Goal: Book appointment/travel/reservation

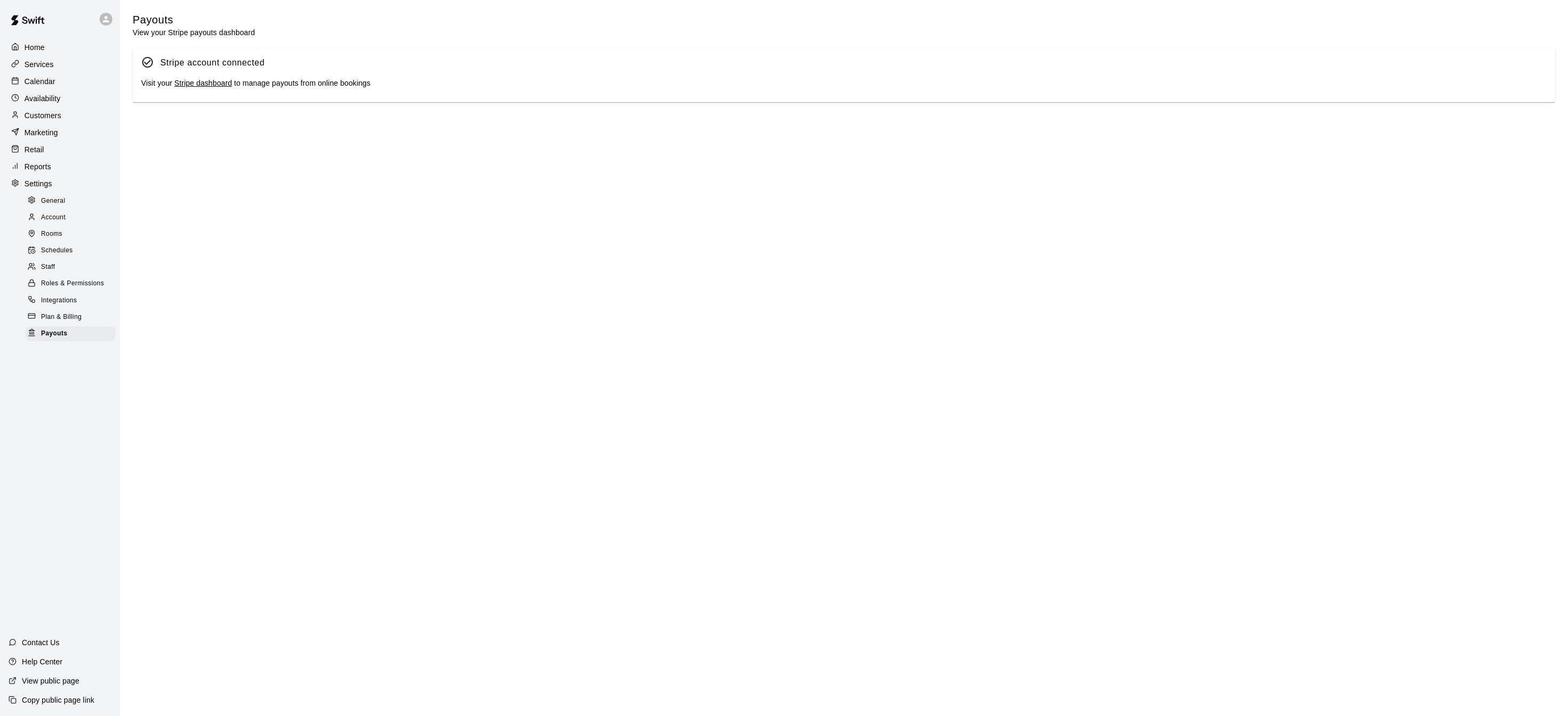
click at [64, 79] on div "Calendar" at bounding box center [59, 81] width 102 height 16
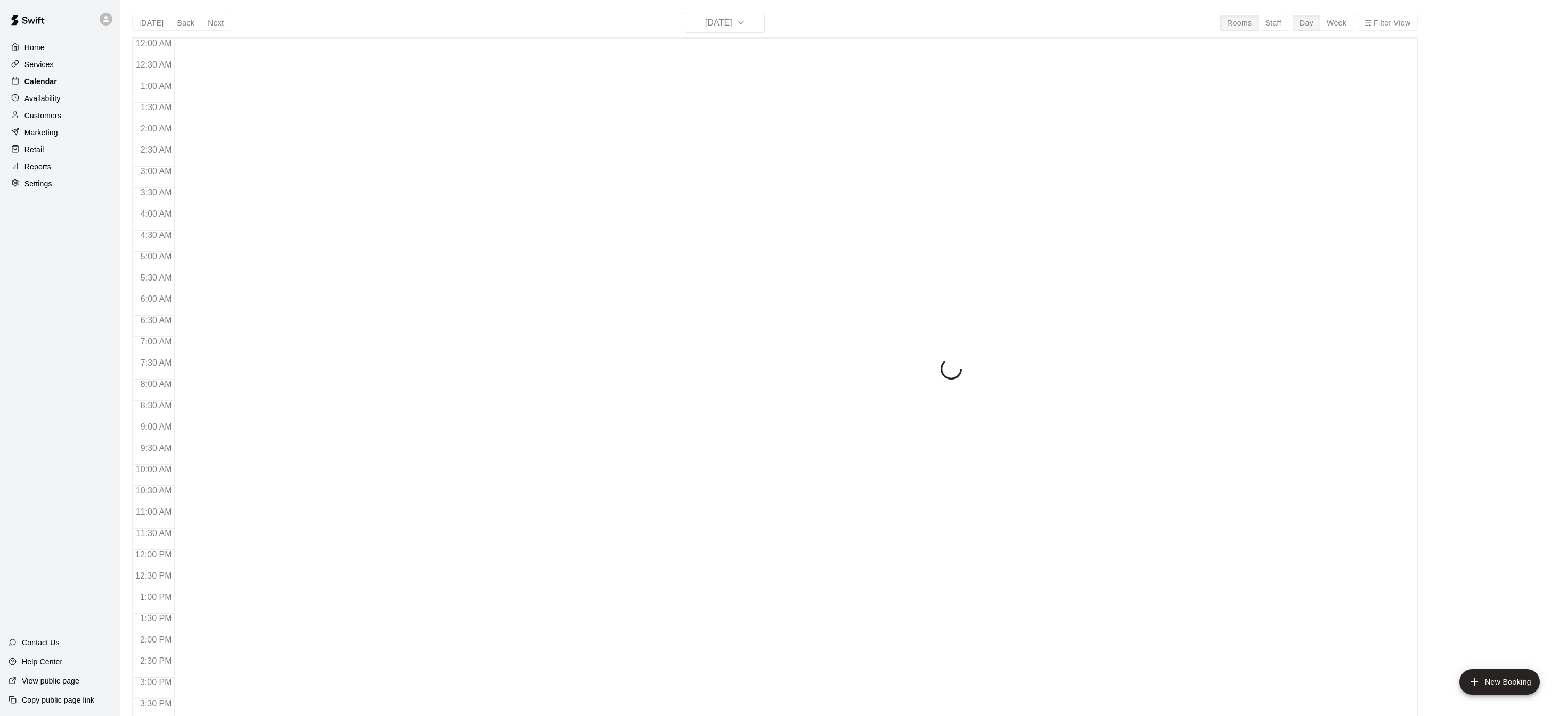
scroll to position [332, 0]
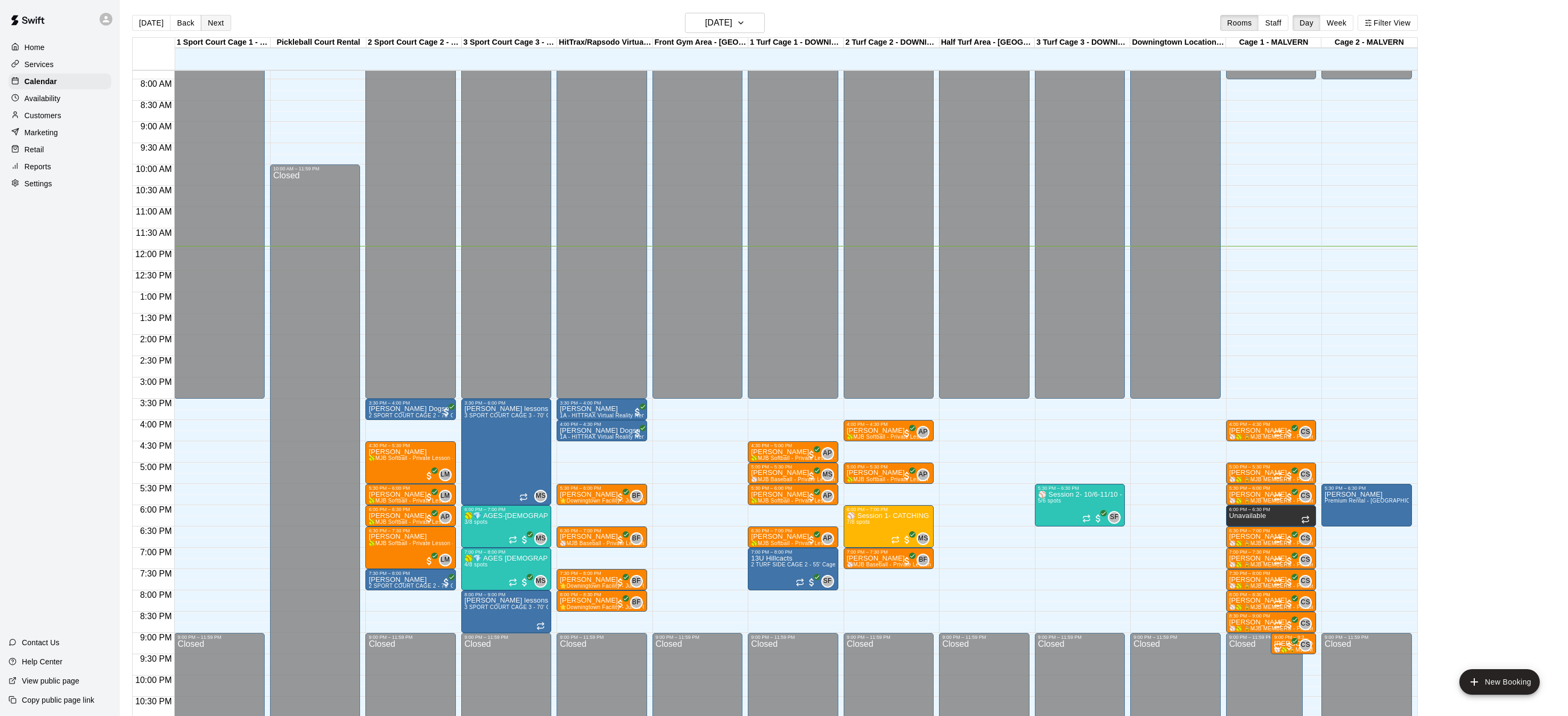
click at [216, 25] on button "Next" at bounding box center [216, 22] width 30 height 16
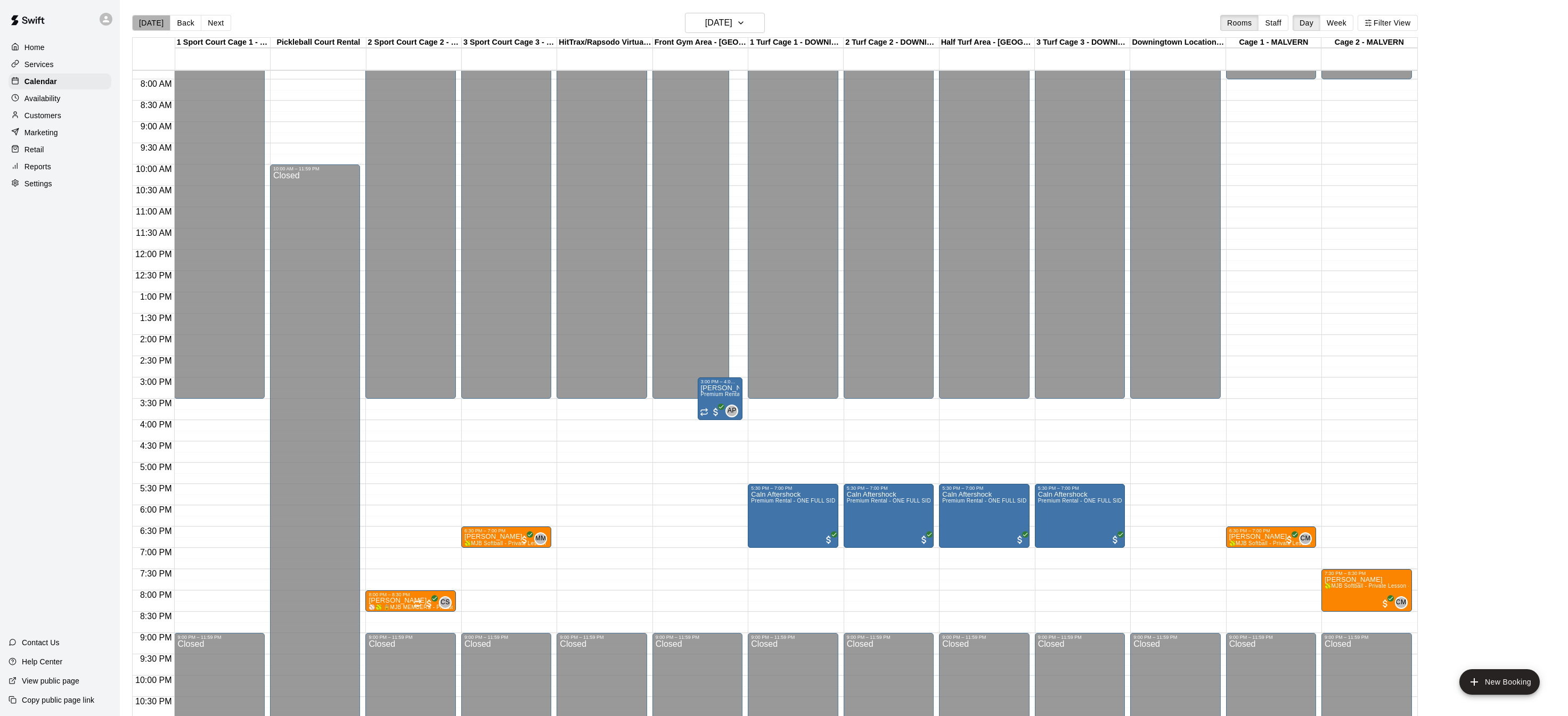
click at [159, 25] on button "[DATE]" at bounding box center [151, 22] width 39 height 16
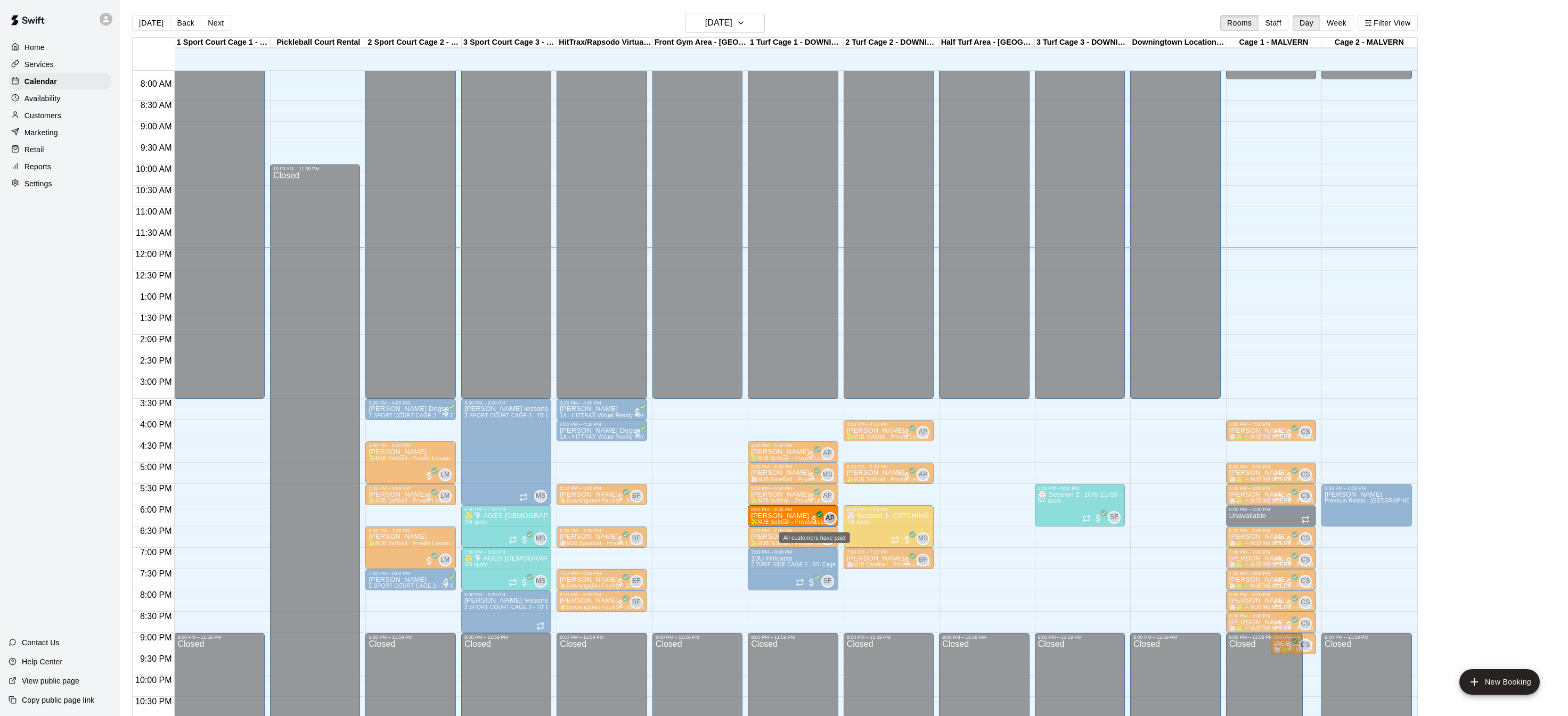
drag, startPoint x: 418, startPoint y: 513, endPoint x: 816, endPoint y: 514, distance: 398.0
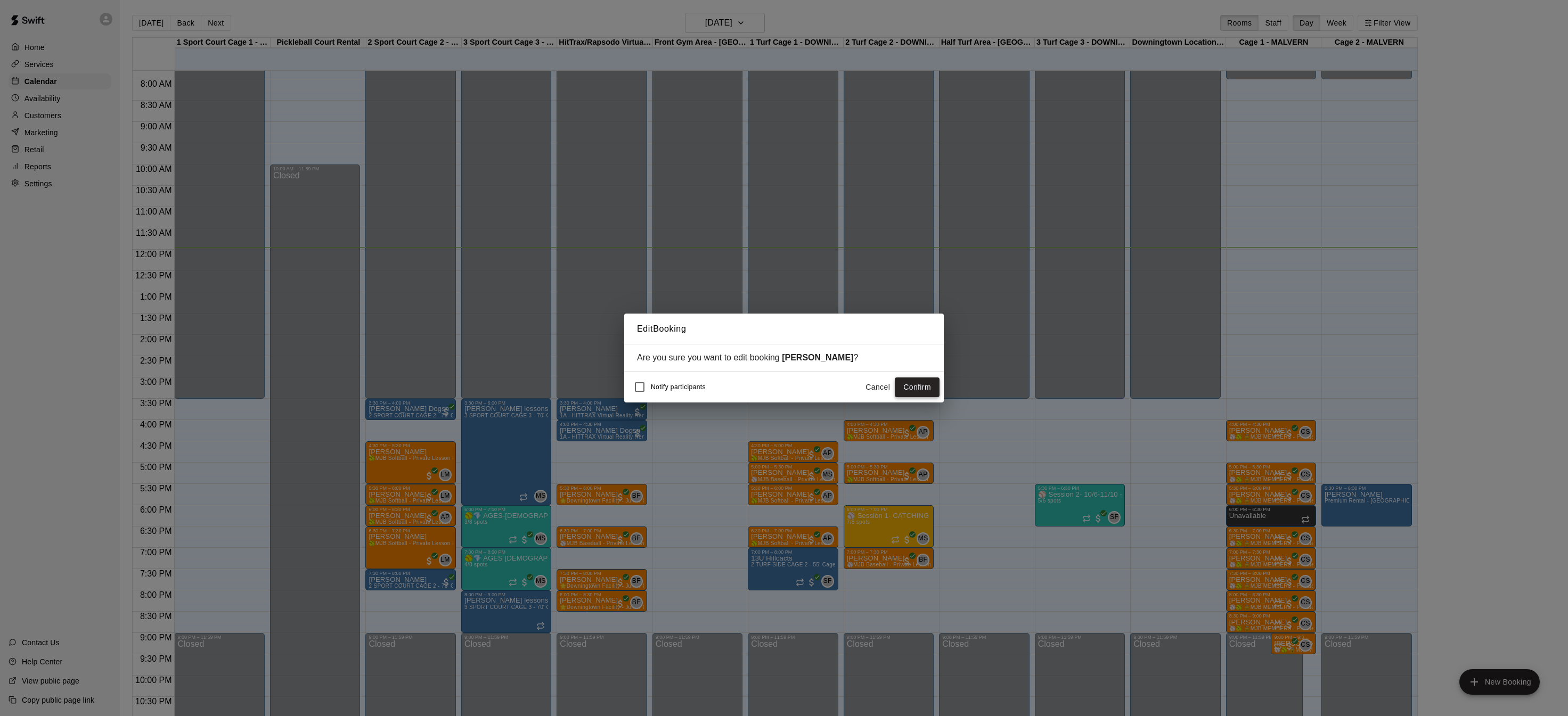
click at [920, 386] on button "Confirm" at bounding box center [916, 387] width 45 height 20
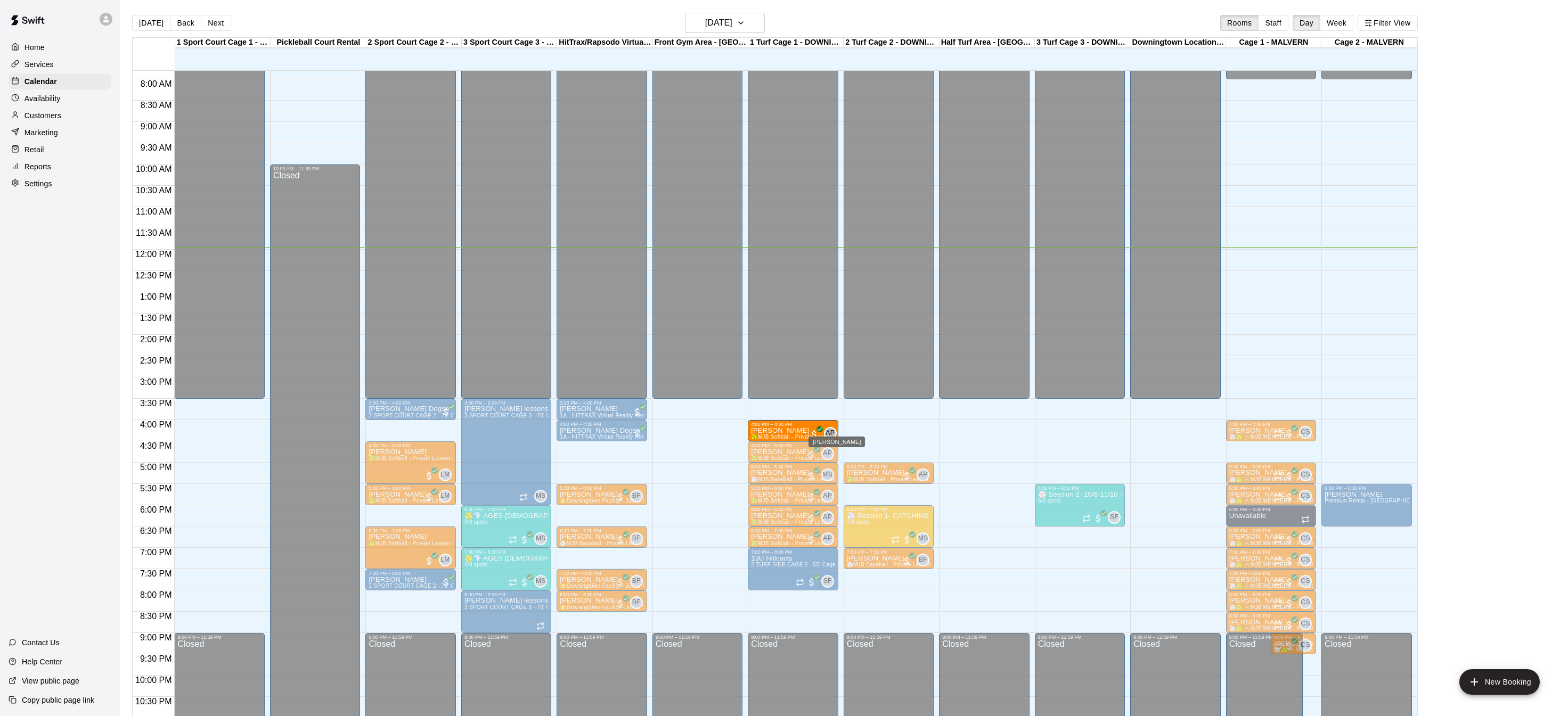
drag, startPoint x: 889, startPoint y: 428, endPoint x: 822, endPoint y: 431, distance: 67.1
drag, startPoint x: 834, startPoint y: 429, endPoint x: 807, endPoint y: 431, distance: 27.1
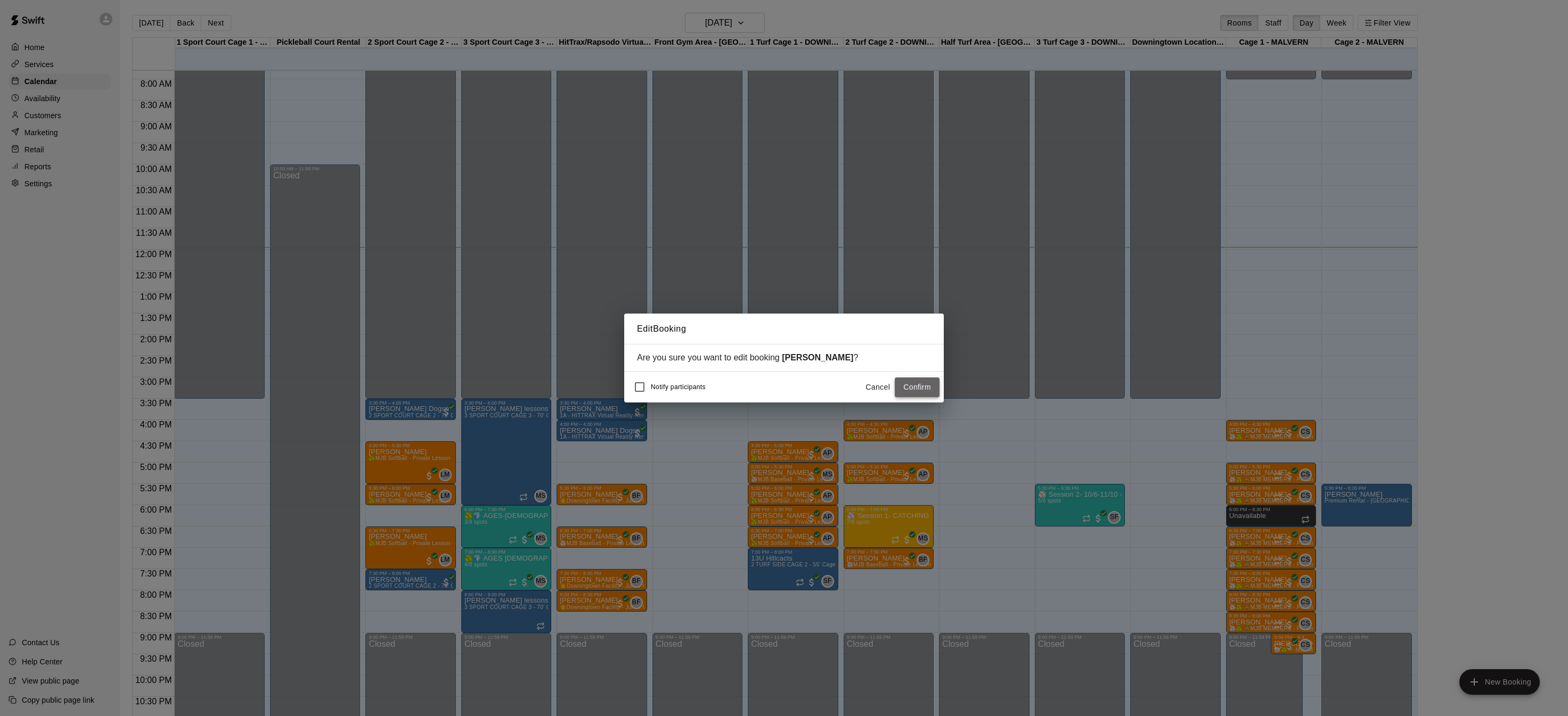
click at [929, 387] on button "Confirm" at bounding box center [916, 387] width 45 height 20
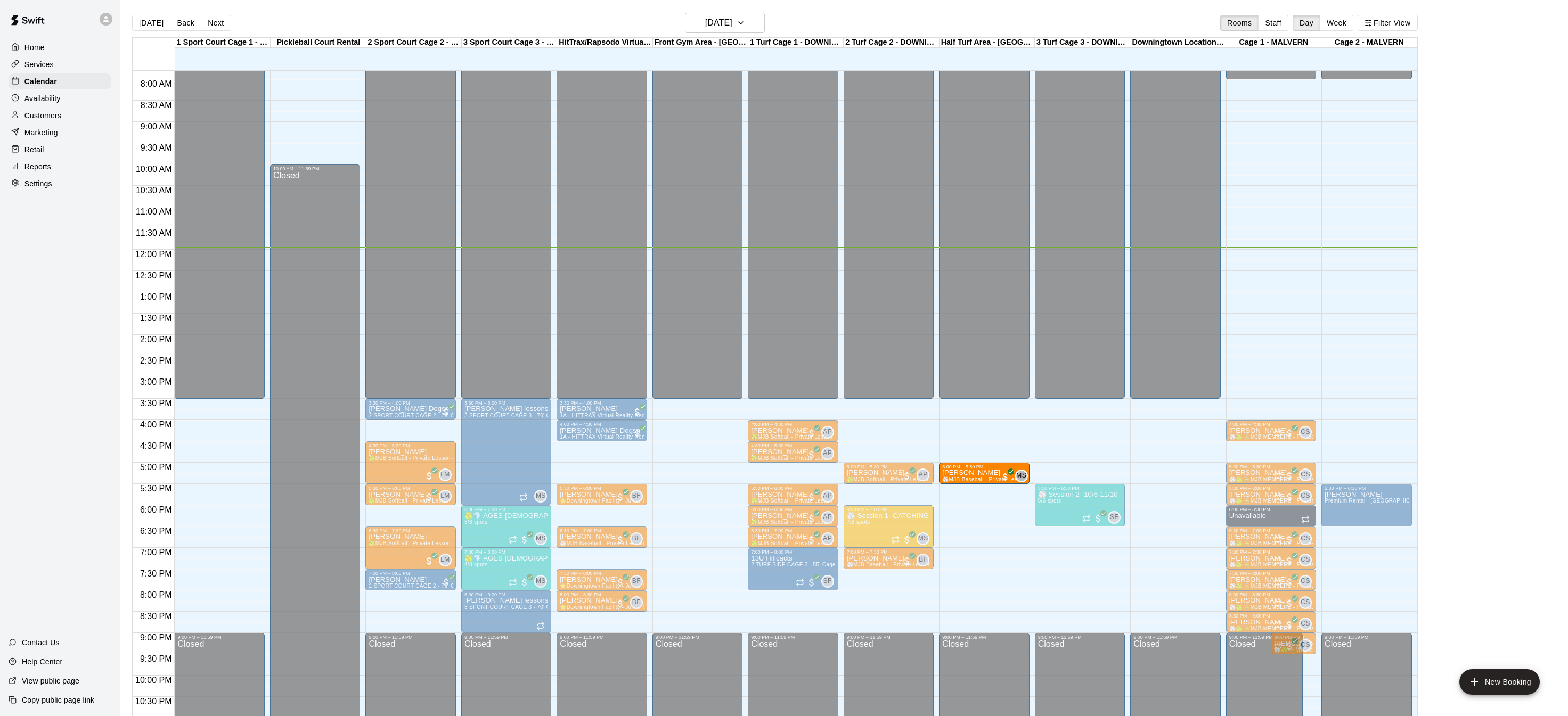
drag, startPoint x: 795, startPoint y: 470, endPoint x: 991, endPoint y: 474, distance: 196.0
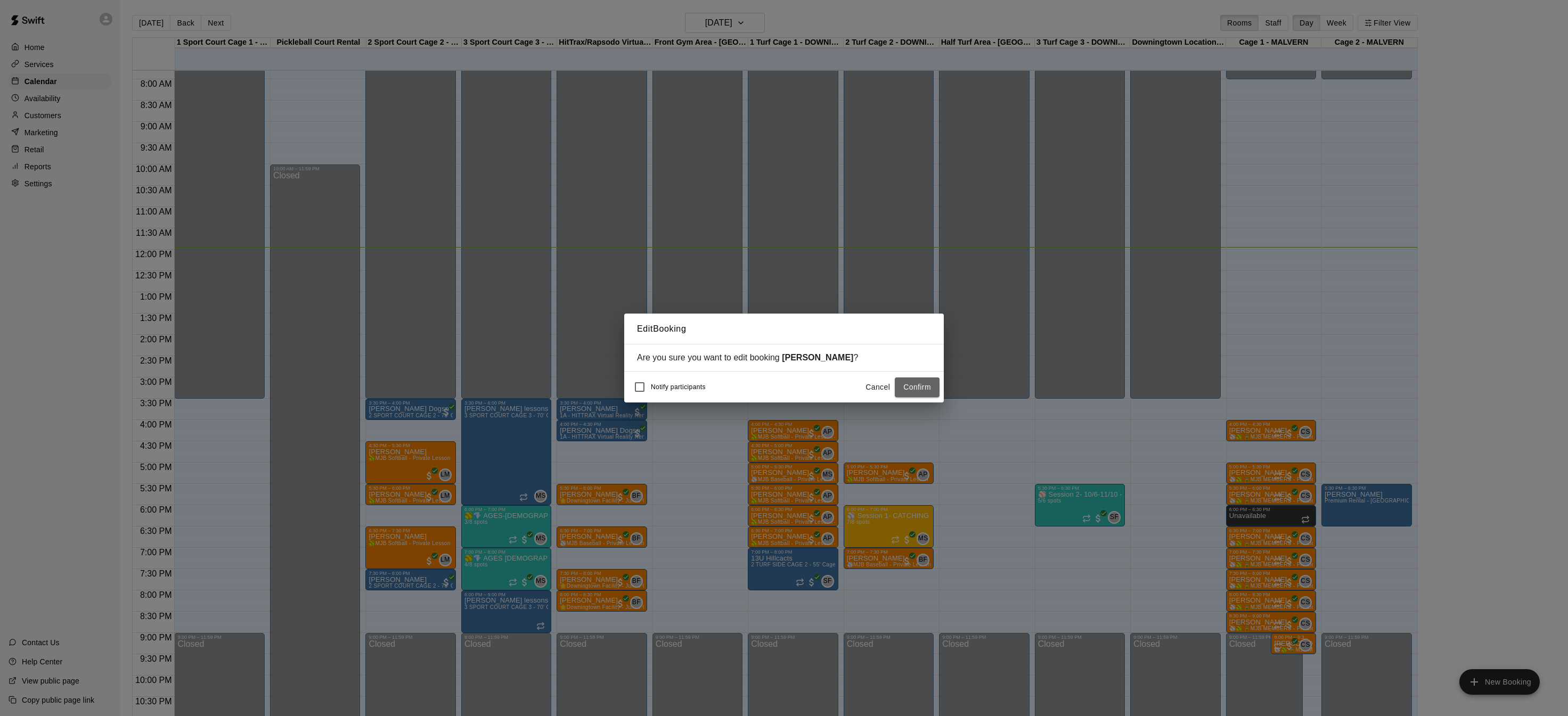
click at [934, 386] on button "Confirm" at bounding box center [916, 387] width 45 height 20
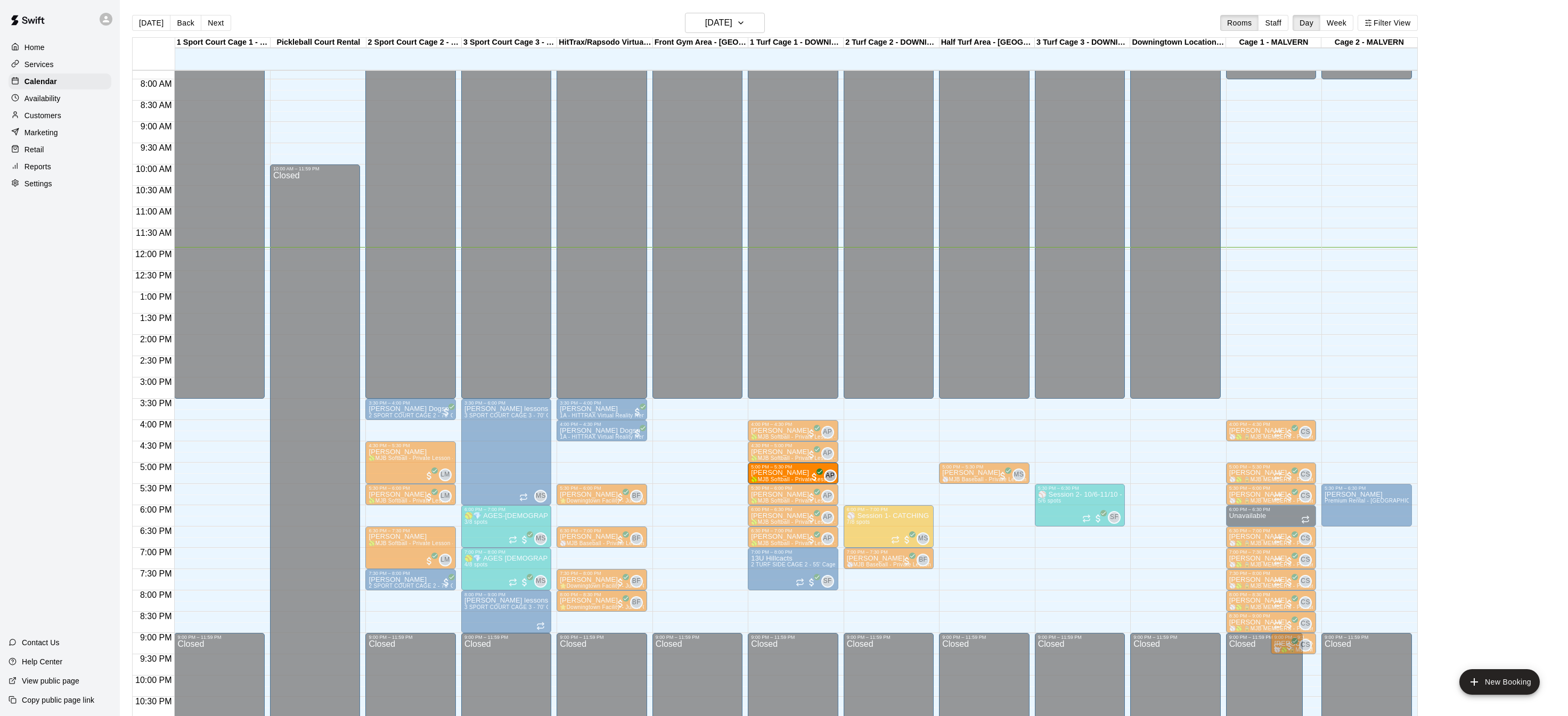
drag, startPoint x: 873, startPoint y: 467, endPoint x: 796, endPoint y: 468, distance: 77.0
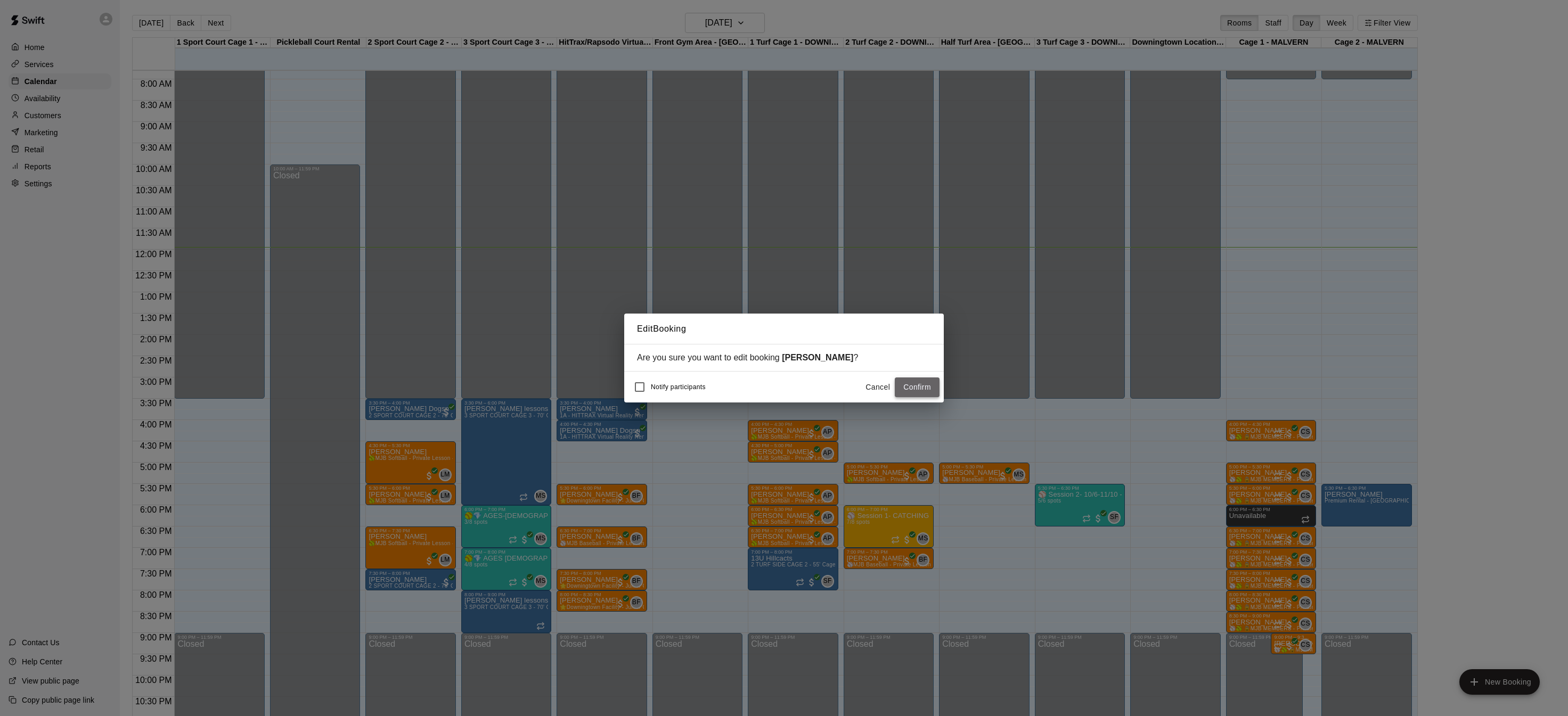
click at [903, 388] on button "Confirm" at bounding box center [916, 387] width 45 height 20
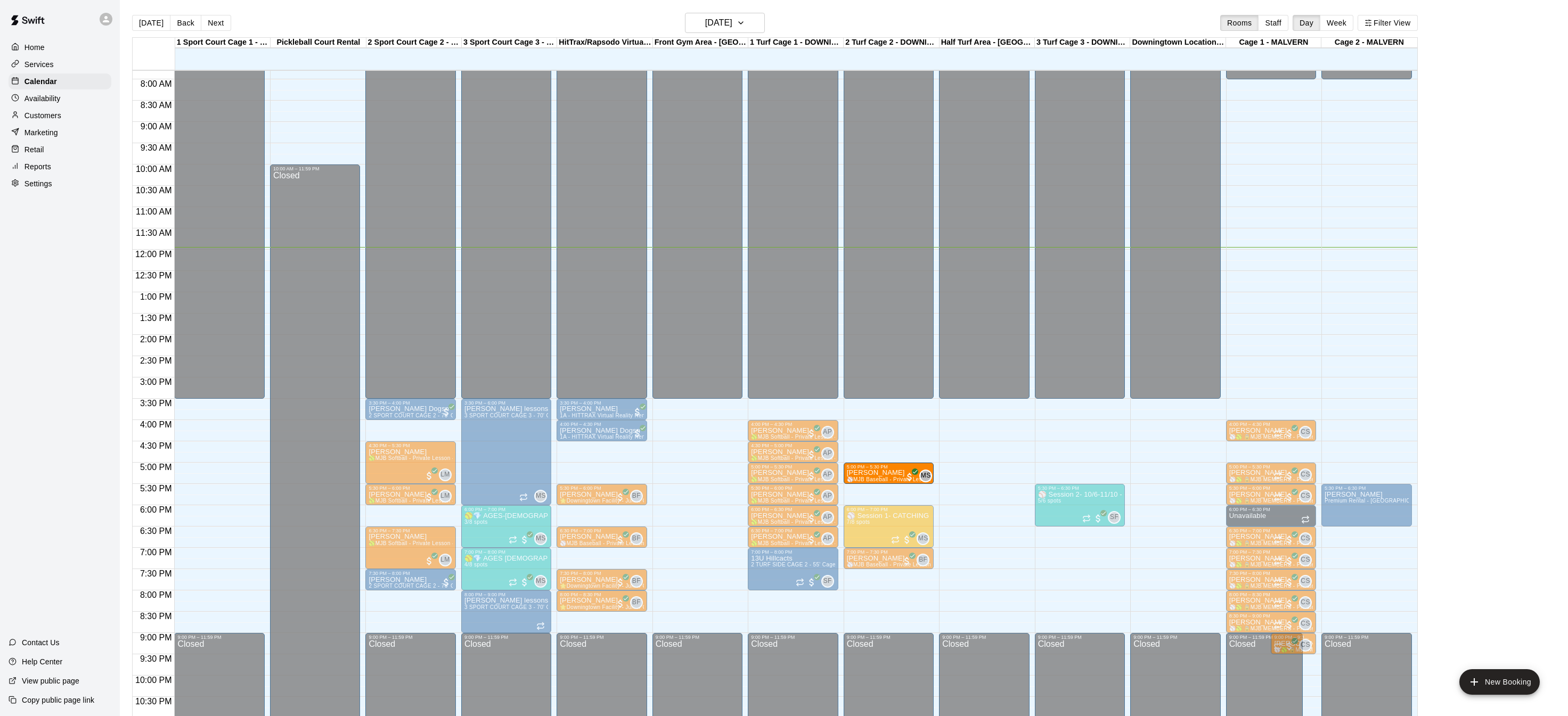
drag, startPoint x: 994, startPoint y: 470, endPoint x: 909, endPoint y: 471, distance: 85.0
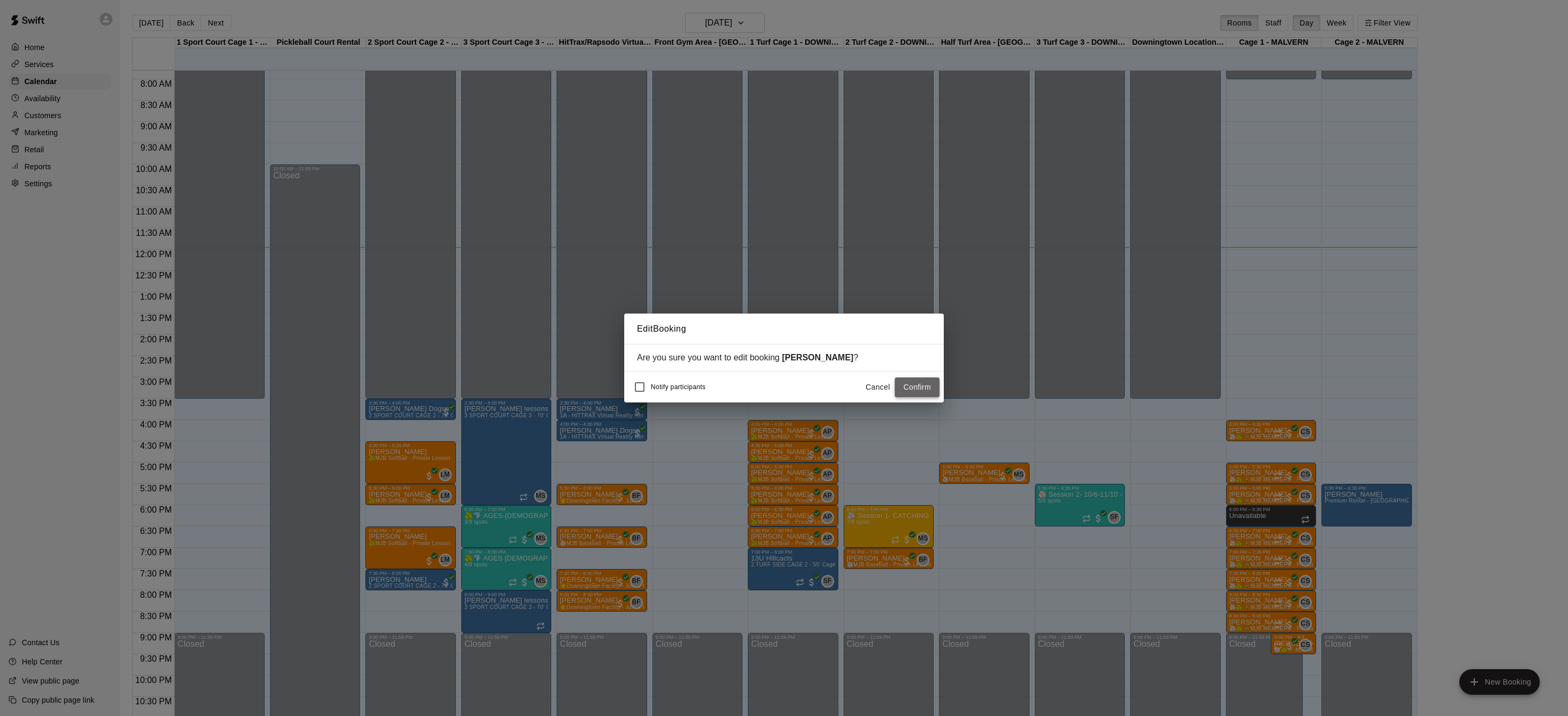
click at [910, 388] on button "Confirm" at bounding box center [916, 387] width 45 height 20
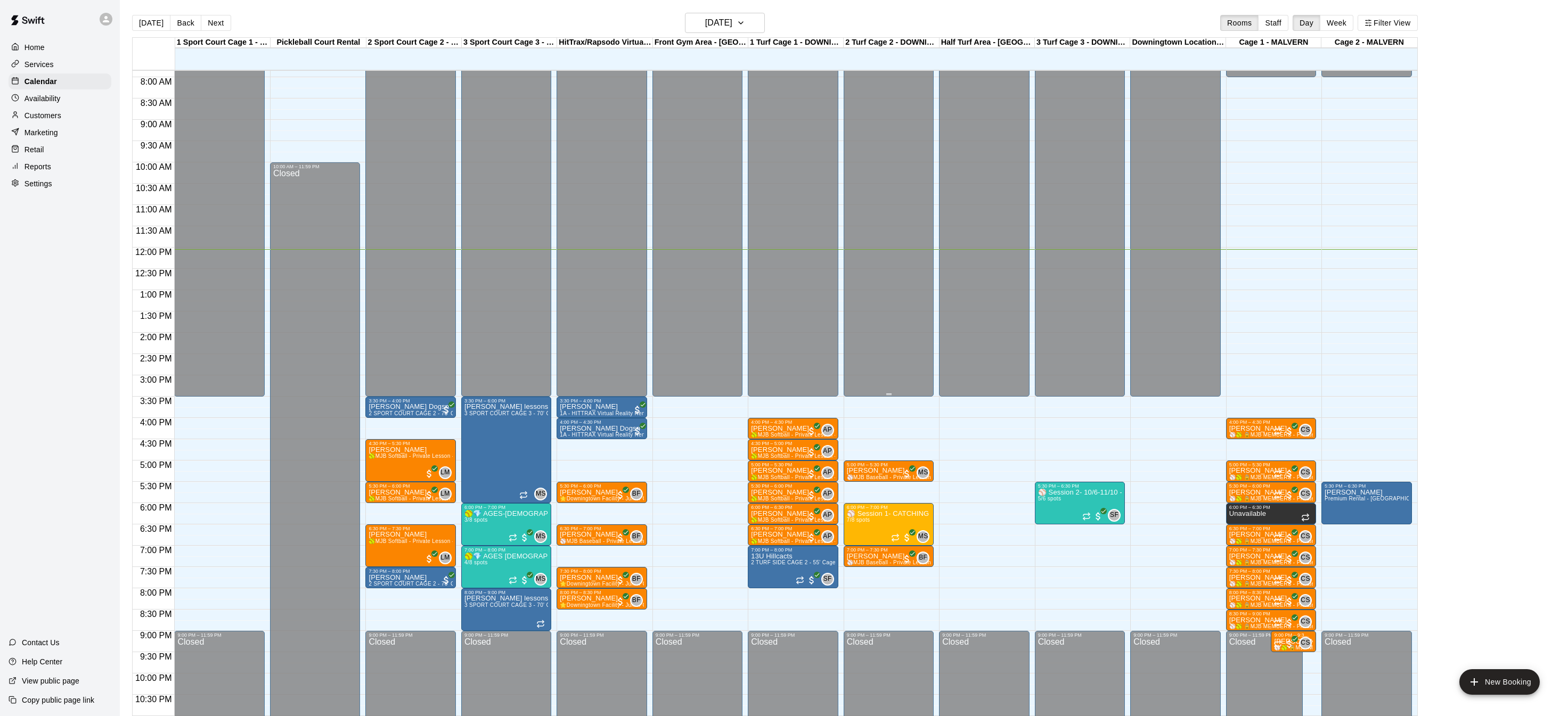
scroll to position [338, 0]
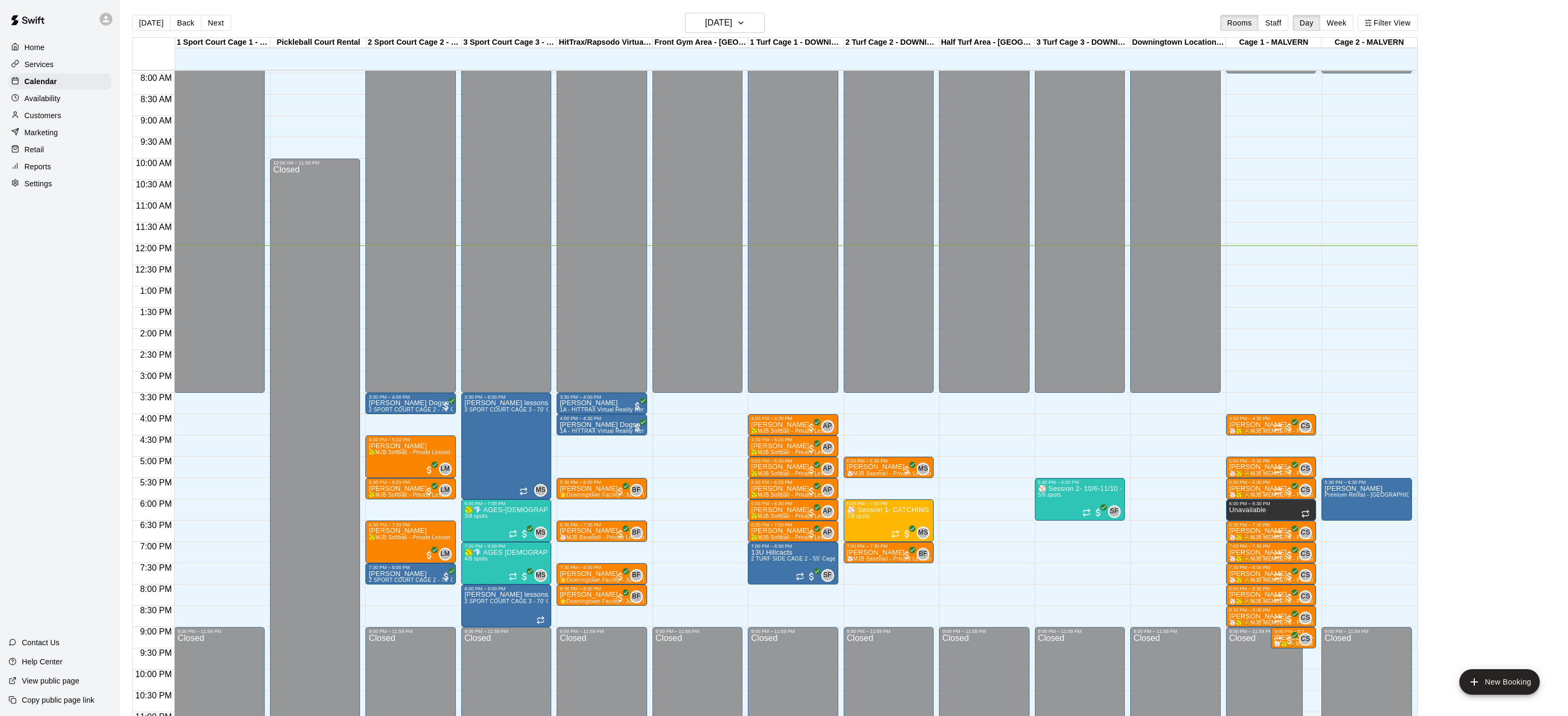
click at [65, 183] on div "Settings" at bounding box center [59, 183] width 102 height 16
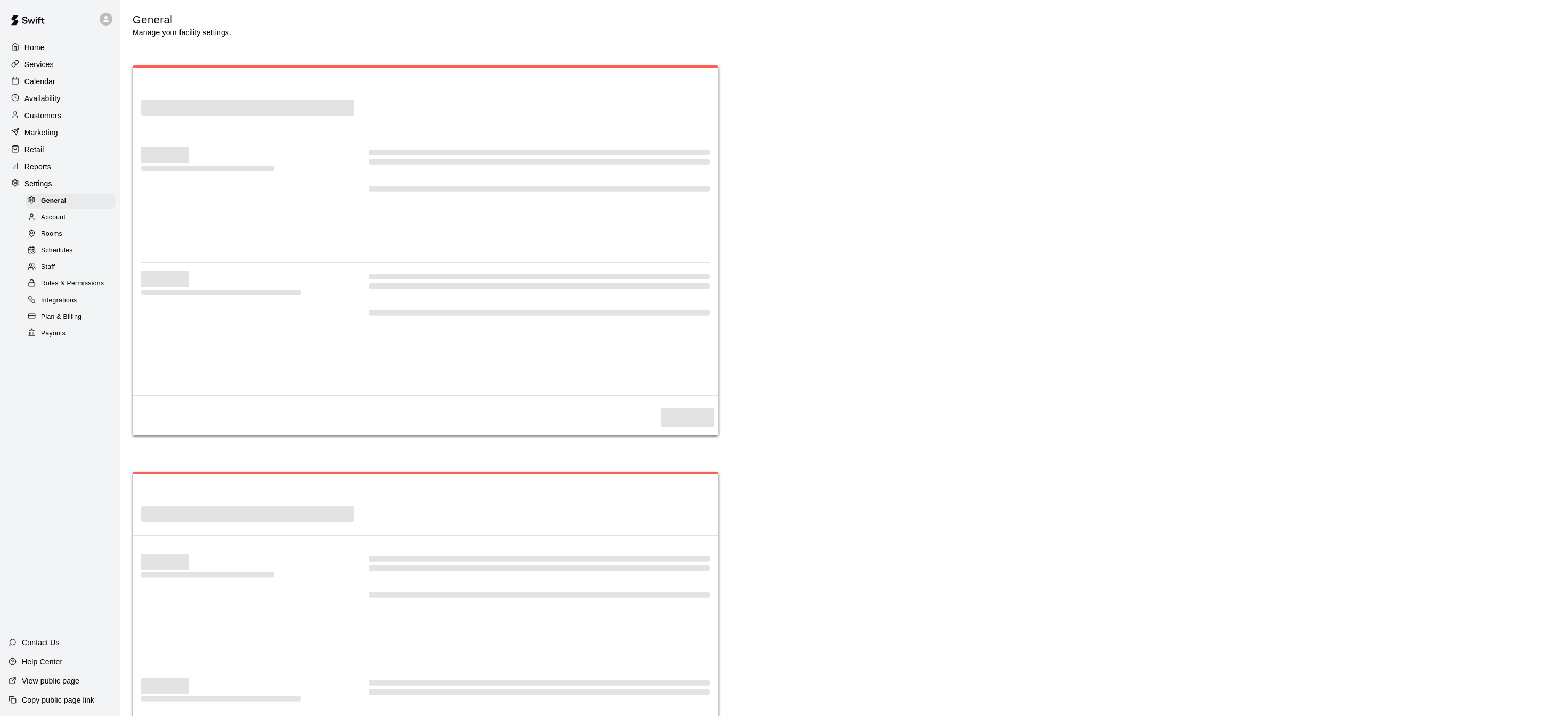
select select "**"
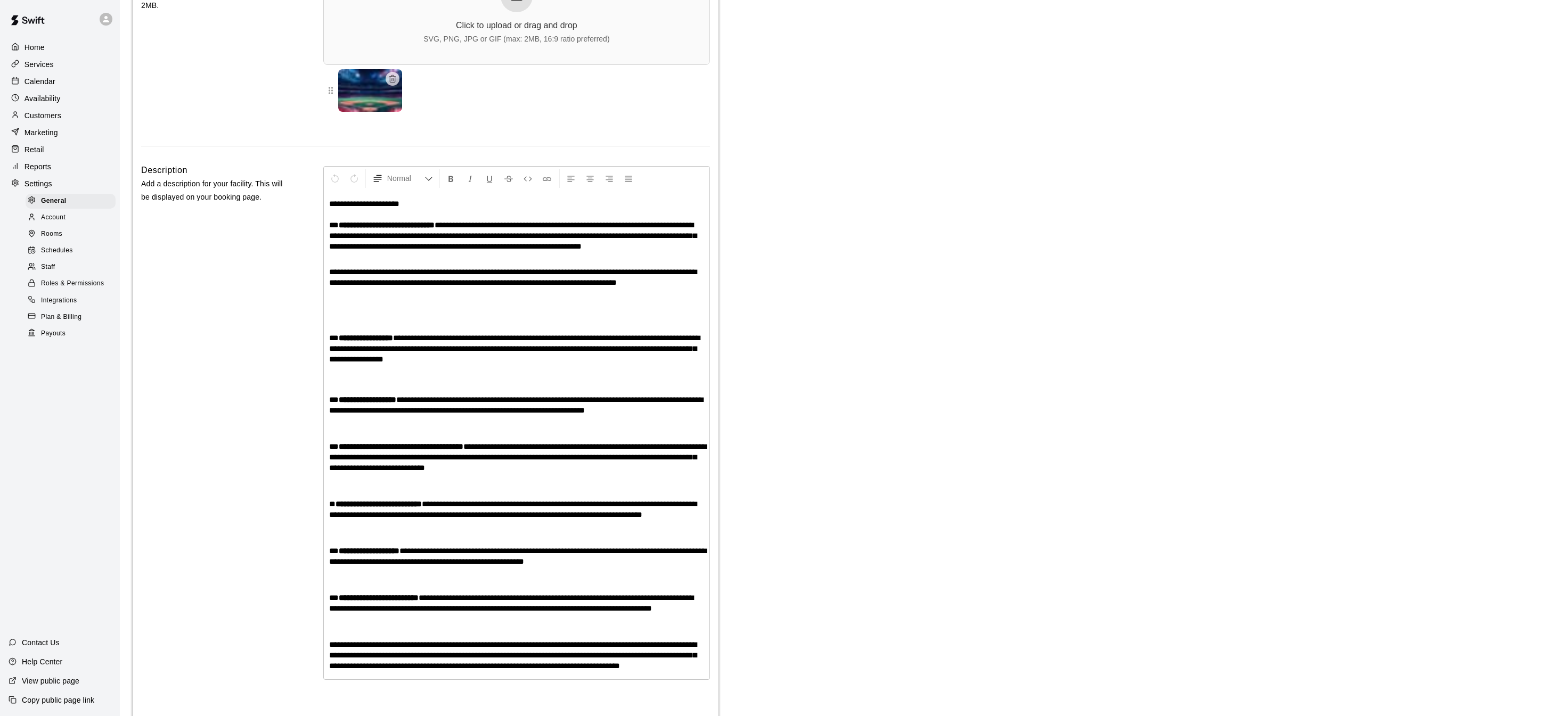
scroll to position [2277, 0]
click at [59, 332] on span "Payouts" at bounding box center [53, 333] width 25 height 11
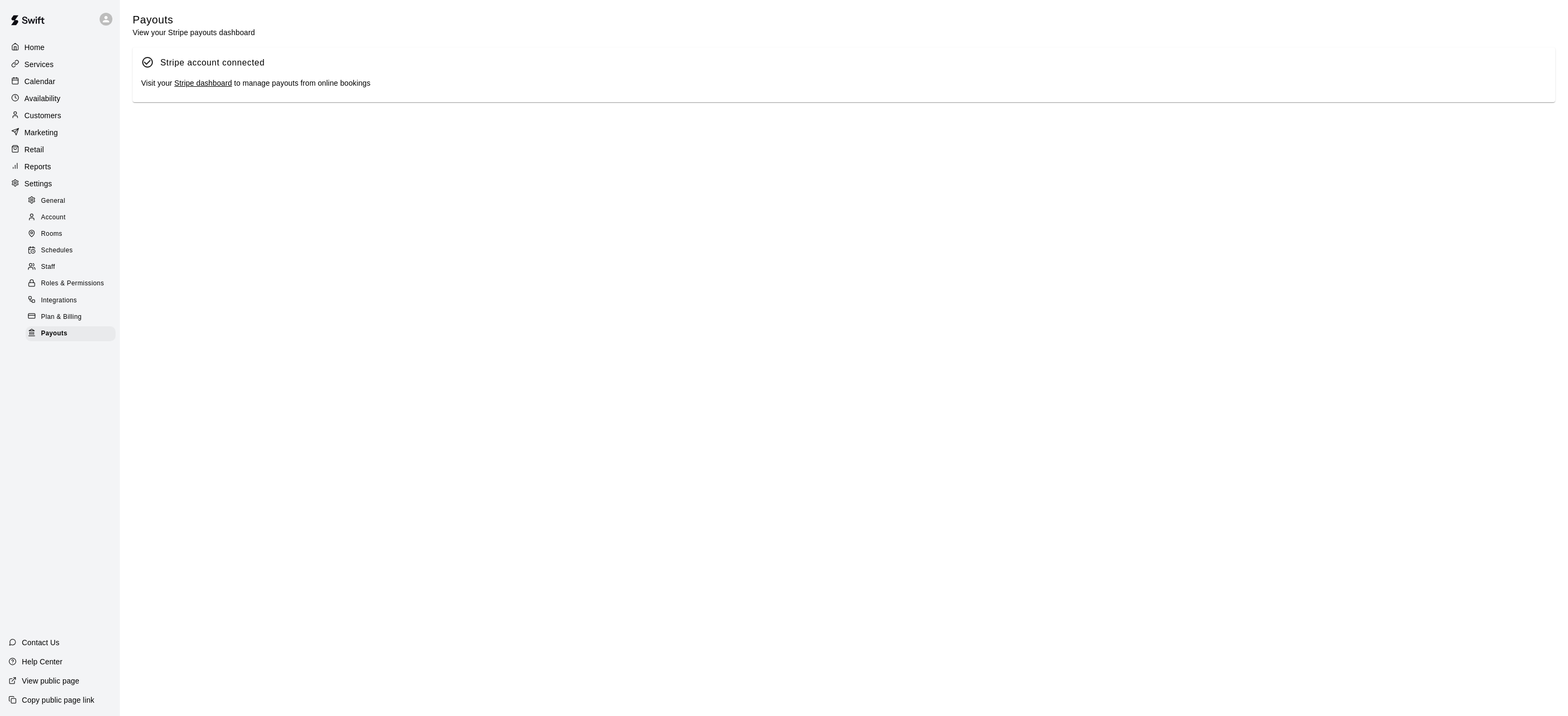
click at [211, 86] on link "Stripe dashboard" at bounding box center [202, 83] width 57 height 8
click at [42, 81] on p "Calendar" at bounding box center [40, 81] width 31 height 11
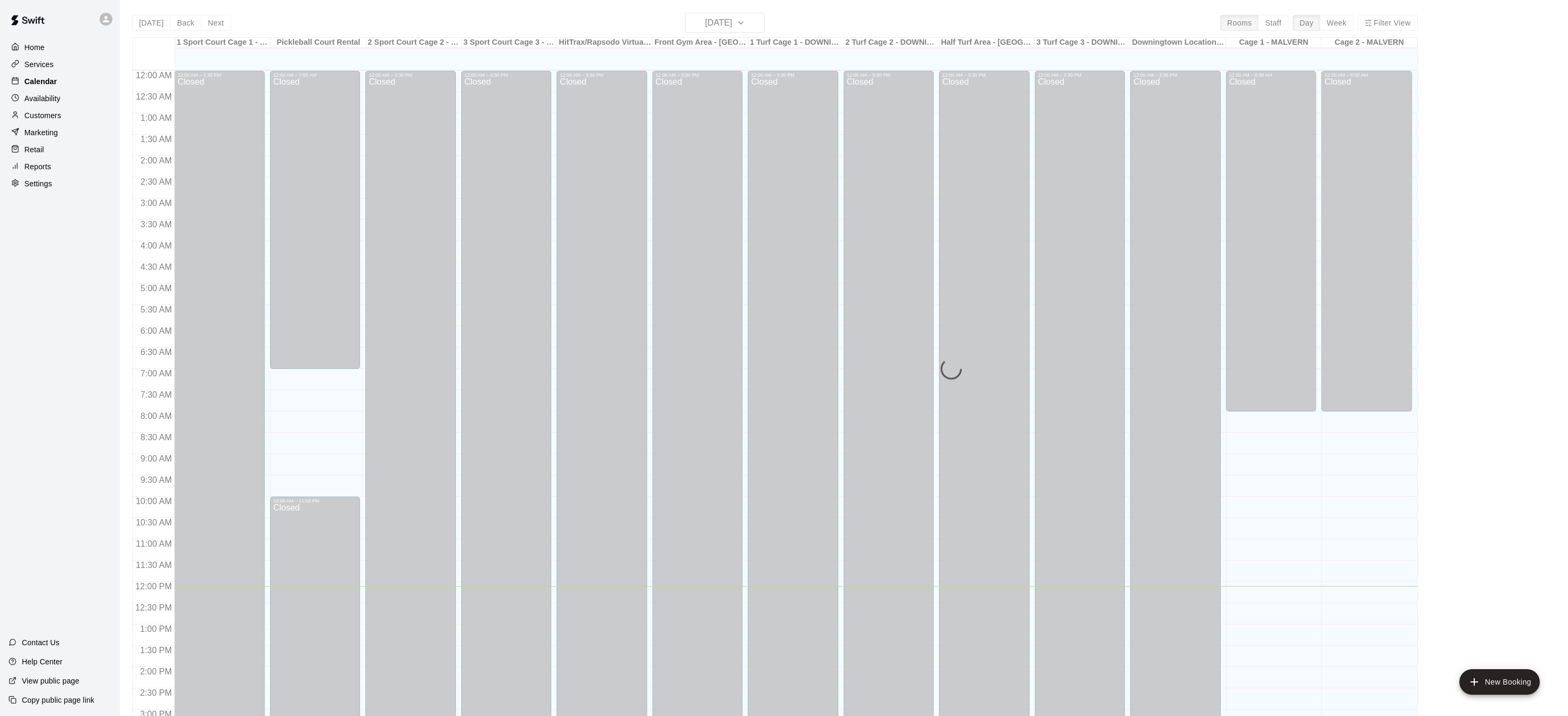
scroll to position [332, 0]
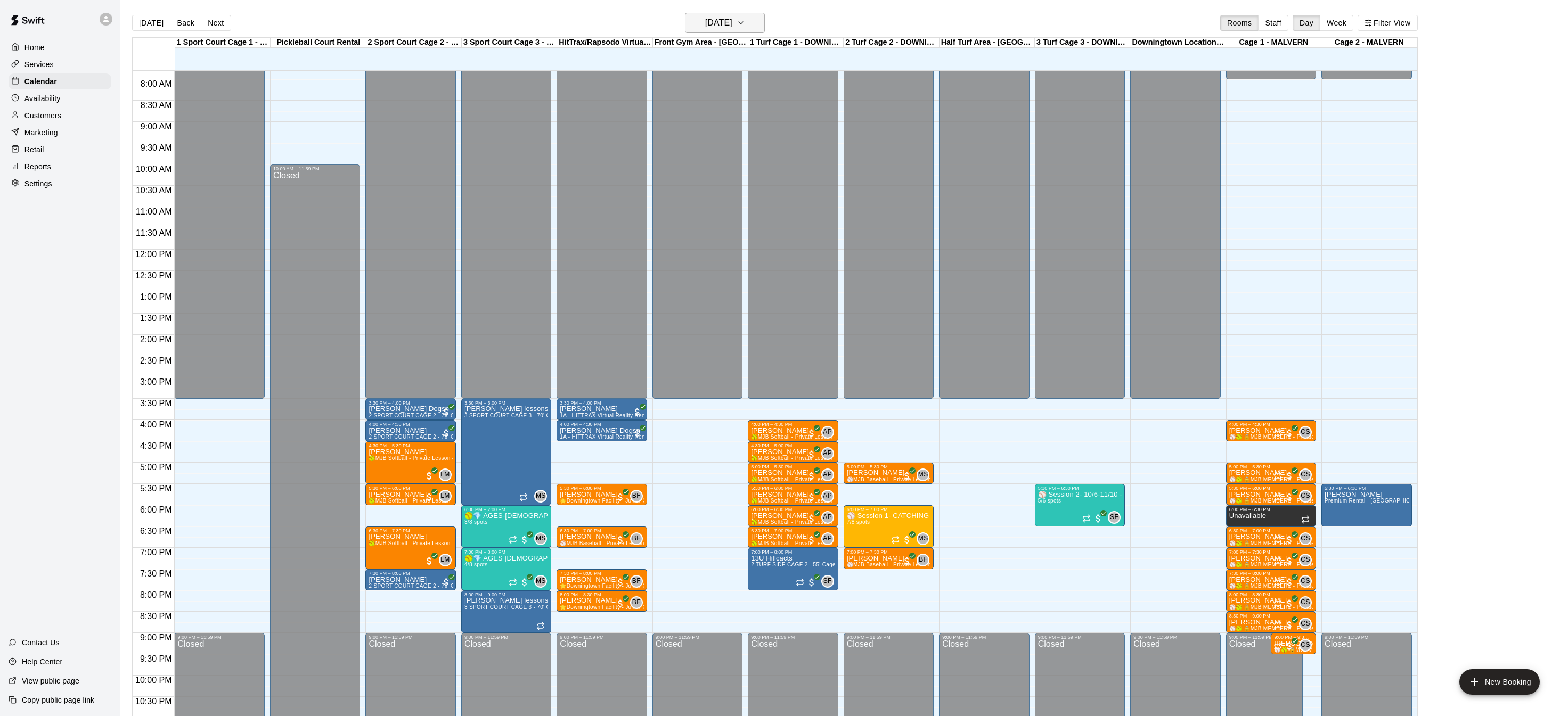
click at [761, 21] on button "[DATE]" at bounding box center [724, 23] width 80 height 20
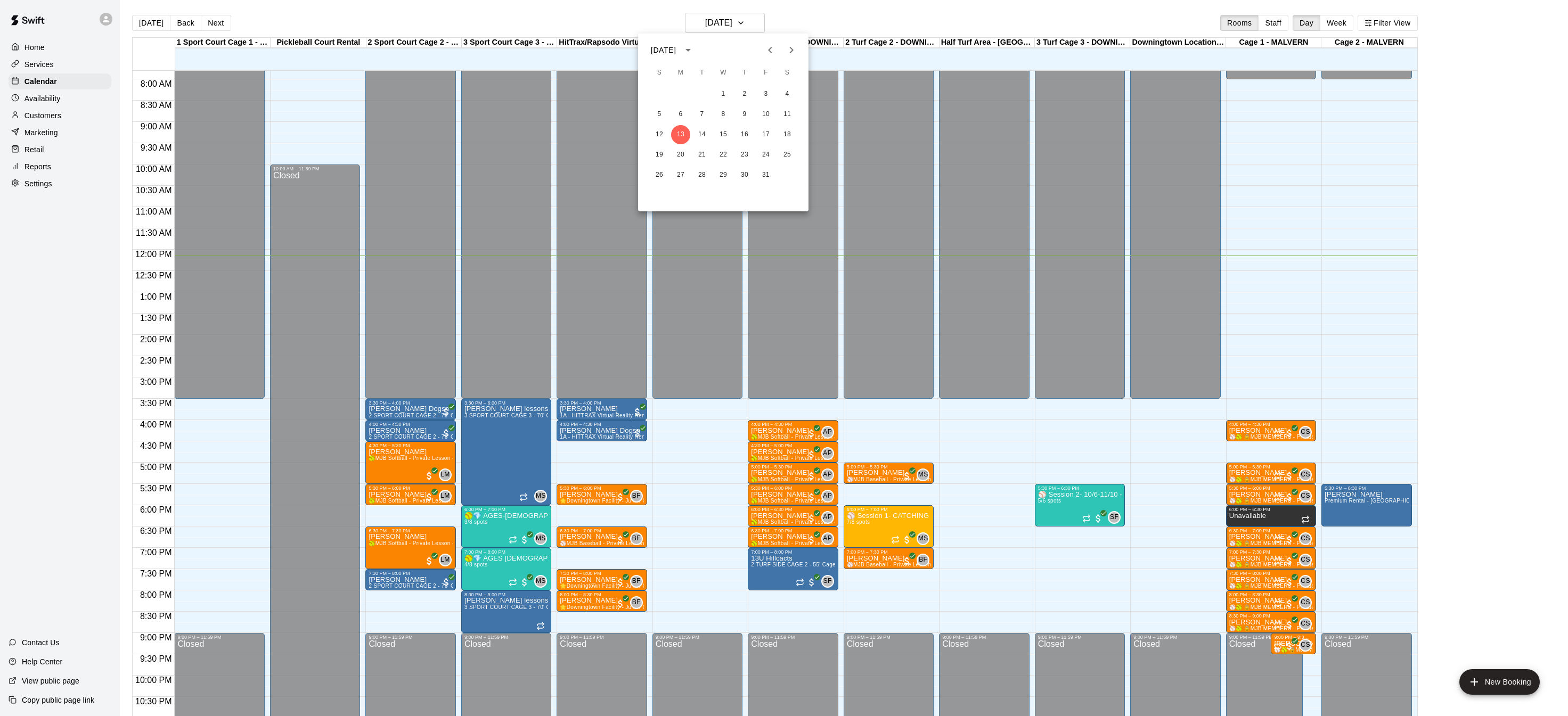
click at [787, 54] on icon "Next month" at bounding box center [792, 50] width 13 height 13
click at [661, 110] on button "4" at bounding box center [659, 114] width 19 height 19
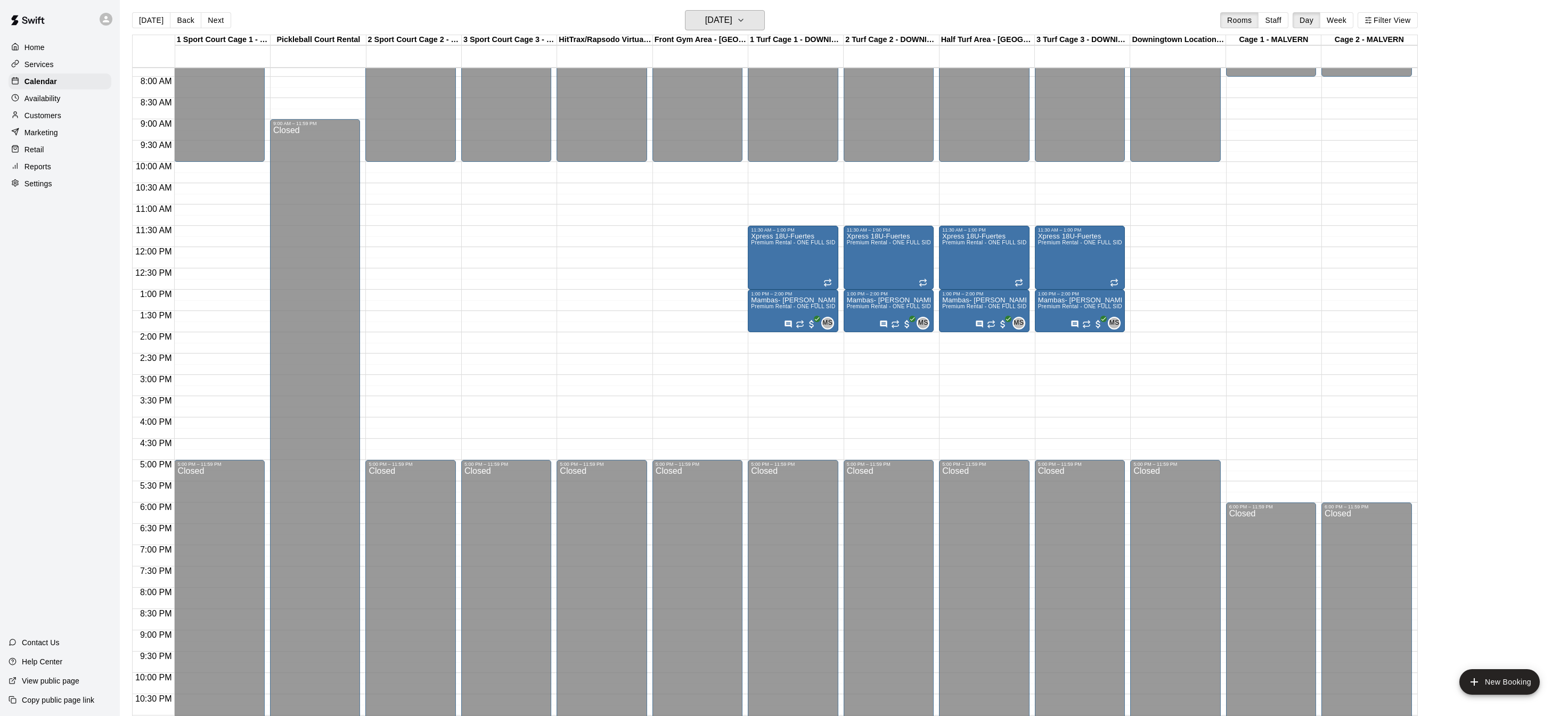
scroll to position [1, 0]
click at [691, 388] on div "12:00 AM – 10:00 AM Closed 5:00 PM – 11:59 PM Closed" at bounding box center [698, 248] width 90 height 1022
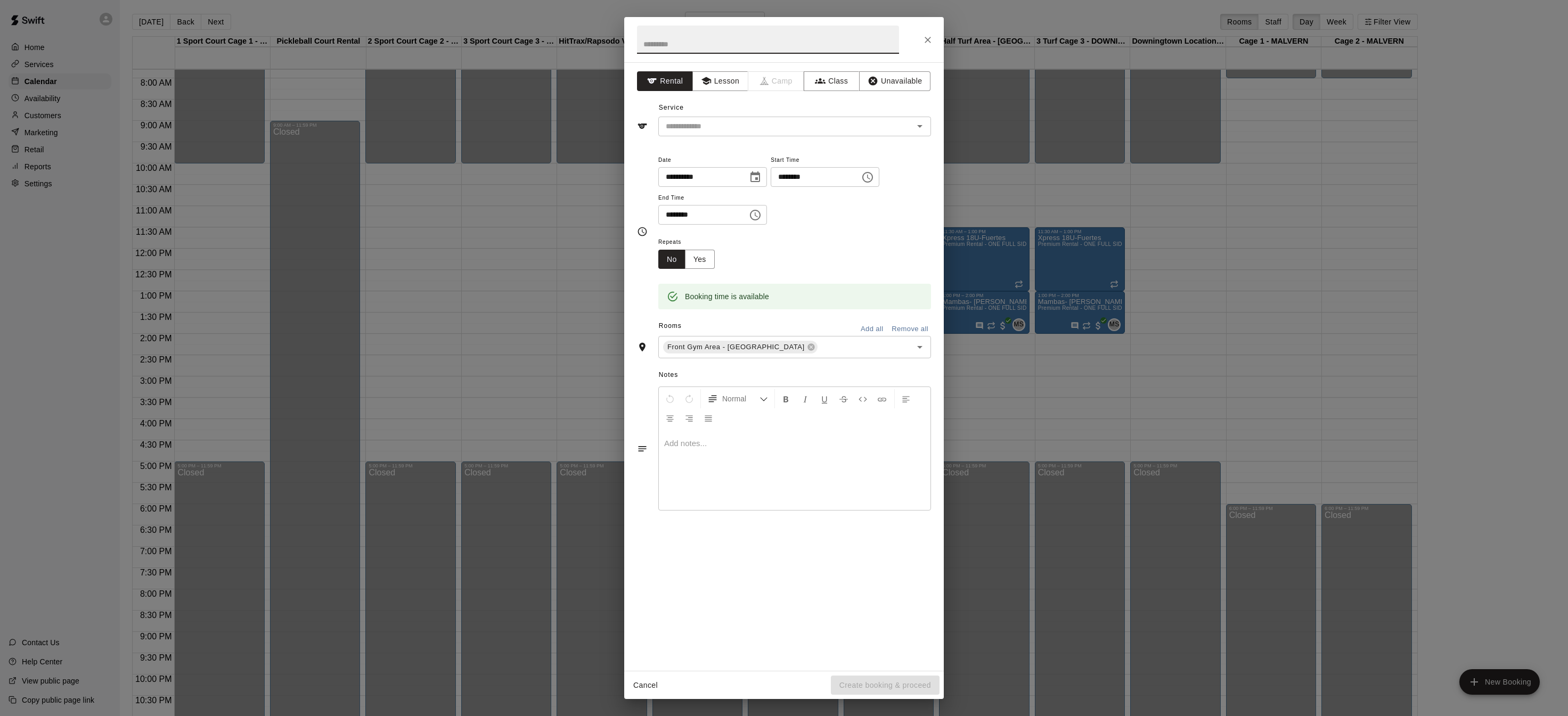
click at [874, 178] on icon "Choose time, selected time is 3:15 PM" at bounding box center [867, 178] width 13 height 13
click at [817, 189] on li "00" at bounding box center [821, 199] width 25 height 20
type input "********"
click at [757, 217] on icon "Choose time, selected time is 3:45 PM" at bounding box center [755, 215] width 11 height 11
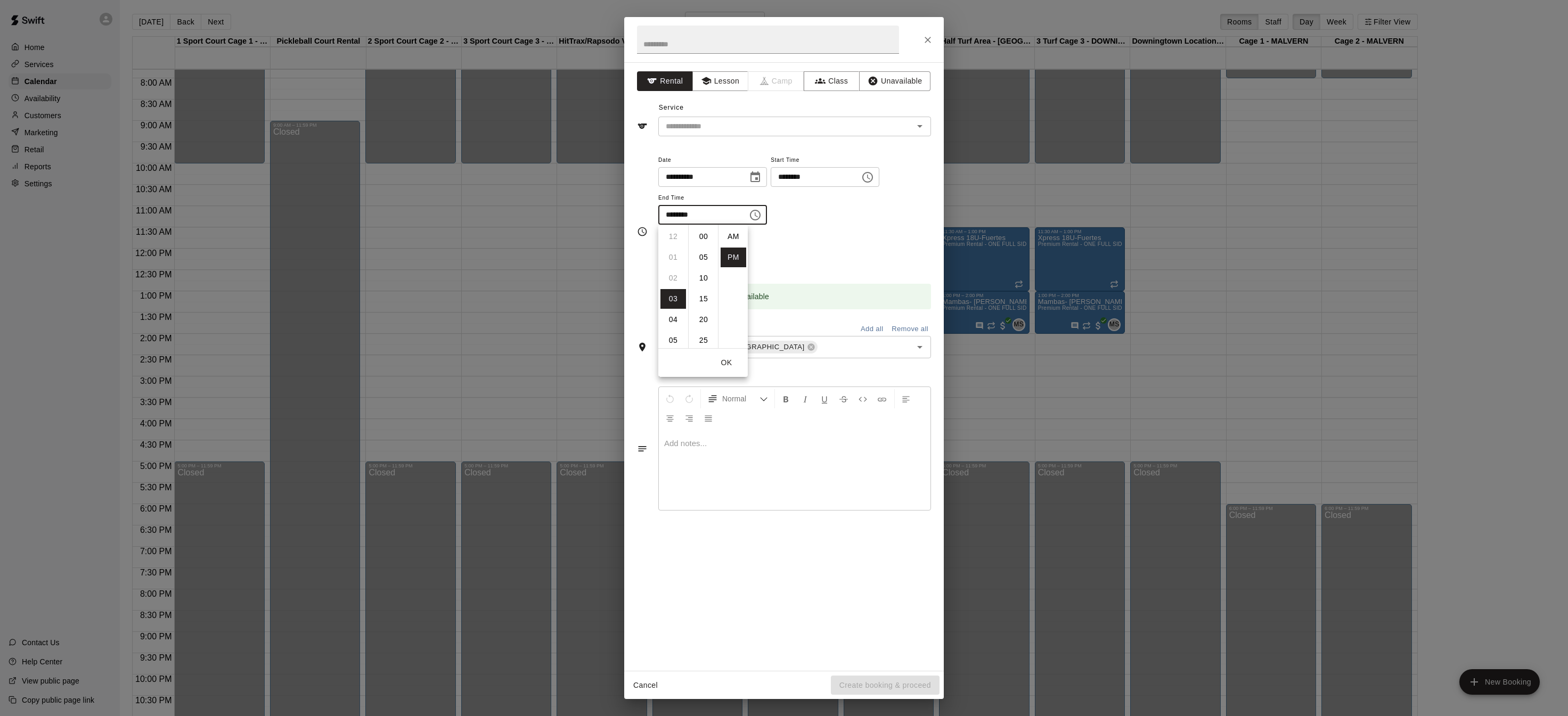
scroll to position [19, 0]
click at [670, 253] on li "04" at bounding box center [673, 257] width 25 height 20
click at [700, 234] on li "00" at bounding box center [703, 237] width 25 height 20
type input "********"
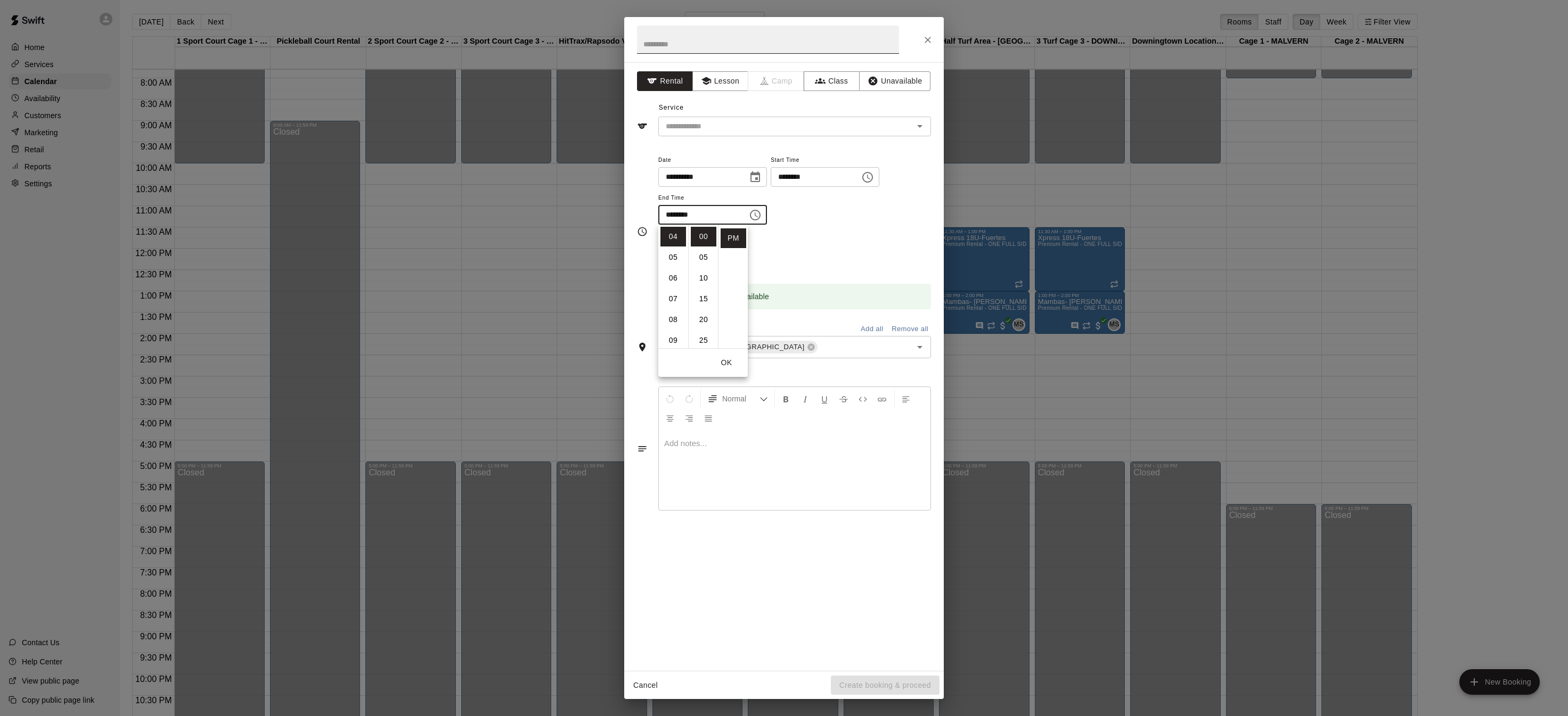
click at [753, 48] on input "text" at bounding box center [768, 39] width 262 height 28
click at [919, 125] on icon "Open" at bounding box center [920, 126] width 5 height 2
type input "**********"
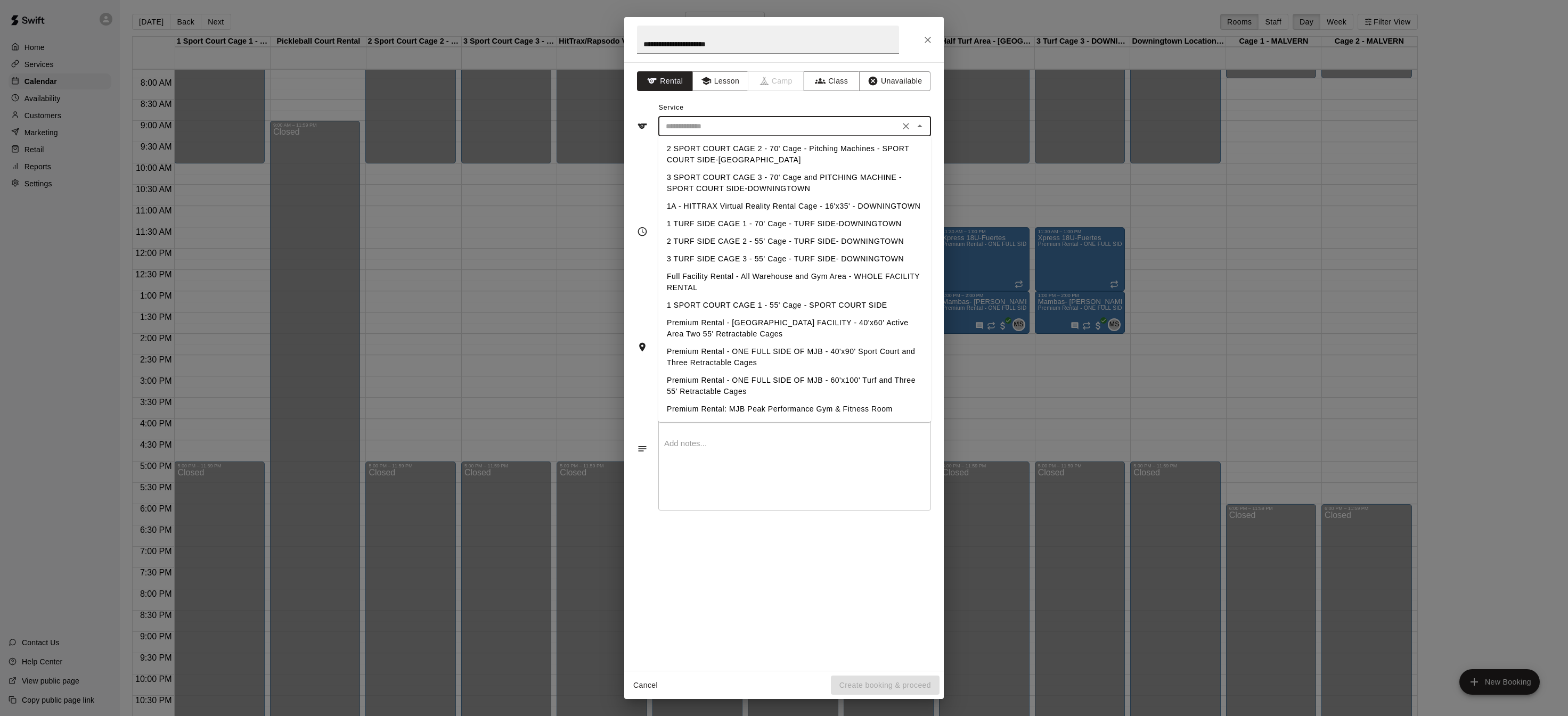
click at [843, 410] on li "Premium Rental: MJB Peak Performance Gym & Fitness Room" at bounding box center [794, 409] width 273 height 17
type input "**********"
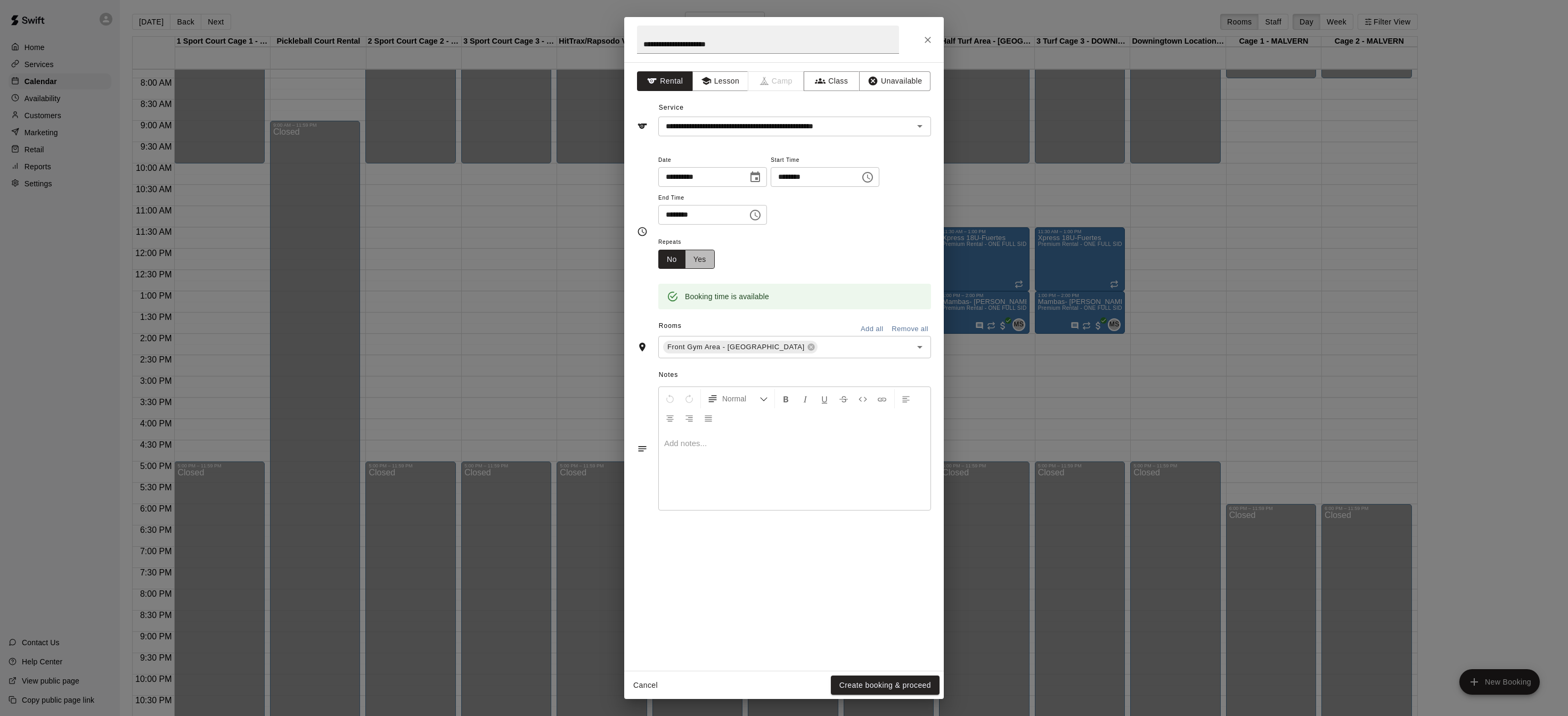
click at [698, 257] on button "Yes" at bounding box center [699, 260] width 30 height 20
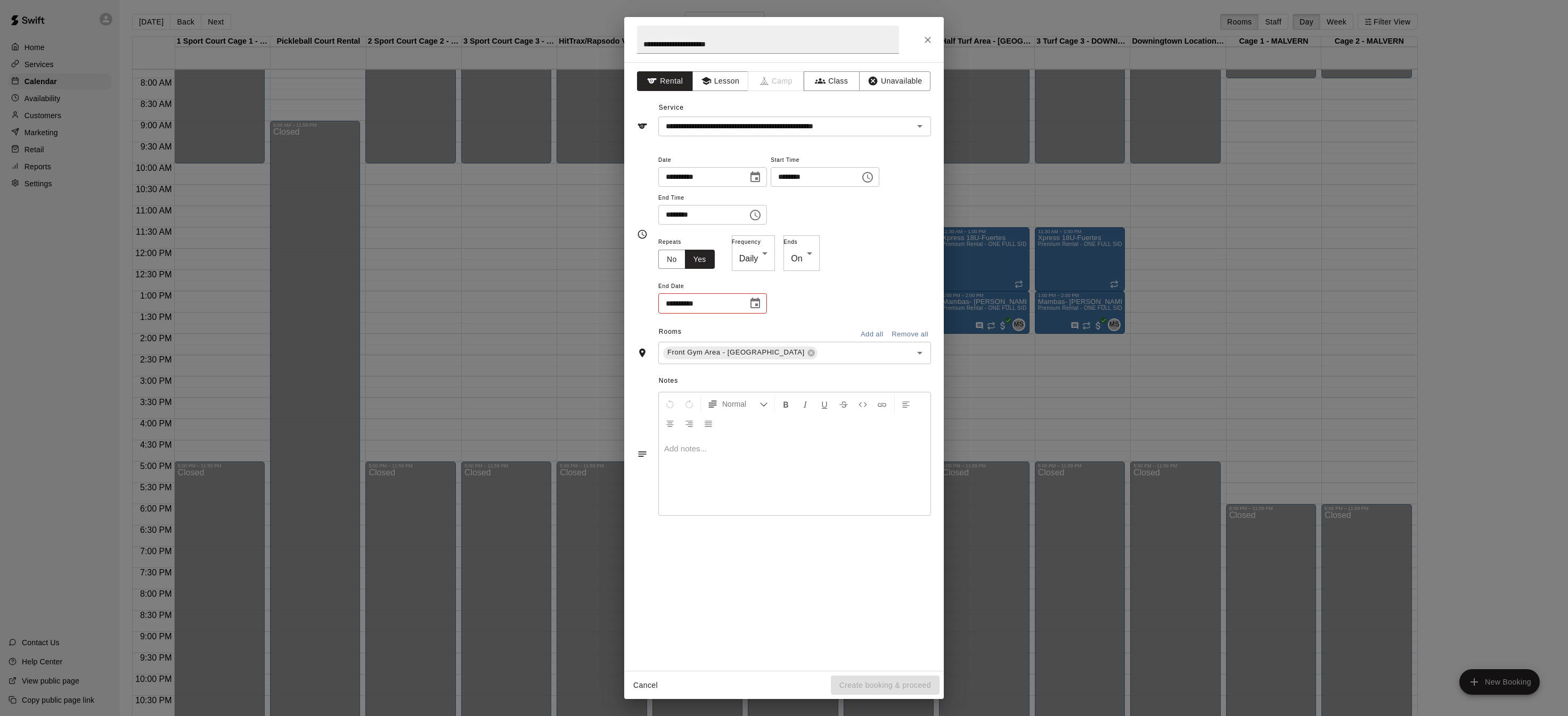
click at [798, 256] on body "Home Services Calendar Availability Customers Marketing Retail Reports Settings…" at bounding box center [784, 365] width 1568 height 733
type input "******"
click at [761, 182] on icon "Choose date, selected date is Jan 4, 2026" at bounding box center [755, 178] width 13 height 13
click at [811, 200] on icon "Next month" at bounding box center [811, 203] width 13 height 13
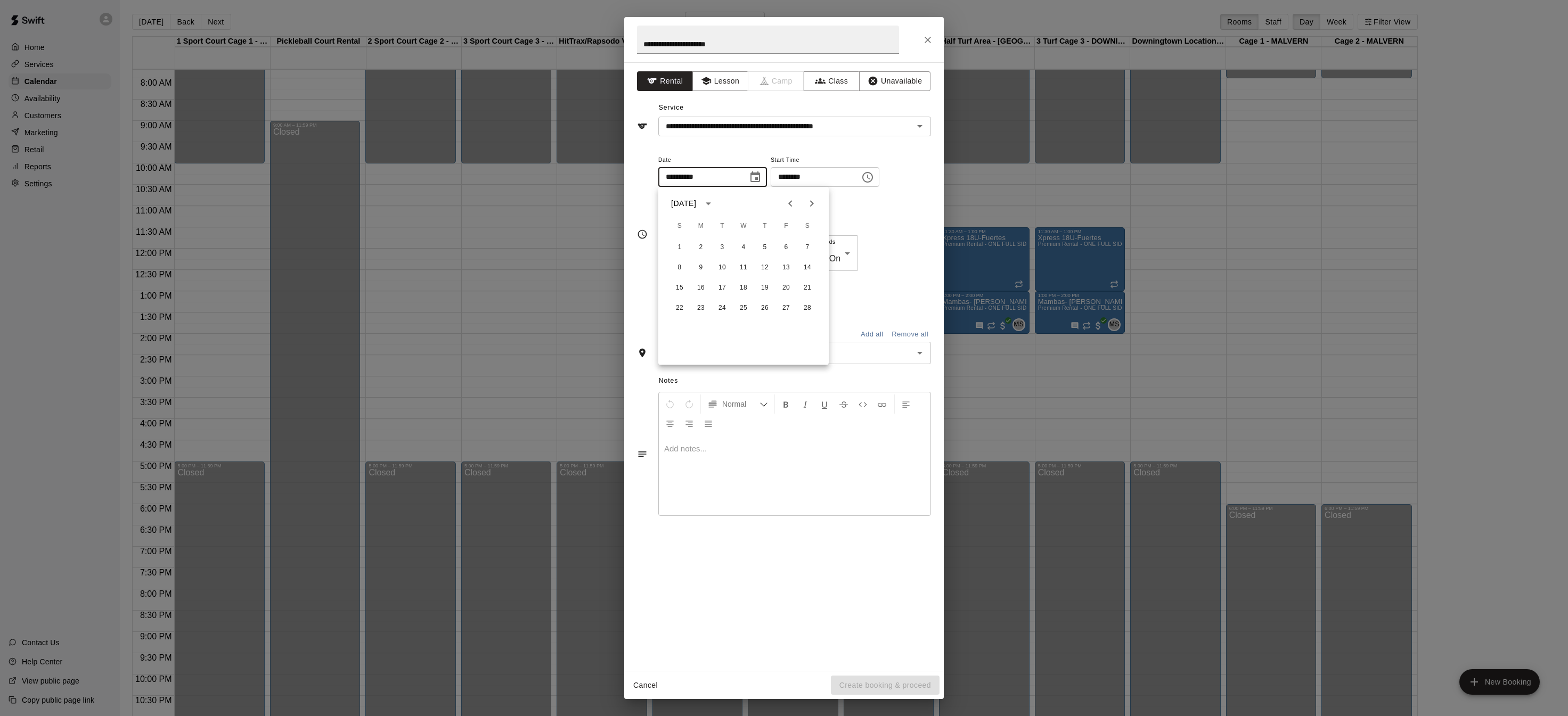
click at [811, 201] on icon "Next month" at bounding box center [811, 203] width 13 height 13
click at [682, 247] on button "1" at bounding box center [679, 247] width 19 height 19
click at [761, 179] on icon "Choose date, selected date is Mar 1, 2026" at bounding box center [755, 178] width 13 height 13
click at [786, 205] on icon "Previous month" at bounding box center [790, 203] width 13 height 13
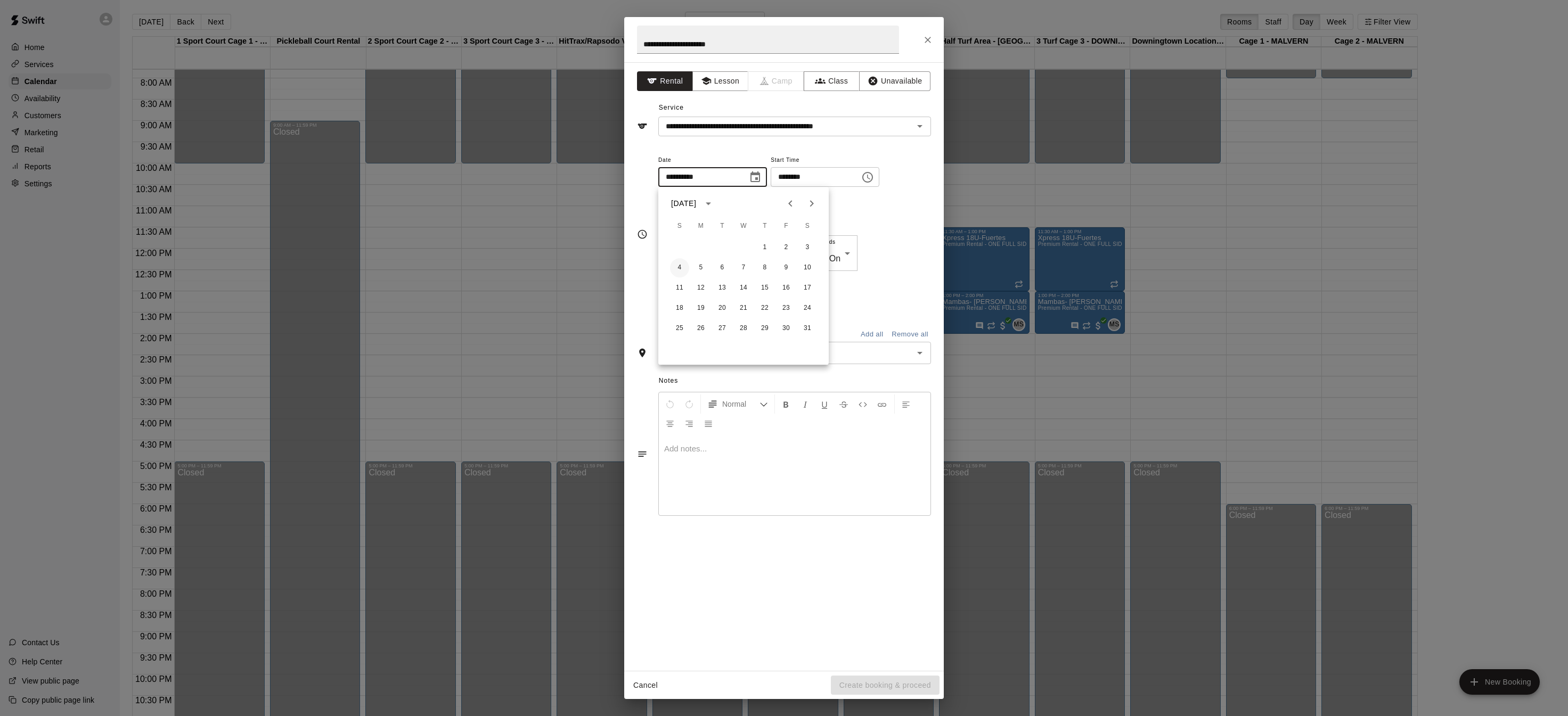
click at [680, 264] on button "4" at bounding box center [679, 267] width 19 height 19
type input "**********"
click at [752, 302] on icon "Choose date" at bounding box center [755, 304] width 13 height 13
click at [811, 326] on icon "Next month" at bounding box center [811, 328] width 4 height 7
click at [811, 326] on icon "Next month" at bounding box center [811, 328] width 4 height 7
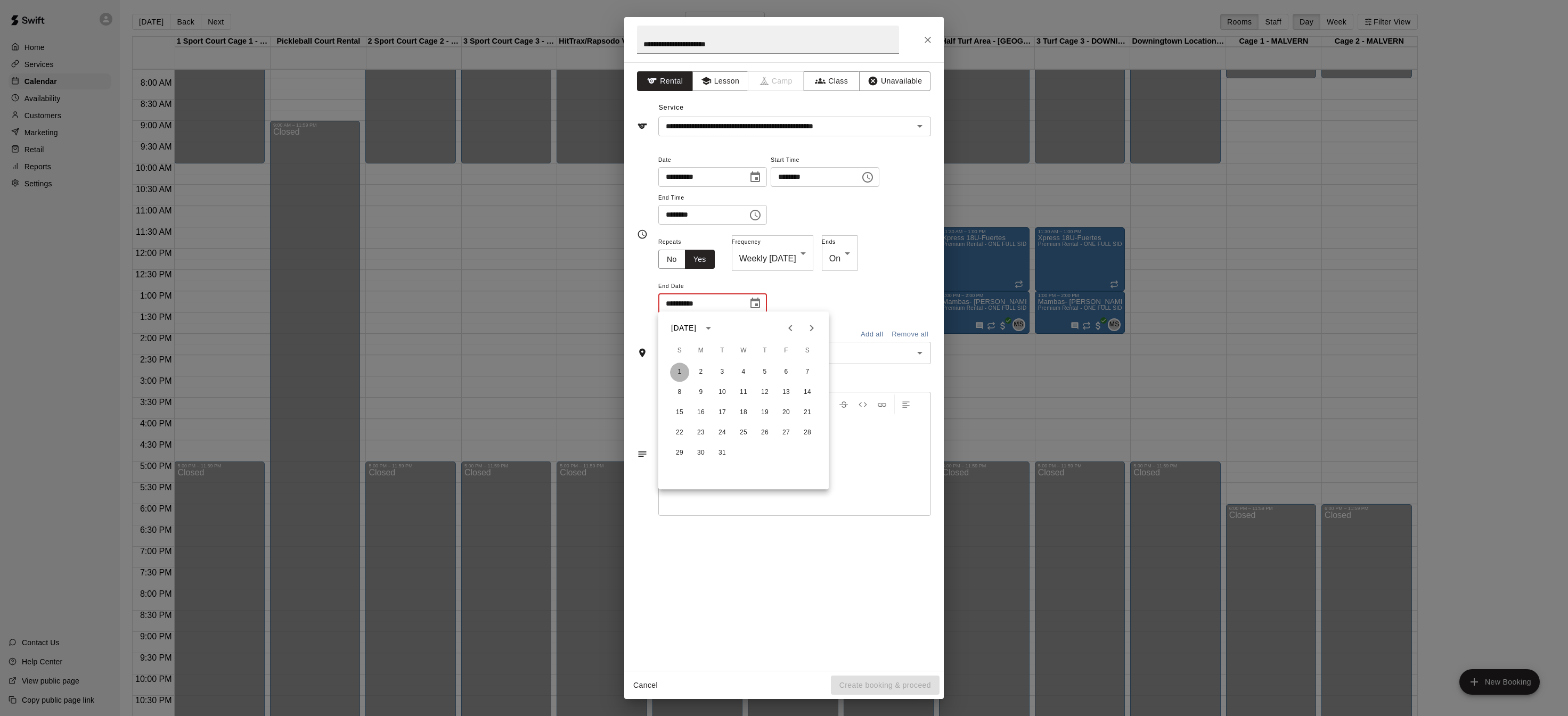
click at [685, 371] on button "1" at bounding box center [679, 371] width 19 height 19
type input "**********"
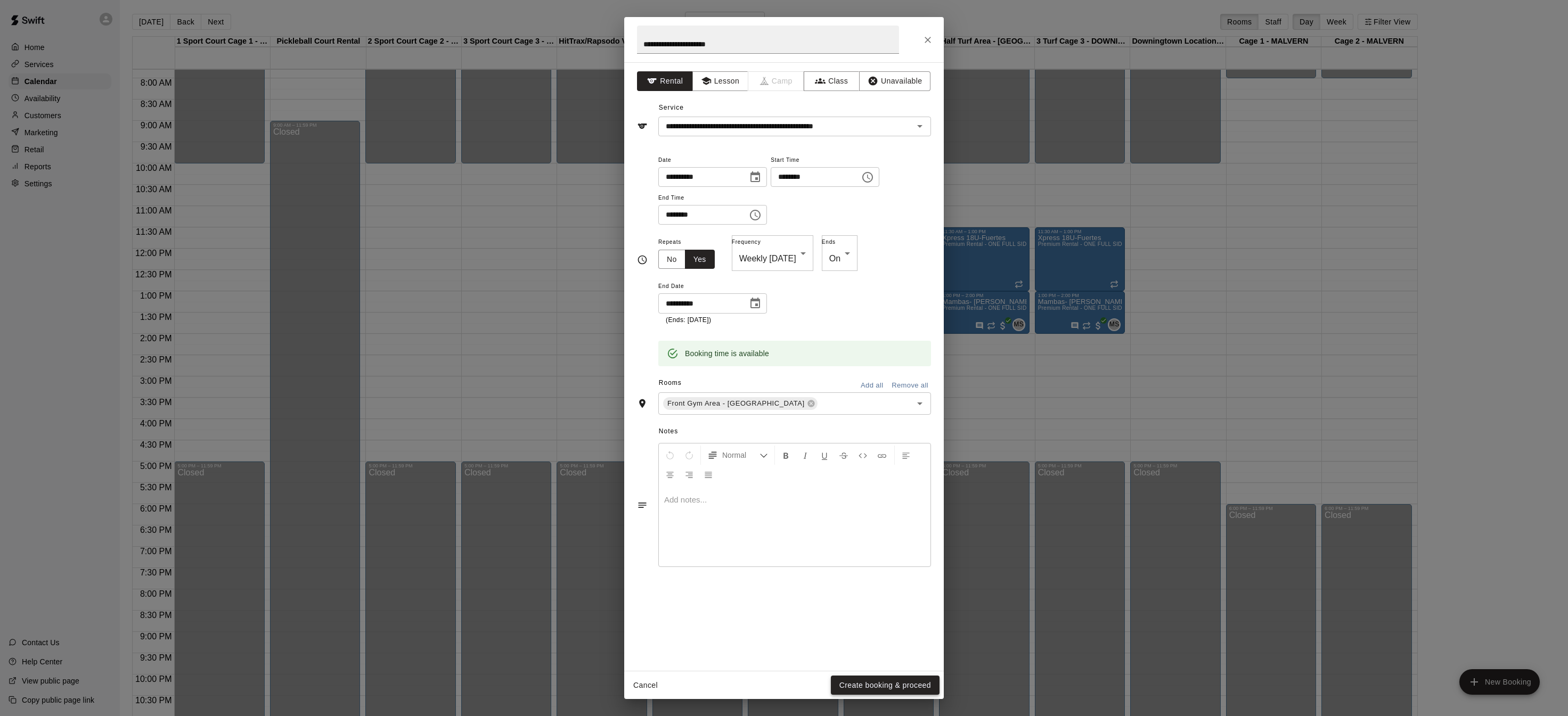
click at [876, 683] on button "Create booking & proceed" at bounding box center [884, 685] width 109 height 20
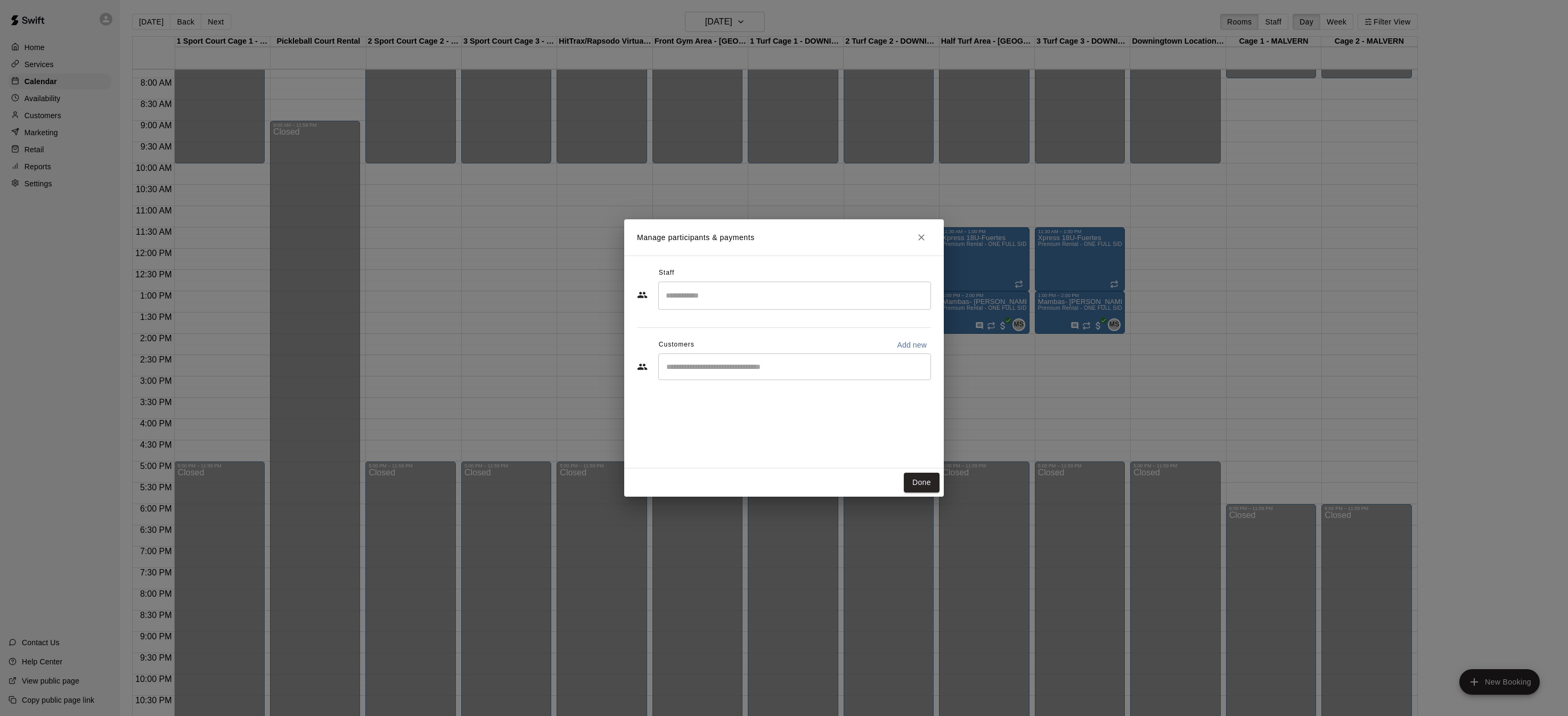
click at [779, 359] on div "​" at bounding box center [794, 366] width 273 height 26
type input "****"
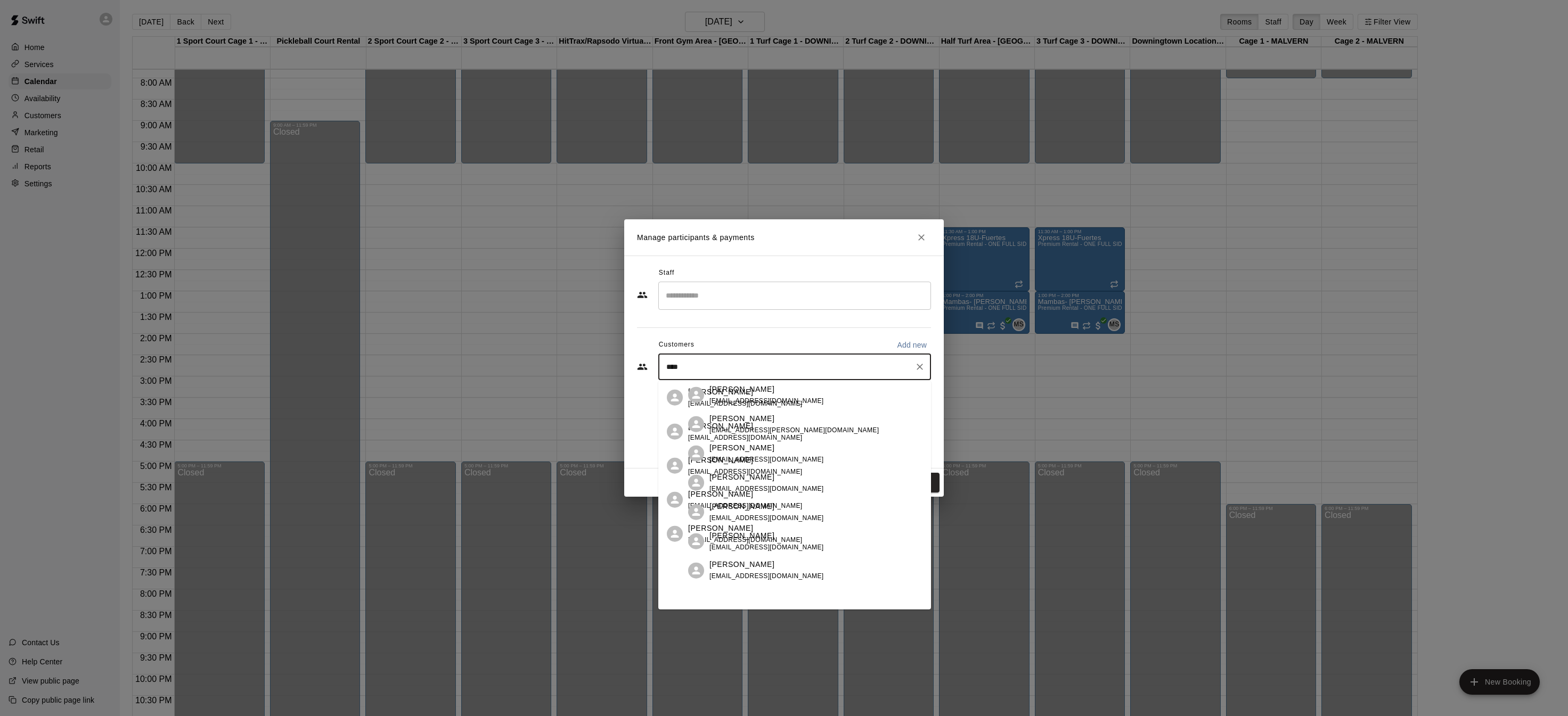
click at [744, 424] on p "[PERSON_NAME]" at bounding box center [720, 426] width 65 height 11
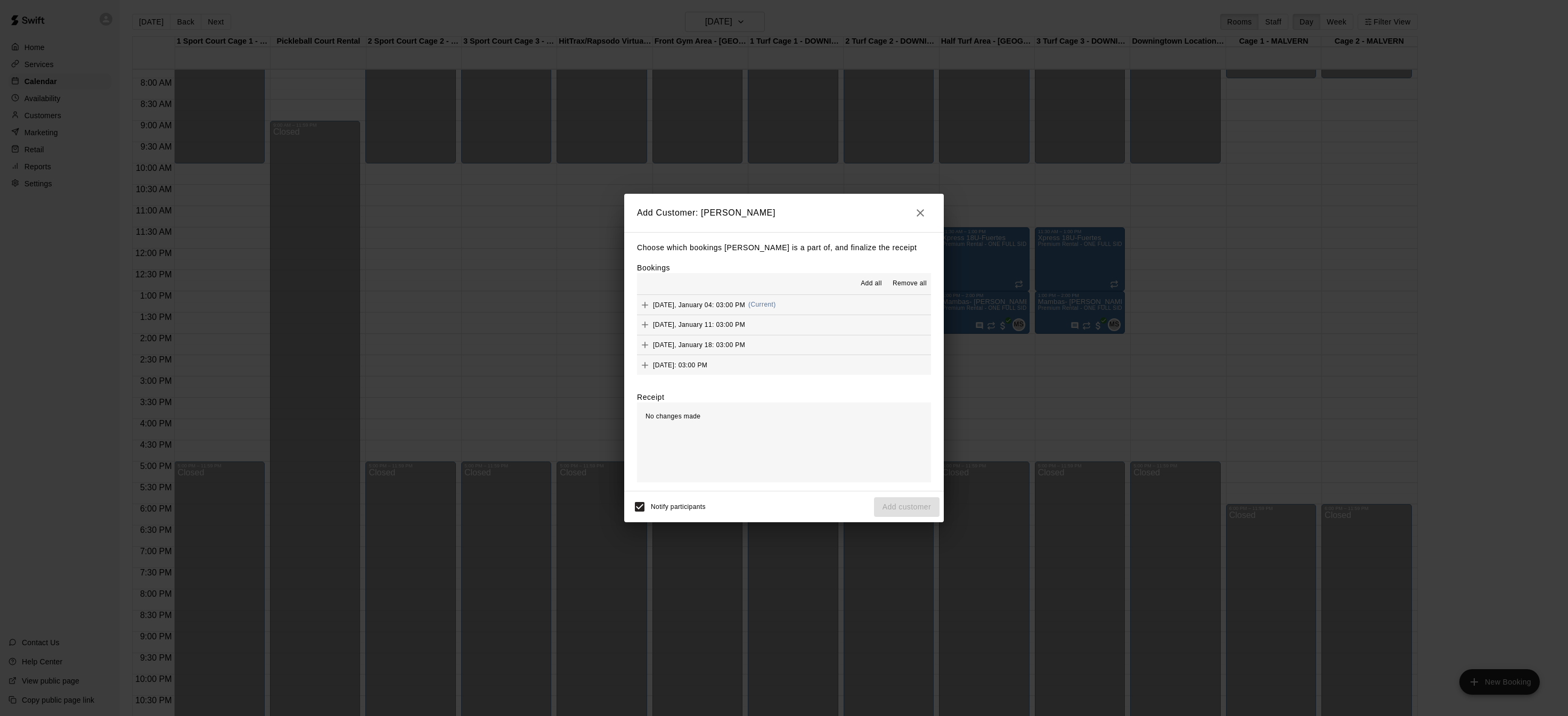
click at [872, 279] on span "Add all" at bounding box center [871, 283] width 21 height 11
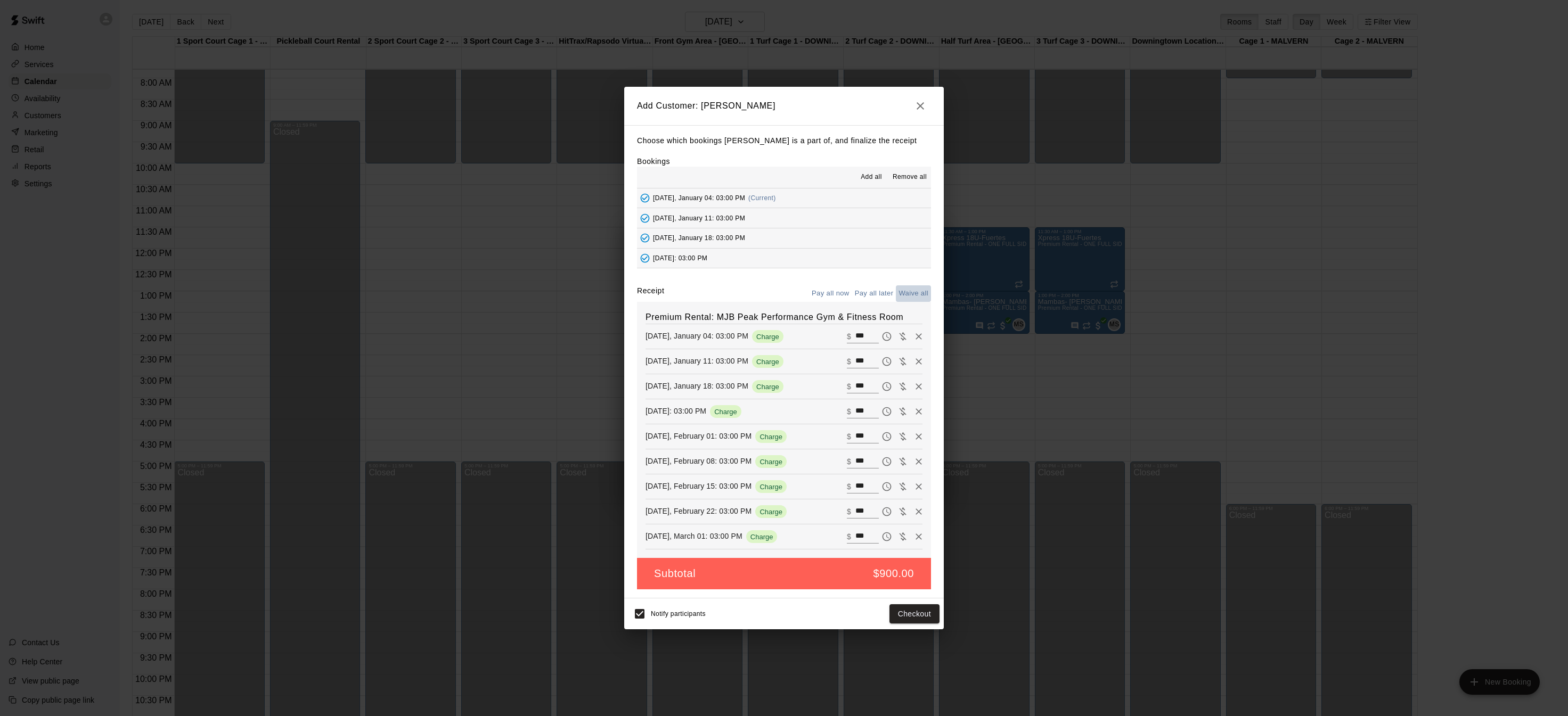
click at [908, 292] on button "Waive all" at bounding box center [913, 293] width 35 height 16
type input "*"
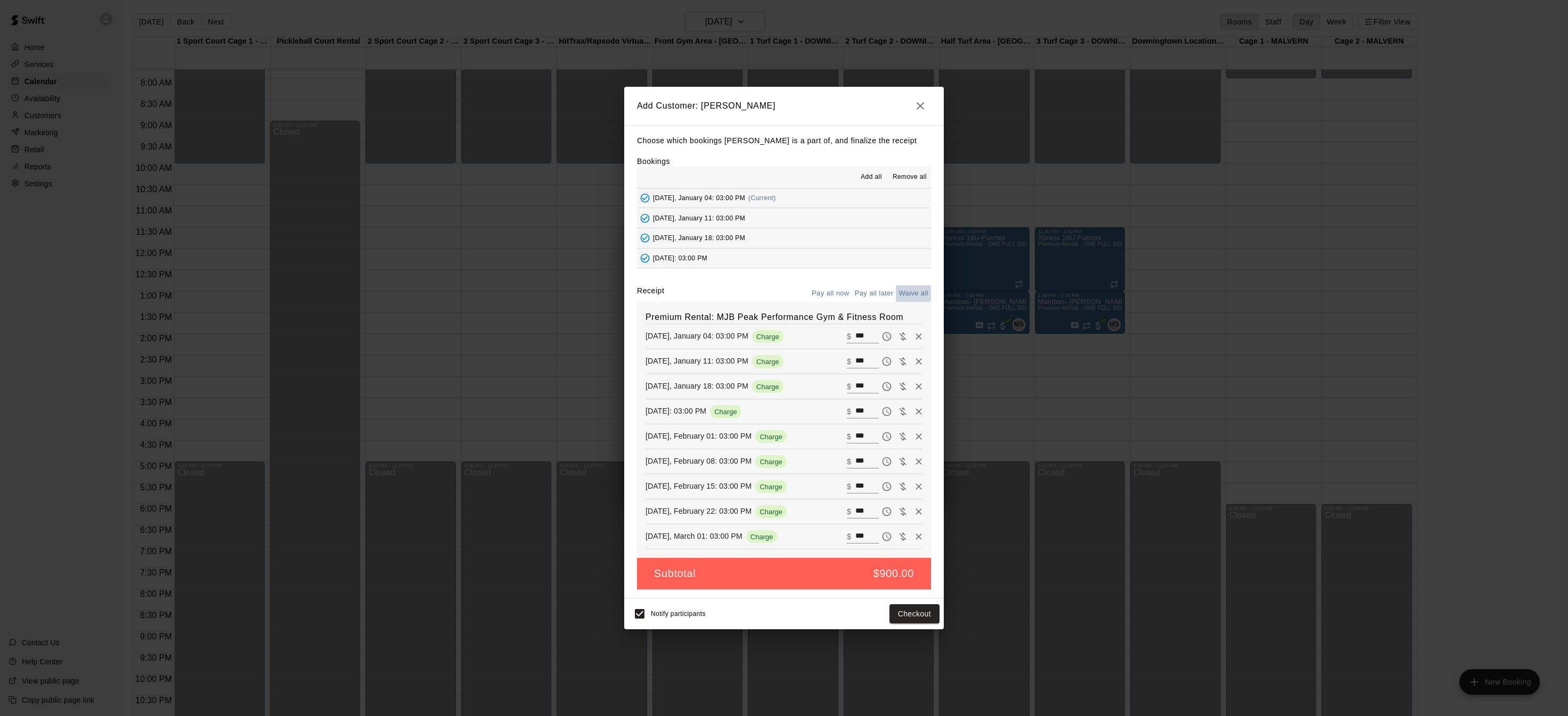
type input "*"
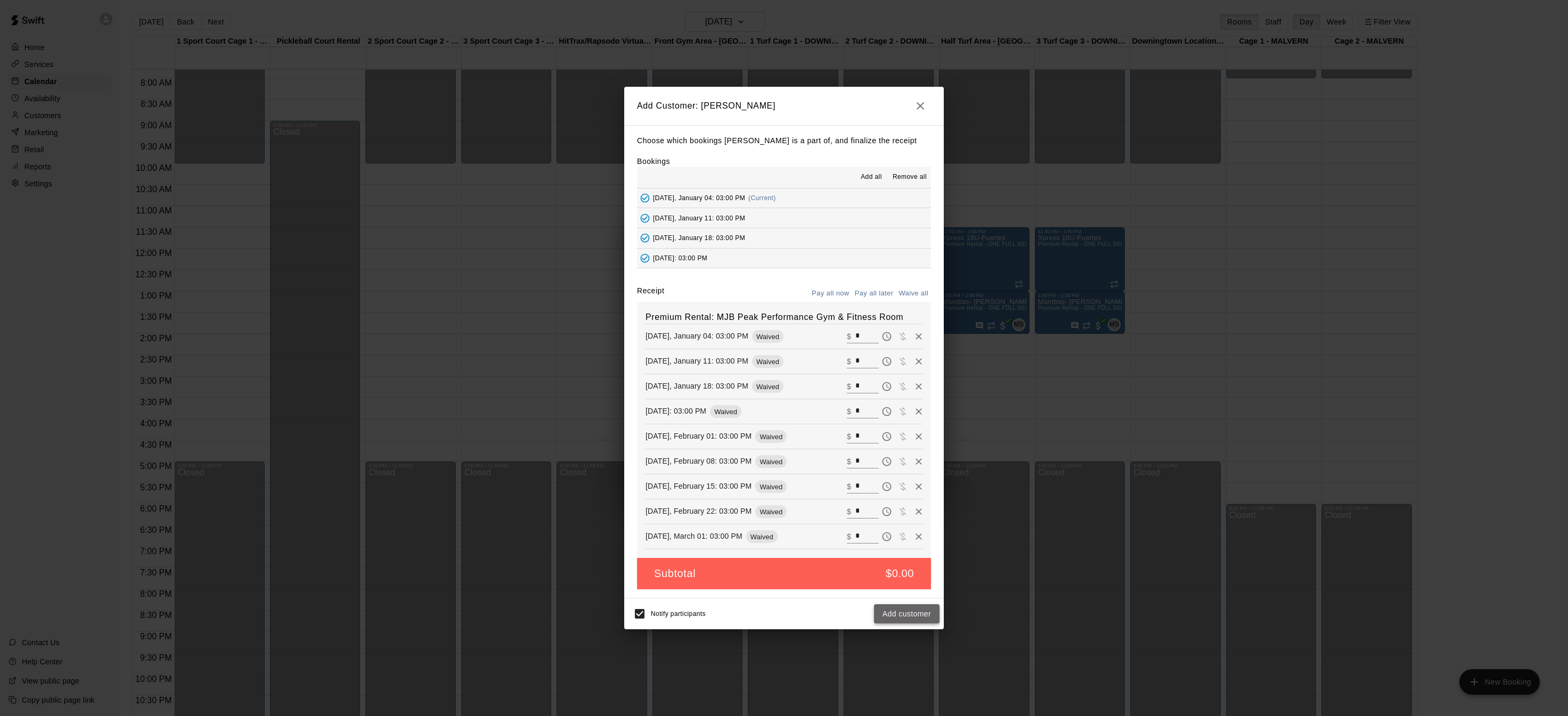
click at [907, 614] on button "Add customer" at bounding box center [907, 614] width 66 height 20
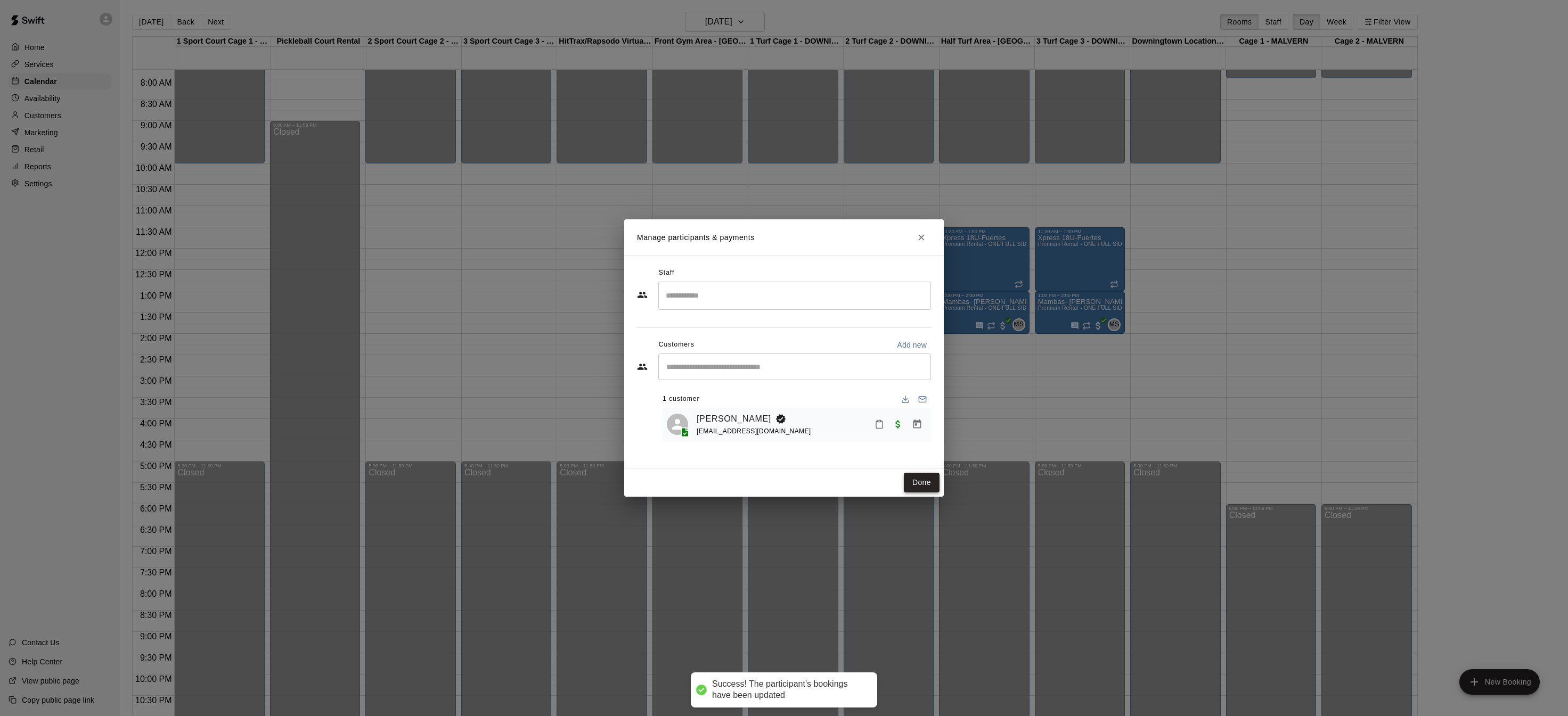
click at [931, 484] on button "Done" at bounding box center [921, 483] width 36 height 20
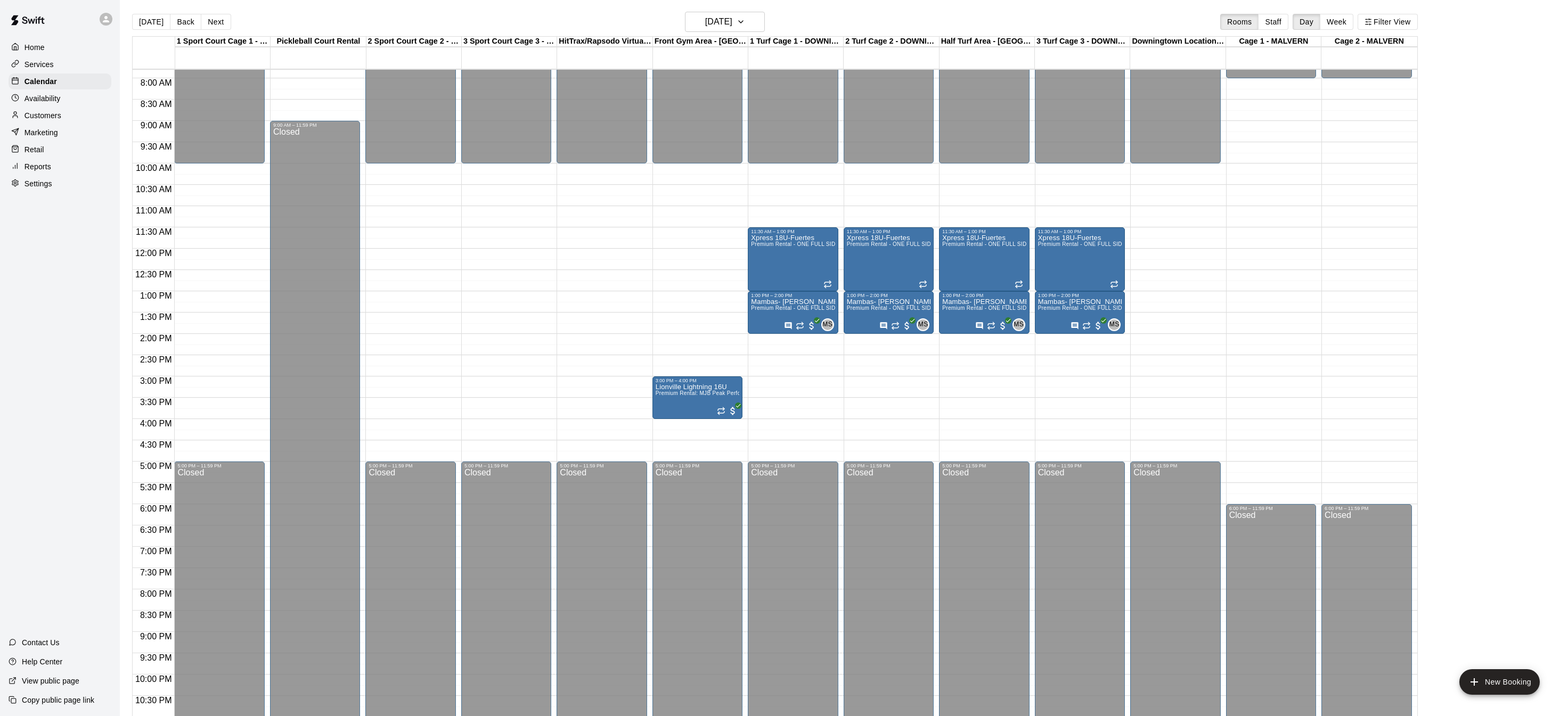
click at [795, 428] on div "12:00 AM – 10:00 AM Closed 11:30 AM – 1:00 PM Xpress 18U-Fuertes Premium Rental…" at bounding box center [793, 248] width 90 height 1022
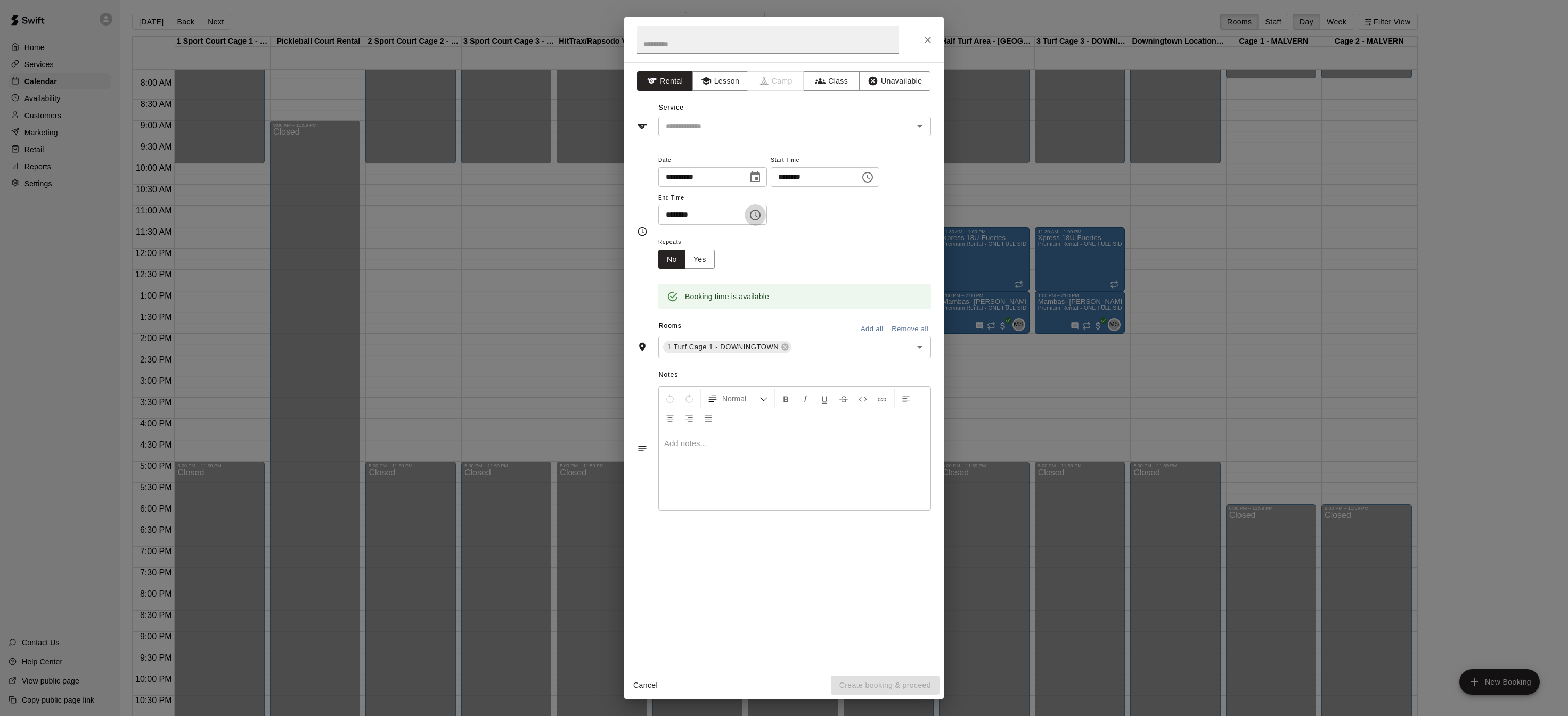
click at [761, 215] on icon "Choose time, selected time is 4:30 PM" at bounding box center [755, 215] width 13 height 13
click at [670, 255] on li "05" at bounding box center [673, 257] width 25 height 20
click at [704, 237] on li "00" at bounding box center [703, 237] width 25 height 20
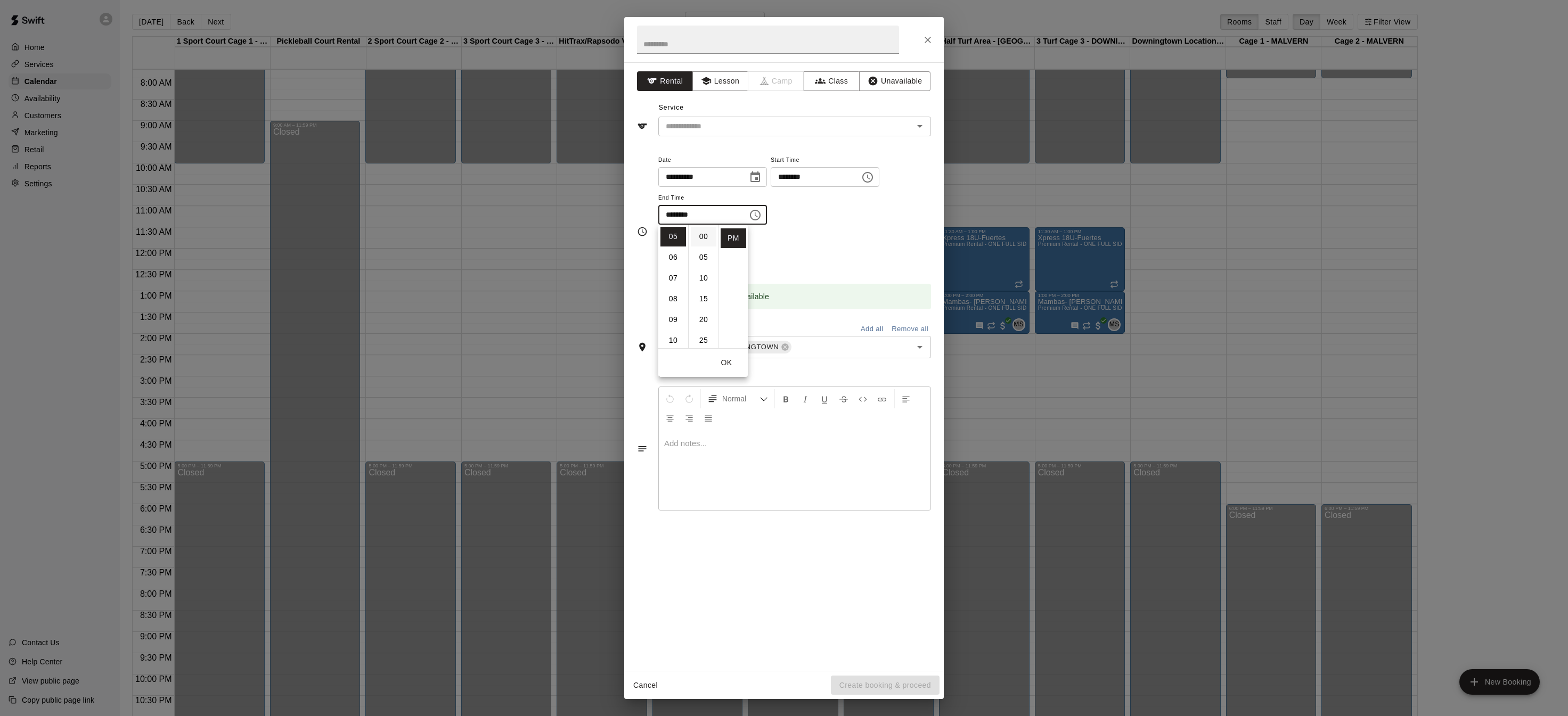
type input "********"
click at [648, 39] on input "text" at bounding box center [768, 39] width 262 height 28
click at [917, 128] on icon "Open" at bounding box center [920, 126] width 13 height 13
type input "**********"
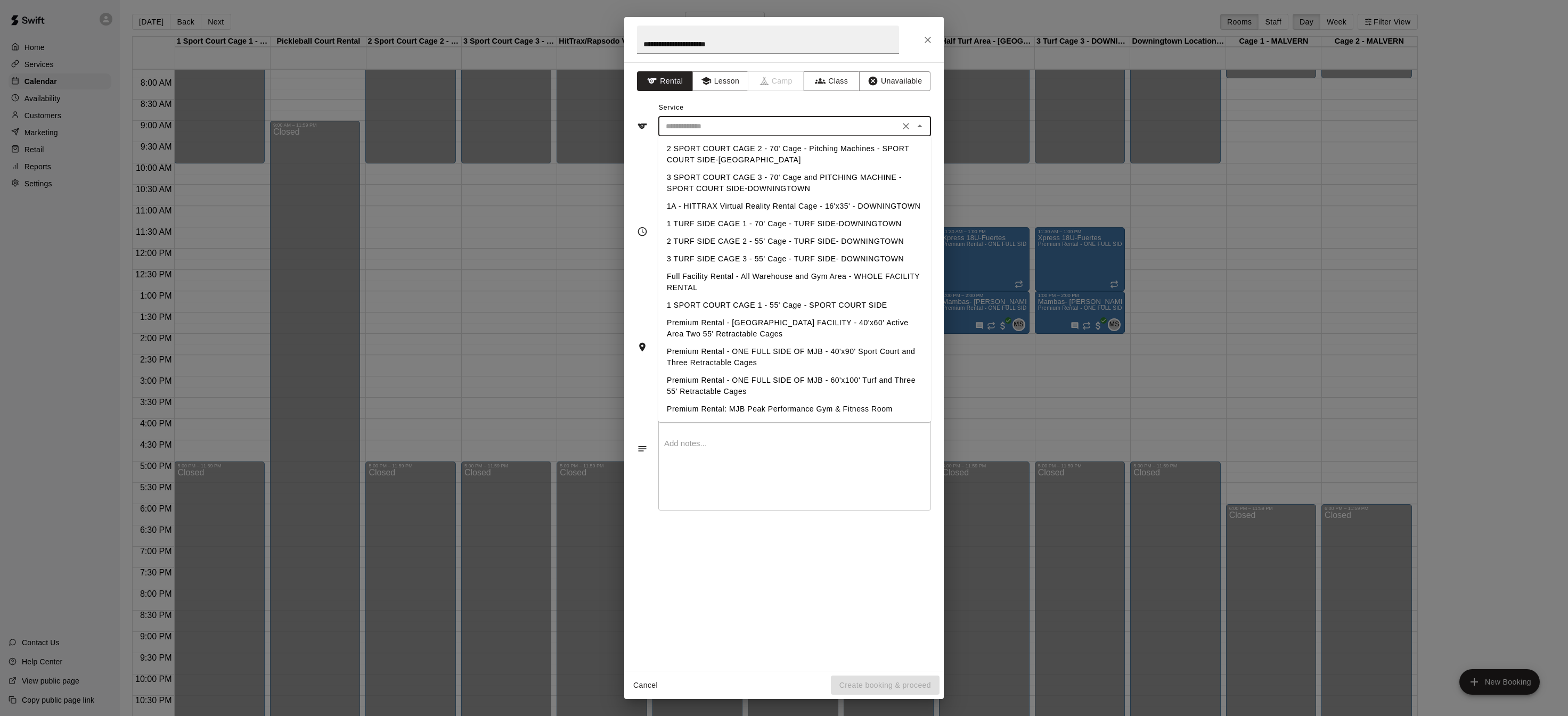
click at [847, 263] on li "3 TURF SIDE CAGE 3 - 55' Cage - TURF SIDE- DOWNINGTOWN" at bounding box center [794, 258] width 273 height 17
type input "**********"
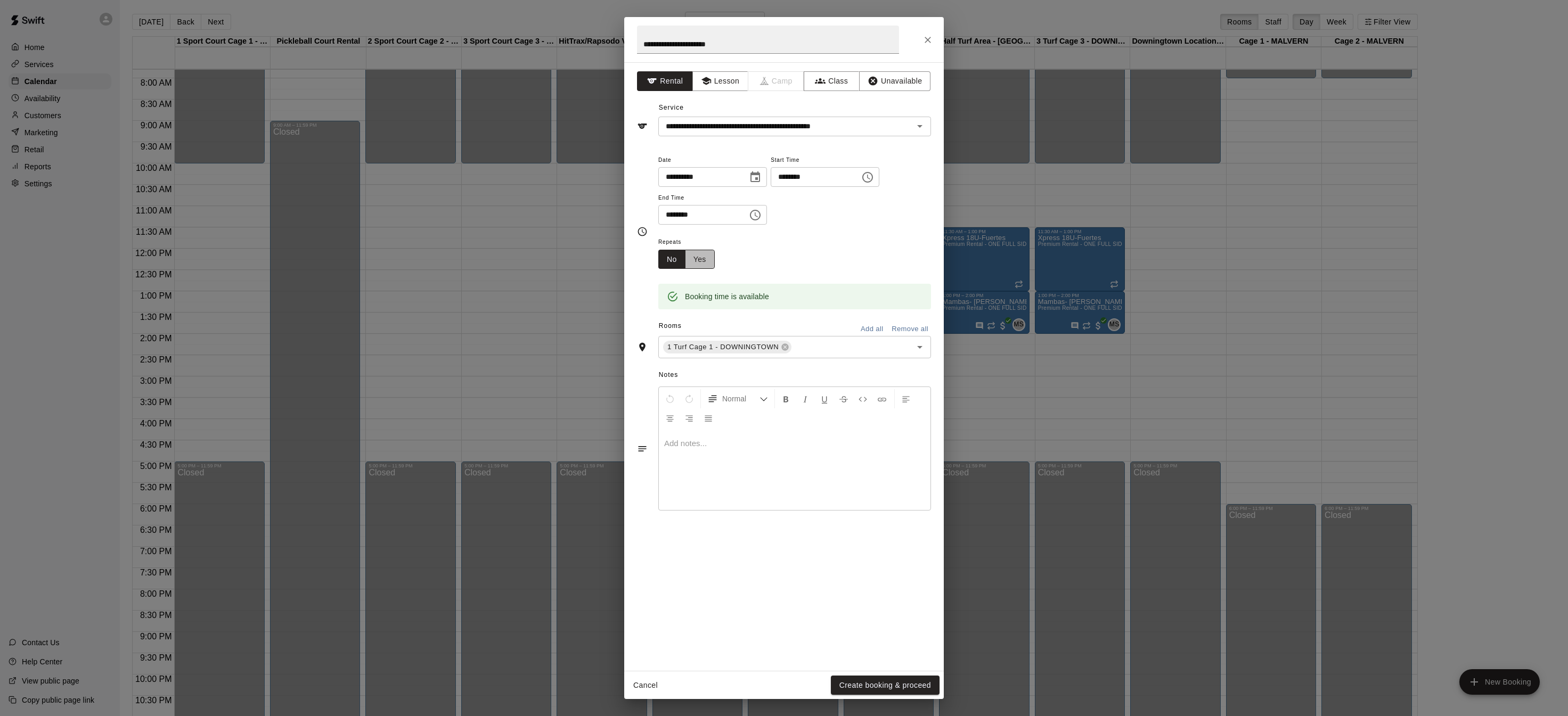
click at [693, 264] on button "Yes" at bounding box center [699, 260] width 30 height 20
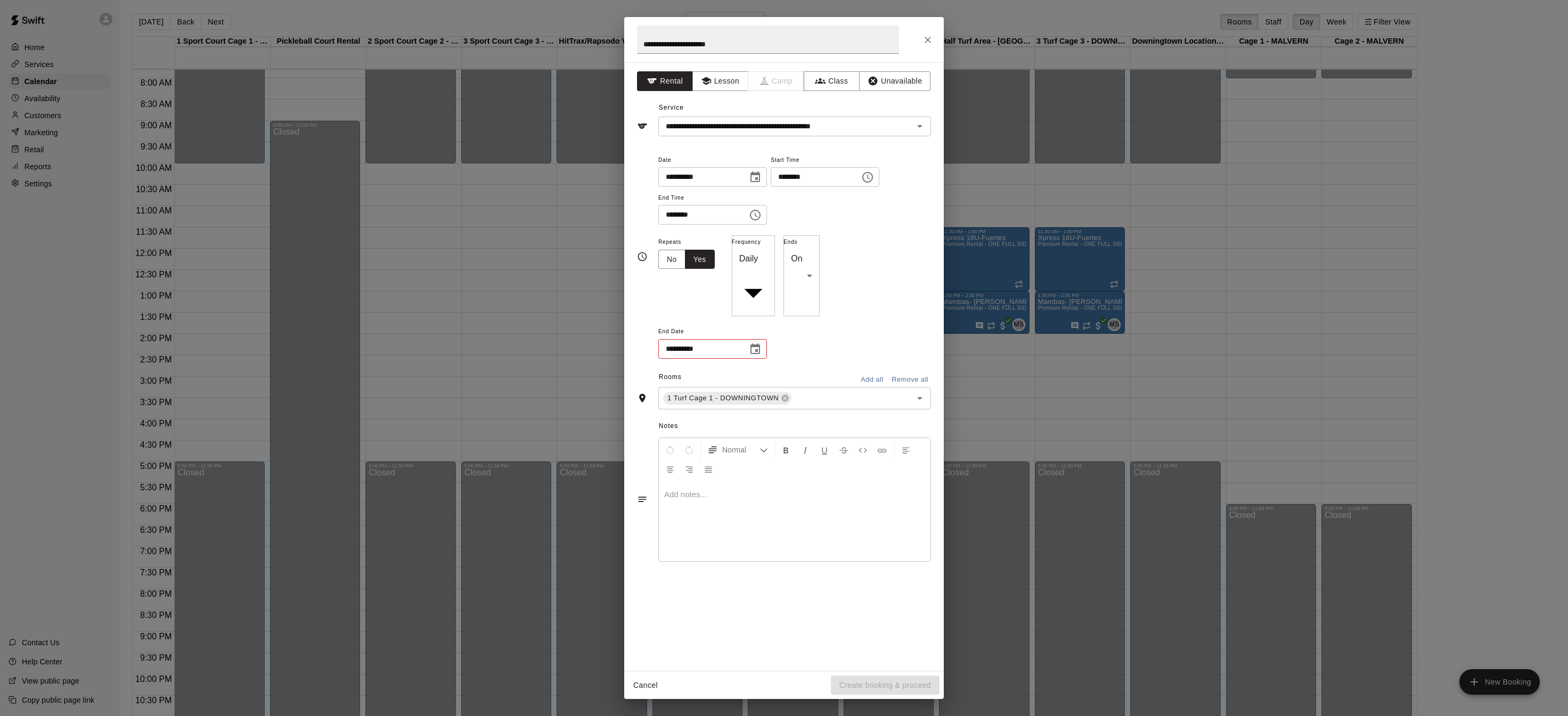
click at [794, 256] on body "Home Services Calendar Availability Customers Marketing Retail Reports Settings…" at bounding box center [784, 384] width 1568 height 770
type input "******"
click at [757, 298] on icon "Choose date" at bounding box center [755, 302] width 10 height 11
click at [814, 324] on icon "Next month" at bounding box center [811, 328] width 13 height 13
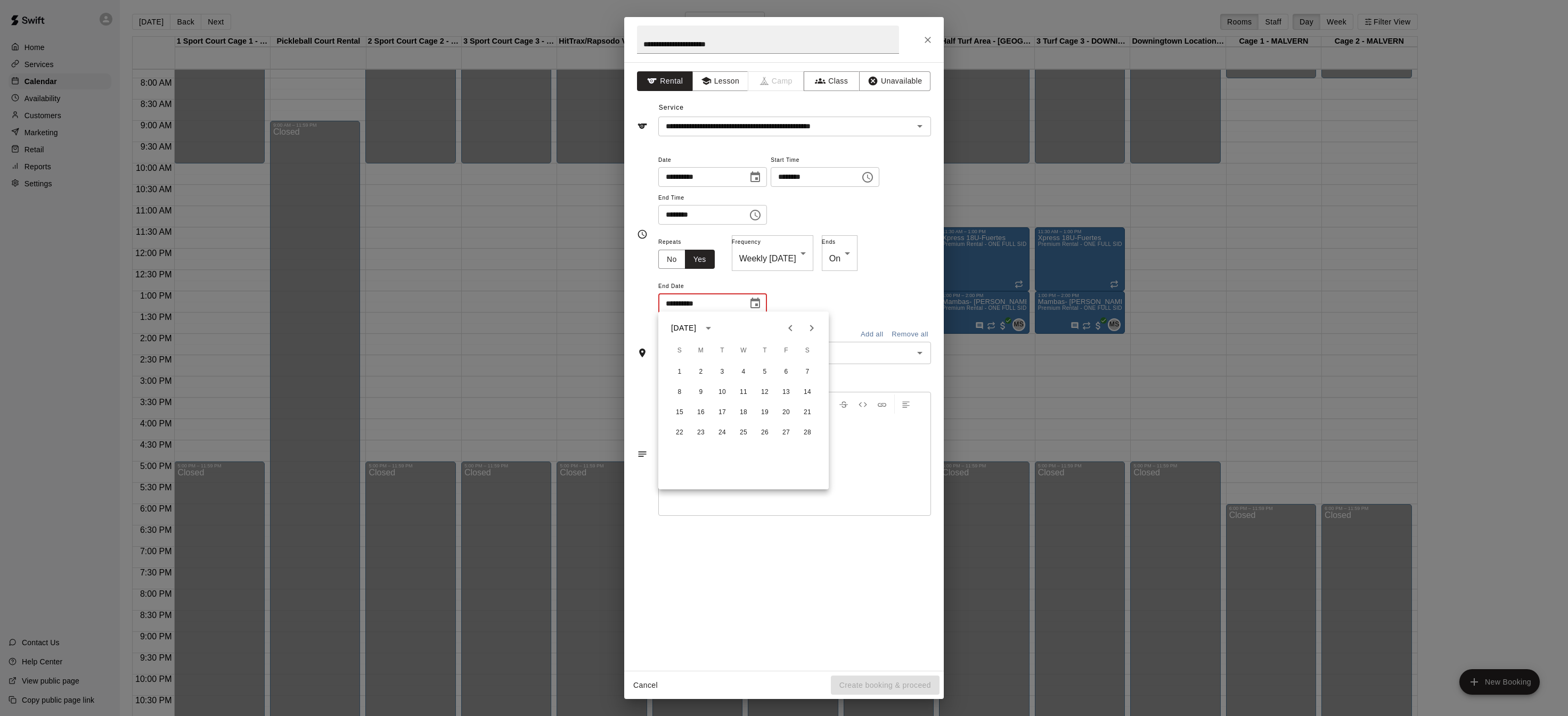
click at [814, 324] on icon "Next month" at bounding box center [811, 328] width 13 height 13
click at [685, 370] on button "1" at bounding box center [679, 371] width 19 height 19
click at [909, 348] on p "Show More" at bounding box center [903, 354] width 40 height 11
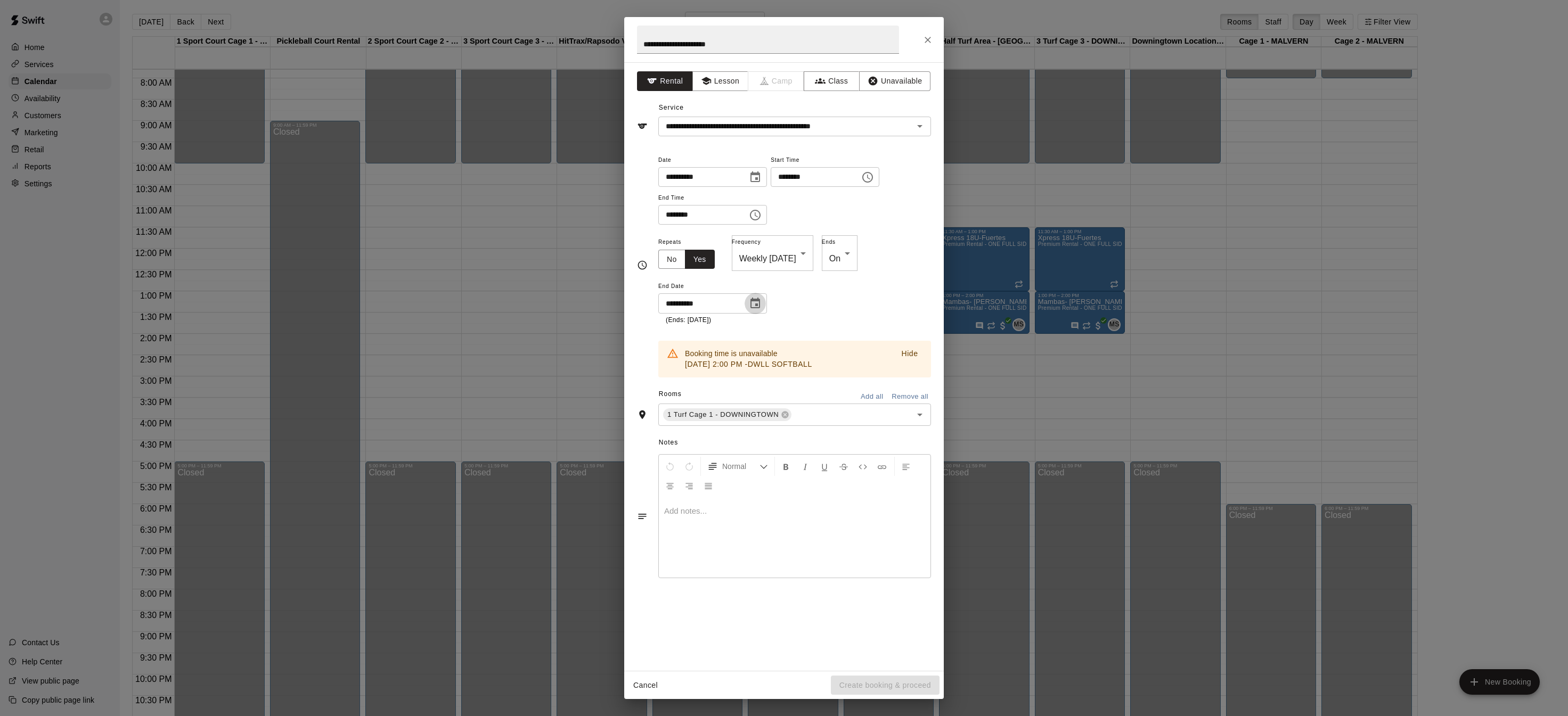
click at [752, 297] on icon "Choose date, selected date is Mar 1, 2026" at bounding box center [755, 304] width 13 height 13
click at [792, 324] on icon "Previous month" at bounding box center [790, 328] width 13 height 13
click at [678, 435] on button "22" at bounding box center [679, 432] width 19 height 19
type input "**********"
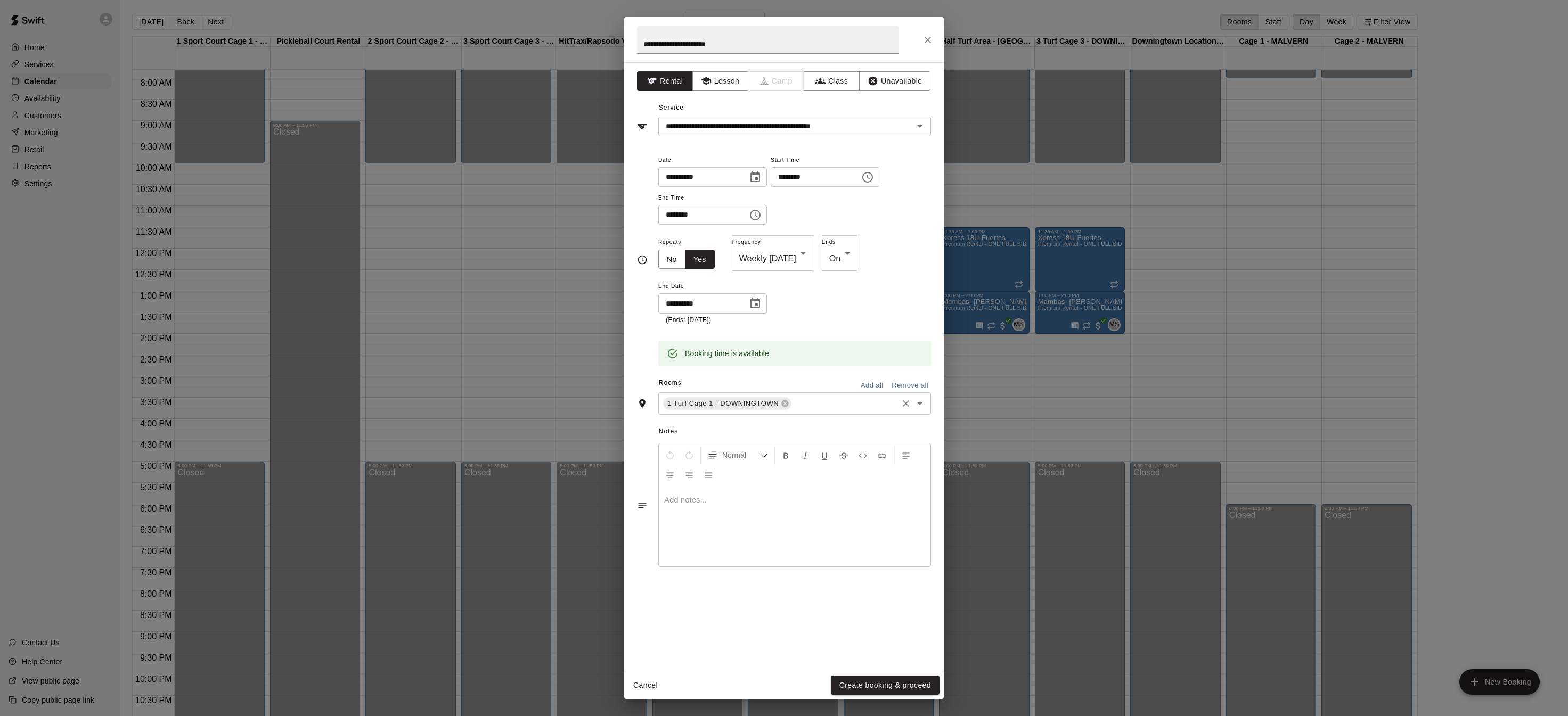
click at [912, 401] on button "Open" at bounding box center [920, 403] width 15 height 15
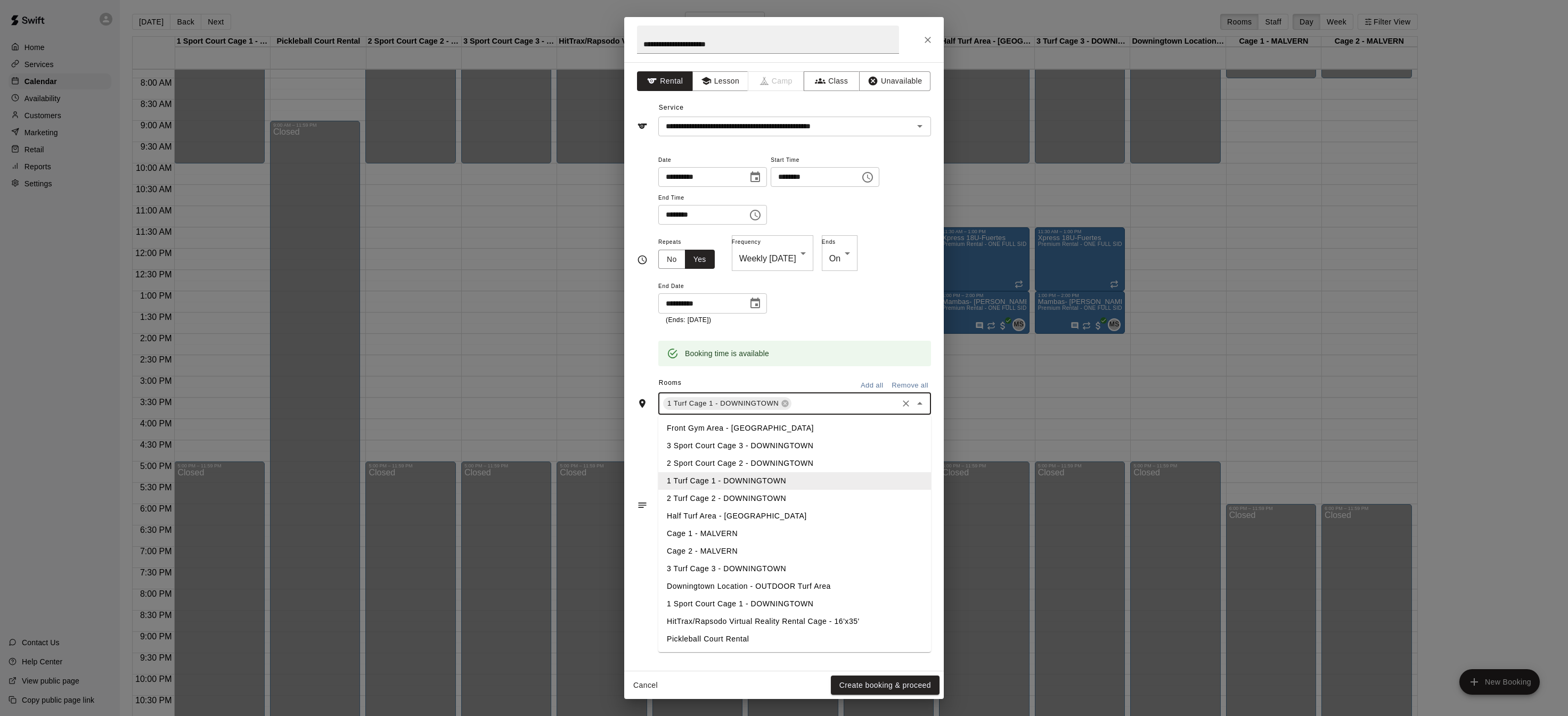
click at [729, 494] on li "2 Turf Cage 2 - DOWNINGTOWN" at bounding box center [794, 498] width 273 height 17
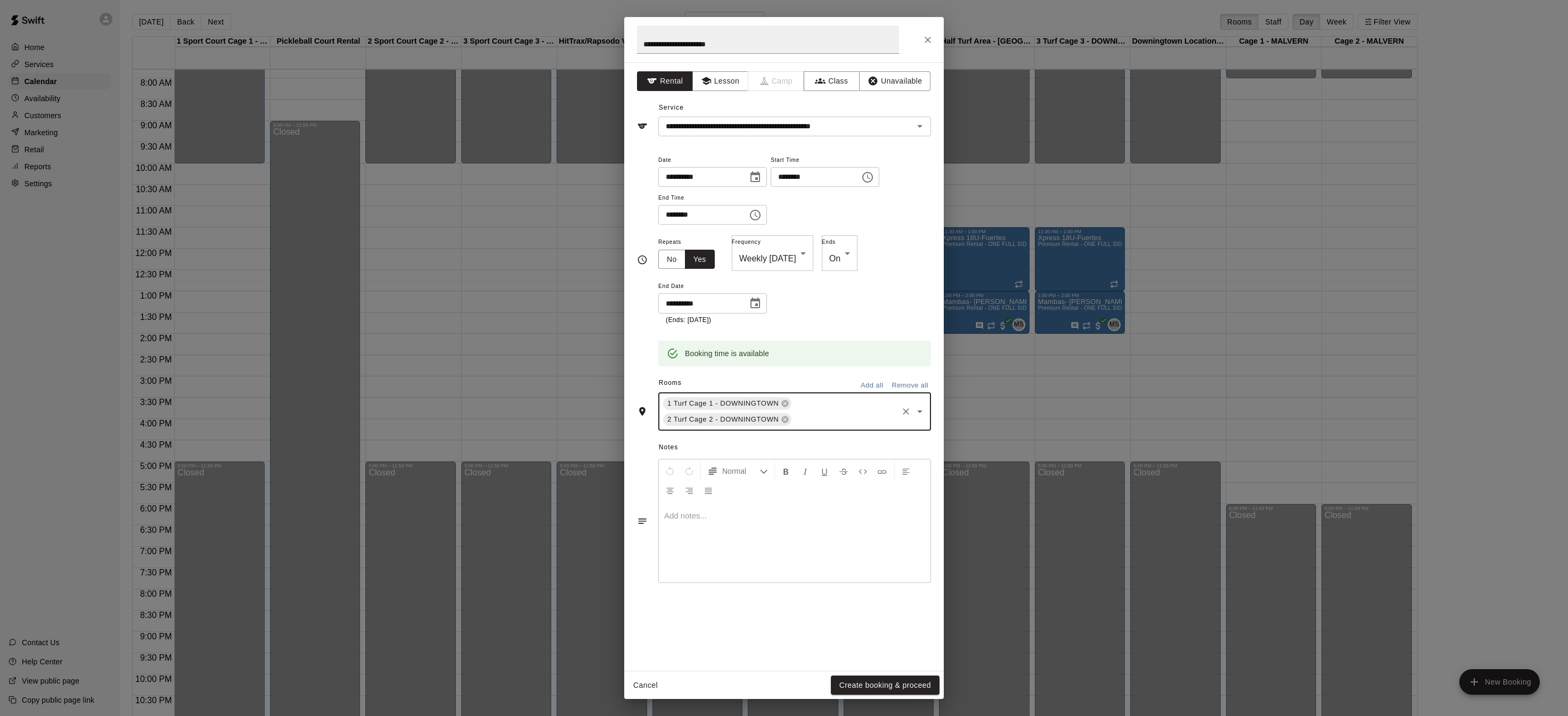
click at [922, 397] on div "1 Turf Cage 1 - DOWNINGTOWN 2 Turf Cage 2 - DOWNINGTOWN ​" at bounding box center [794, 411] width 273 height 39
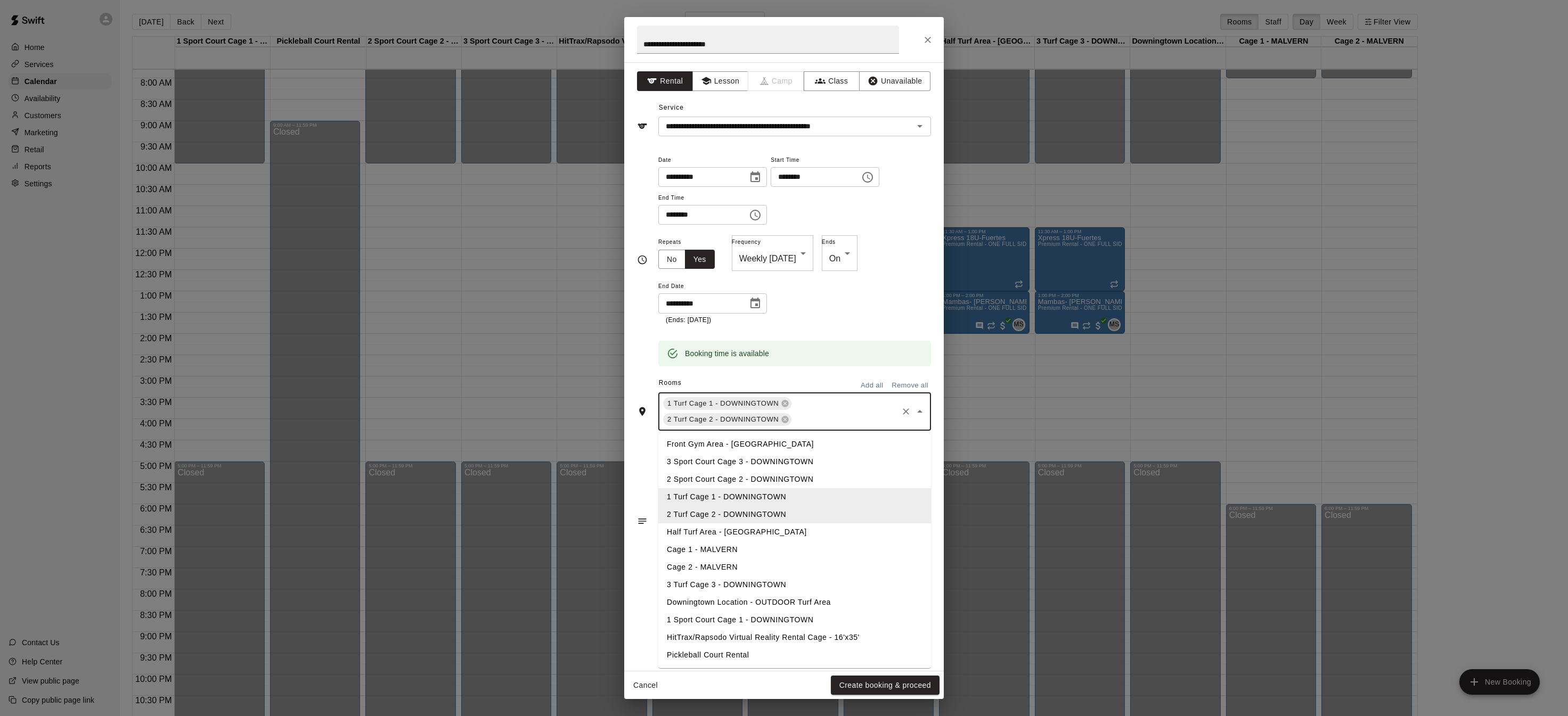
click at [766, 529] on li "Half Turf Area - [GEOGRAPHIC_DATA]" at bounding box center [794, 532] width 273 height 17
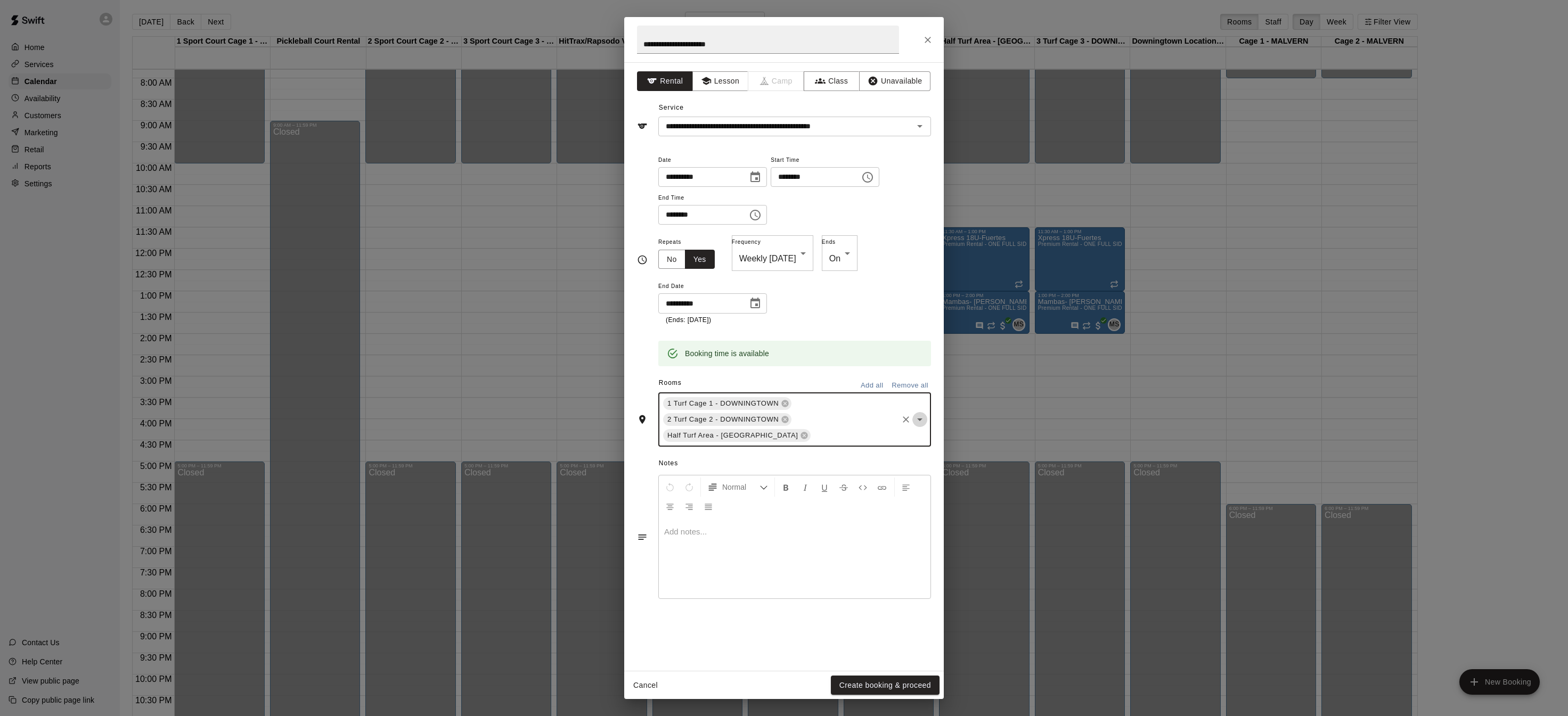
click at [916, 413] on icon "Open" at bounding box center [920, 419] width 13 height 13
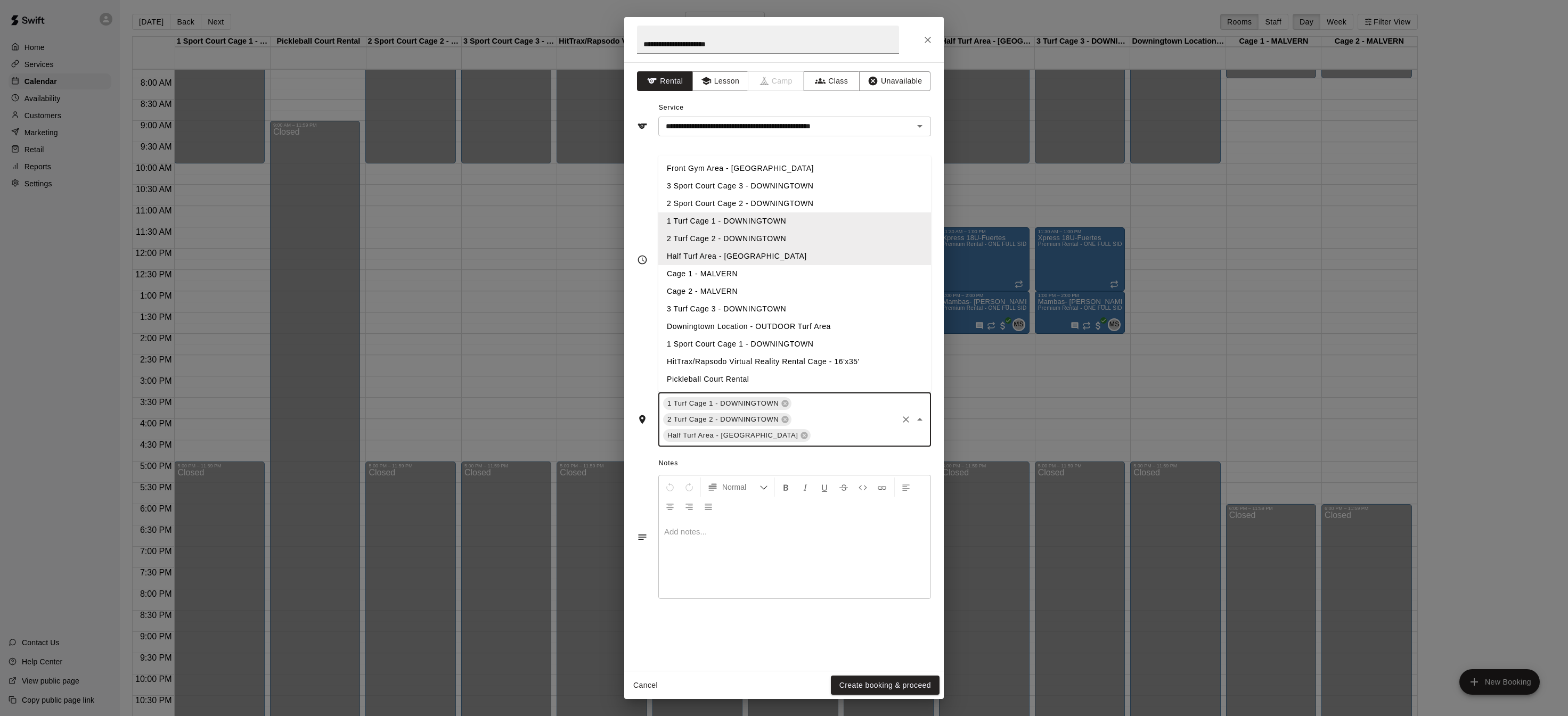
click at [693, 304] on li "3 Turf Cage 3 - DOWNINGTOWN" at bounding box center [794, 308] width 273 height 17
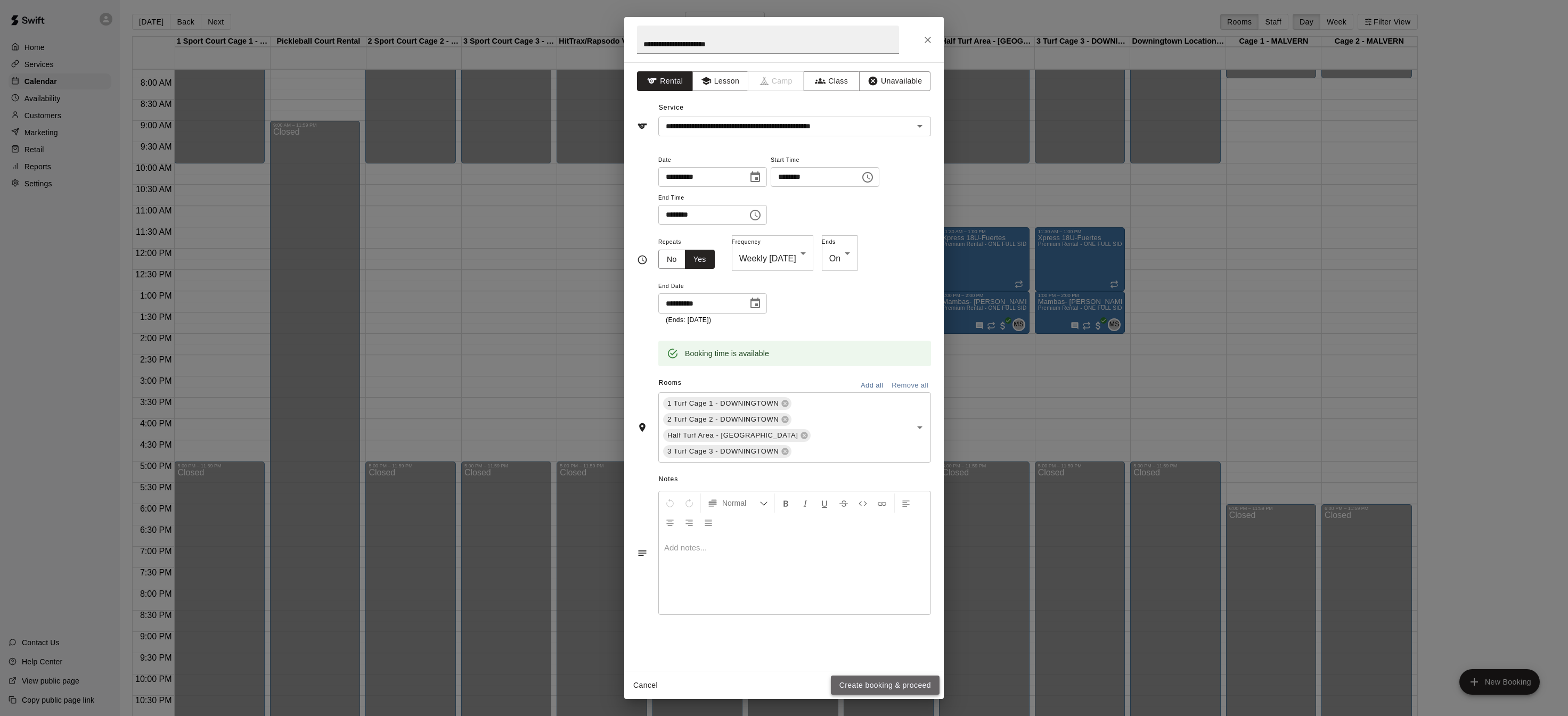
click at [904, 687] on button "Create booking & proceed" at bounding box center [884, 685] width 109 height 20
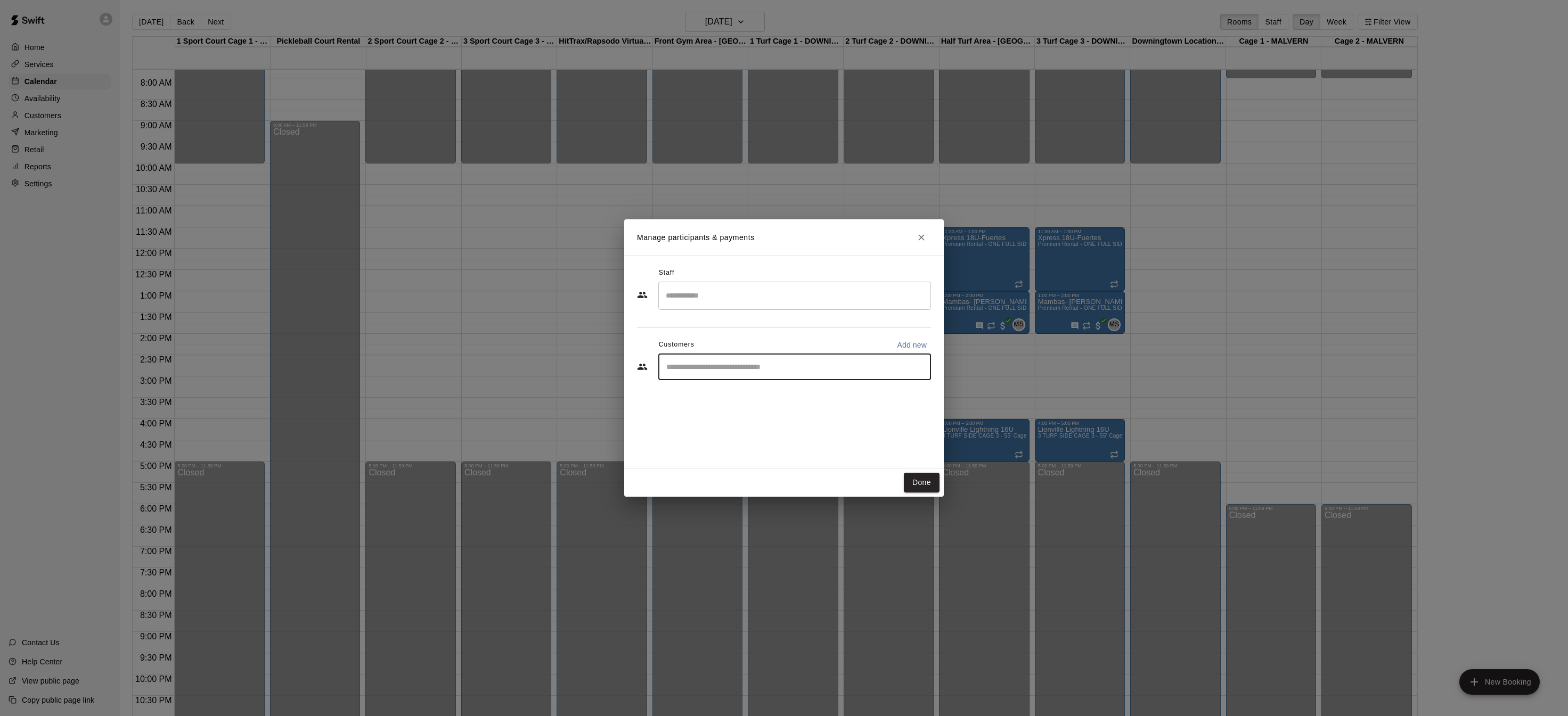
click at [761, 365] on input "Start typing to search customers..." at bounding box center [794, 366] width 263 height 11
type input "****"
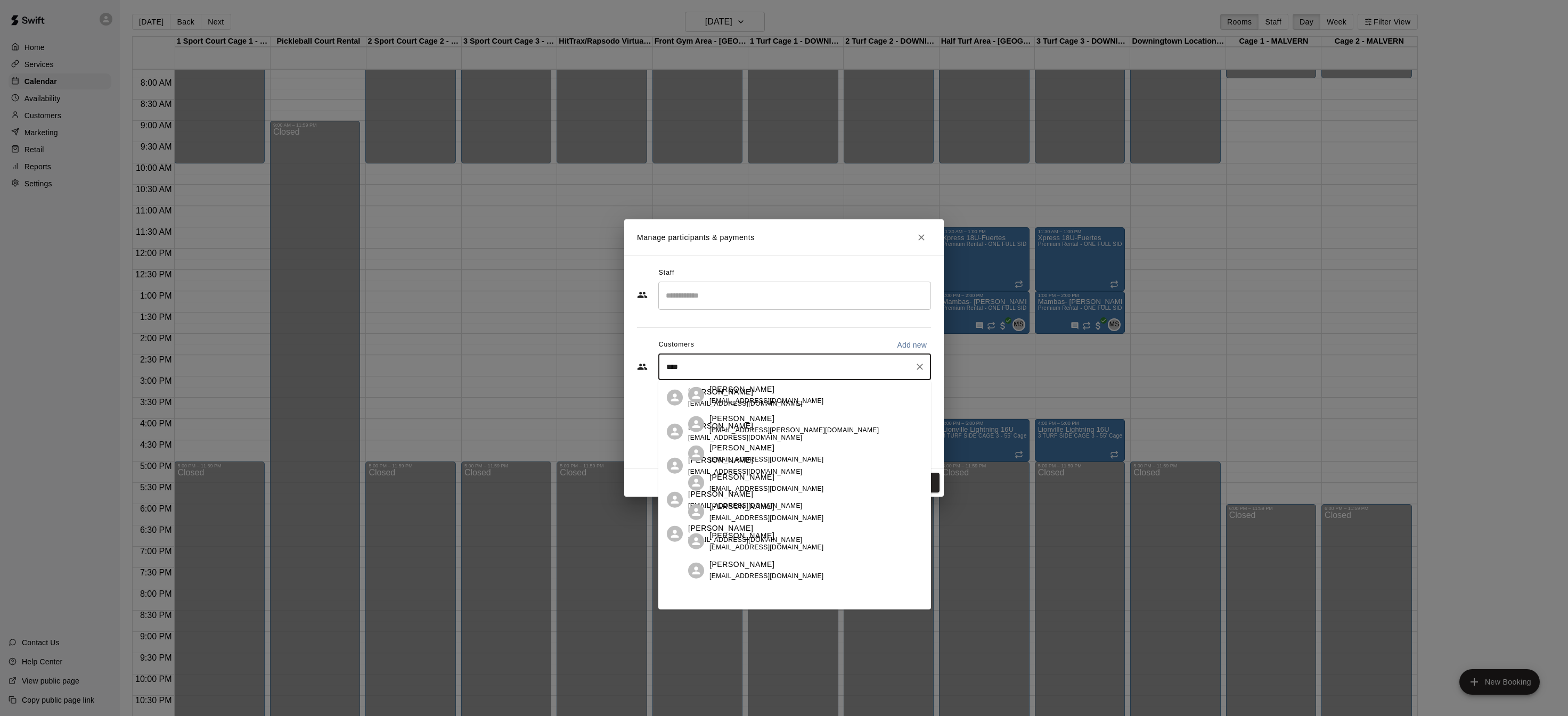
click at [746, 426] on p "[PERSON_NAME]" at bounding box center [720, 426] width 65 height 11
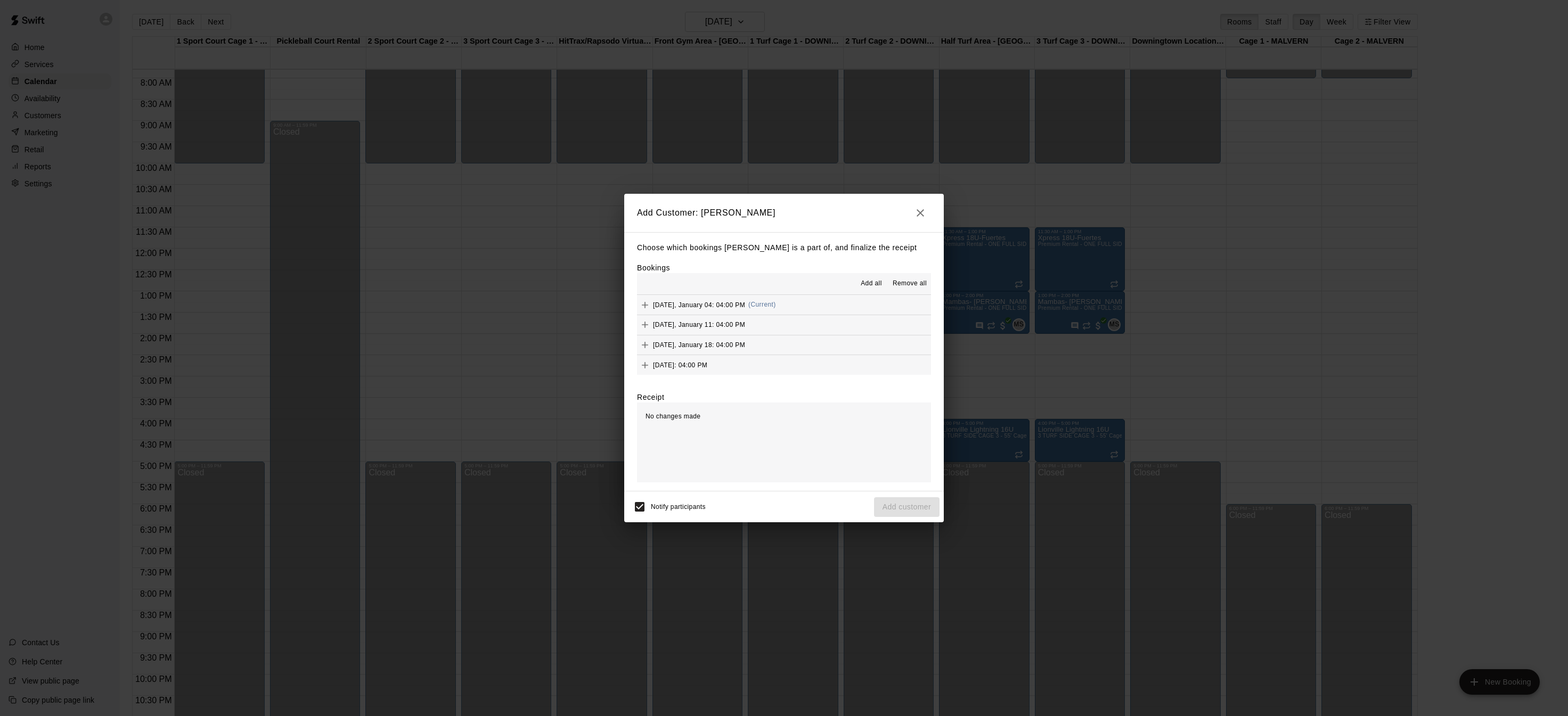
click at [876, 279] on span "Add all" at bounding box center [871, 283] width 21 height 11
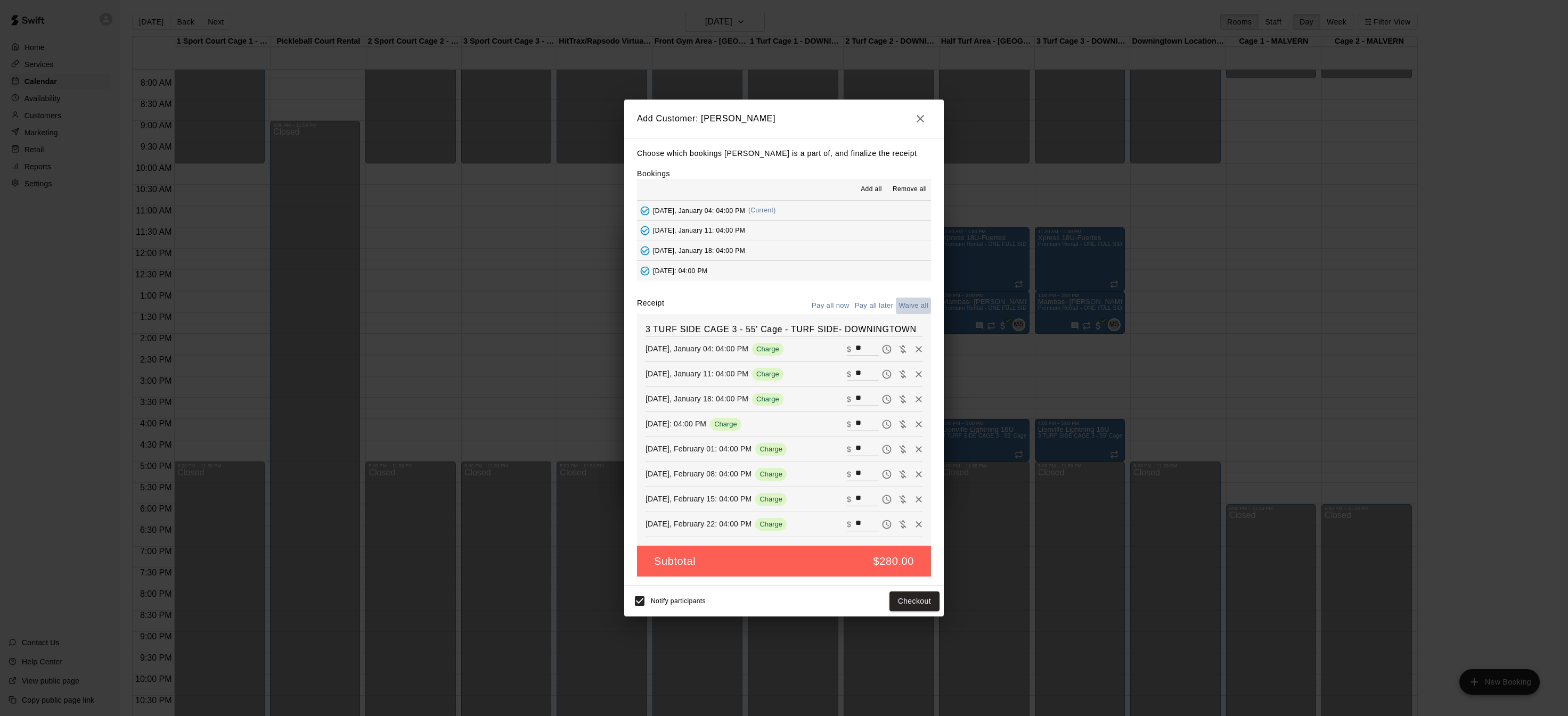
click at [910, 306] on button "Waive all" at bounding box center [913, 306] width 35 height 16
type input "*"
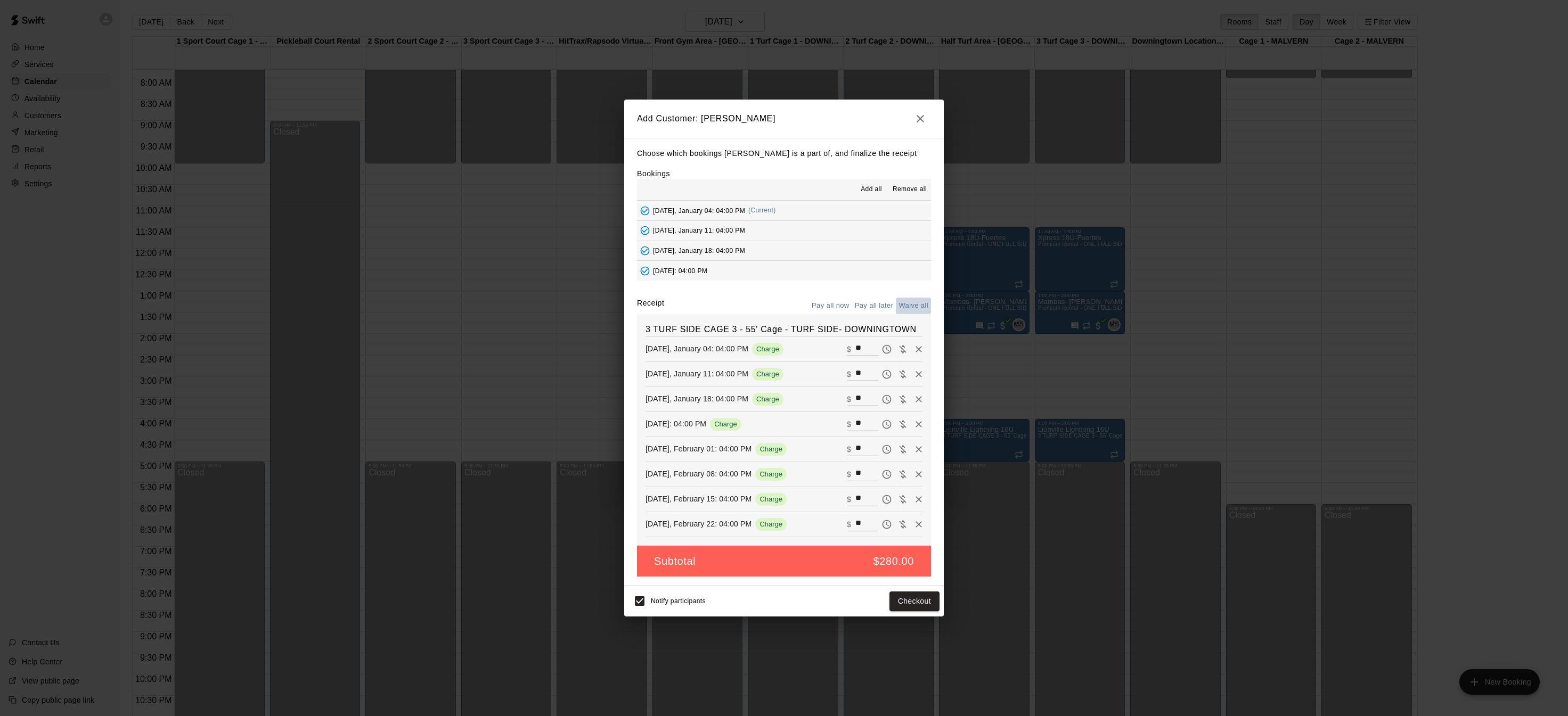
type input "*"
click at [899, 596] on button "Add customer" at bounding box center [907, 601] width 66 height 20
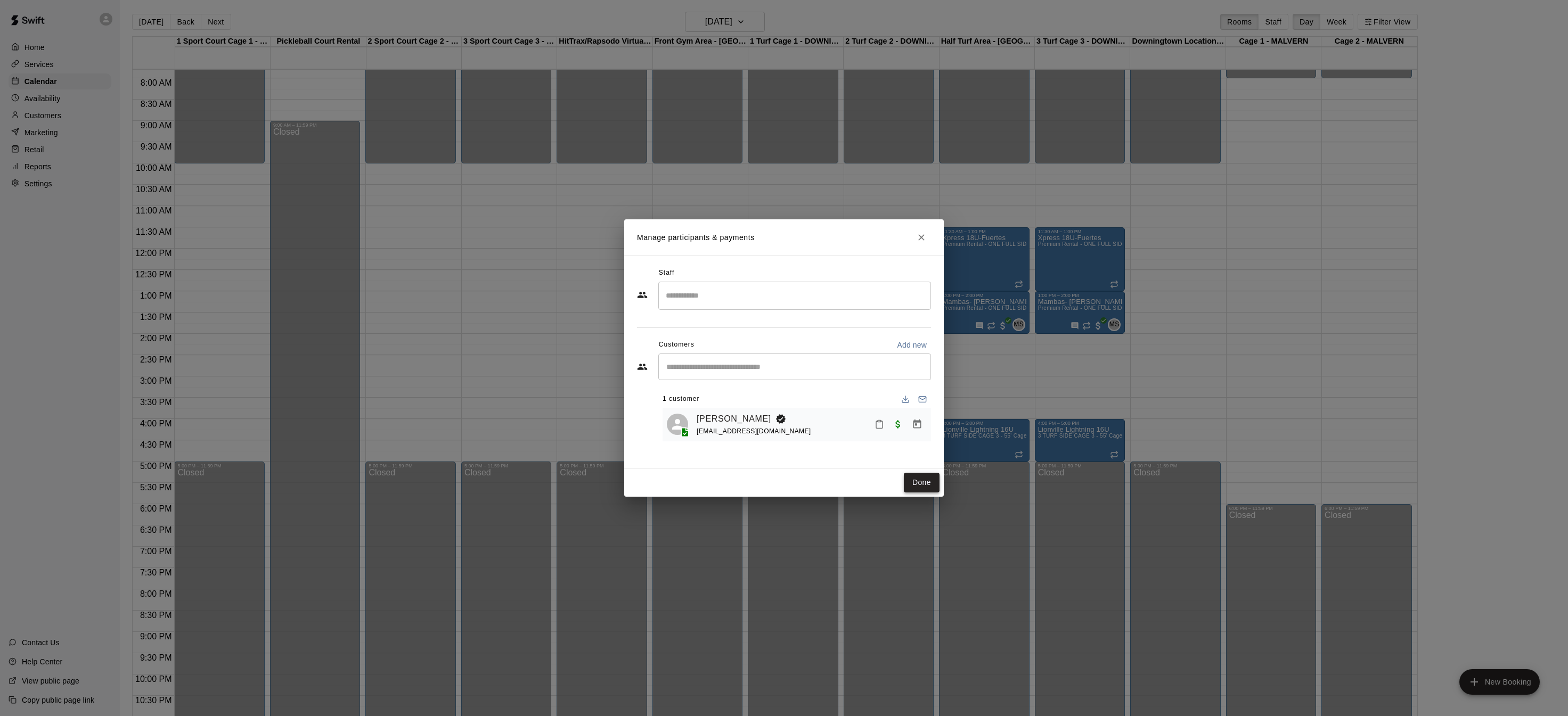
click at [922, 487] on button "Done" at bounding box center [921, 483] width 36 height 20
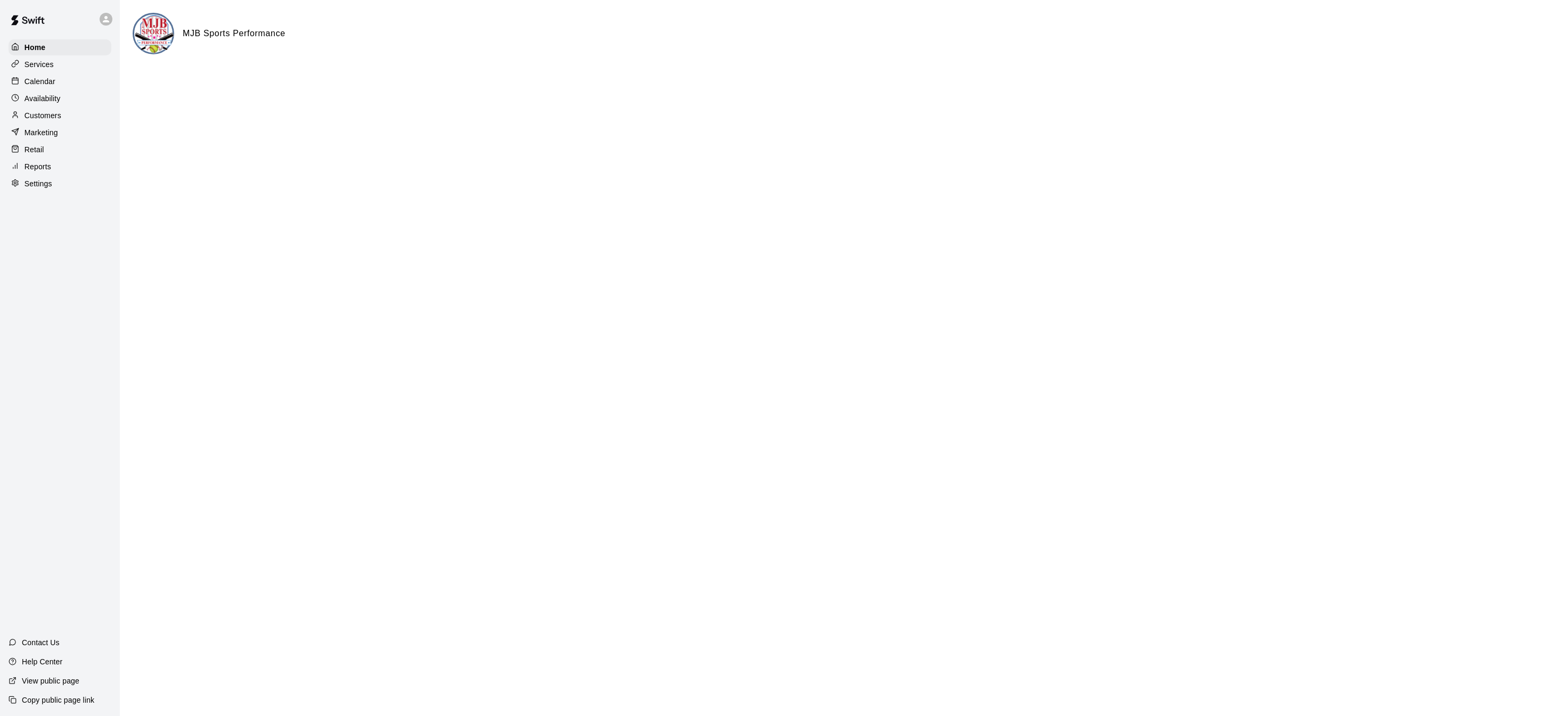
click at [64, 72] on div "Home Services Calendar Availability Customers Marketing Retail Reports Settings" at bounding box center [60, 116] width 120 height 154
click at [61, 78] on div "Calendar" at bounding box center [59, 81] width 102 height 16
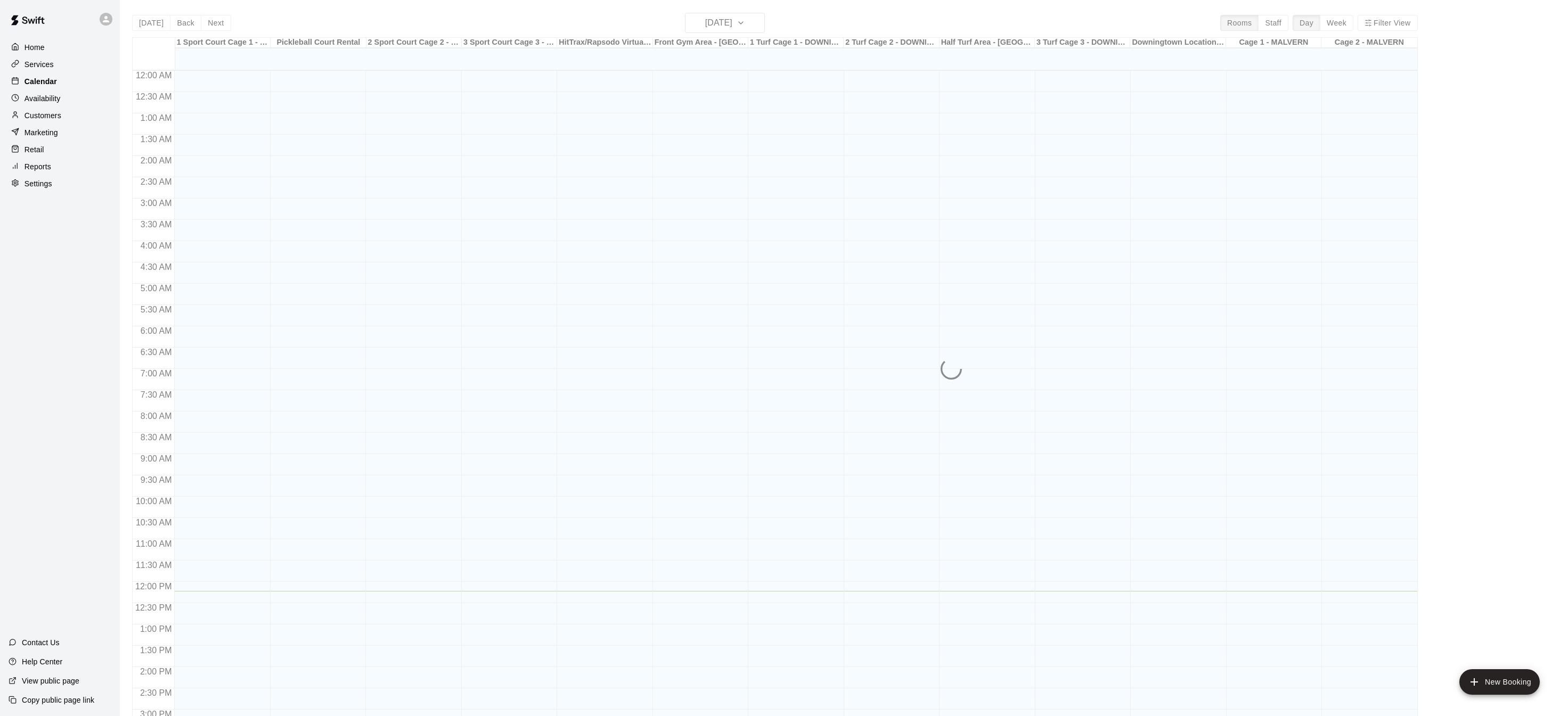
scroll to position [332, 0]
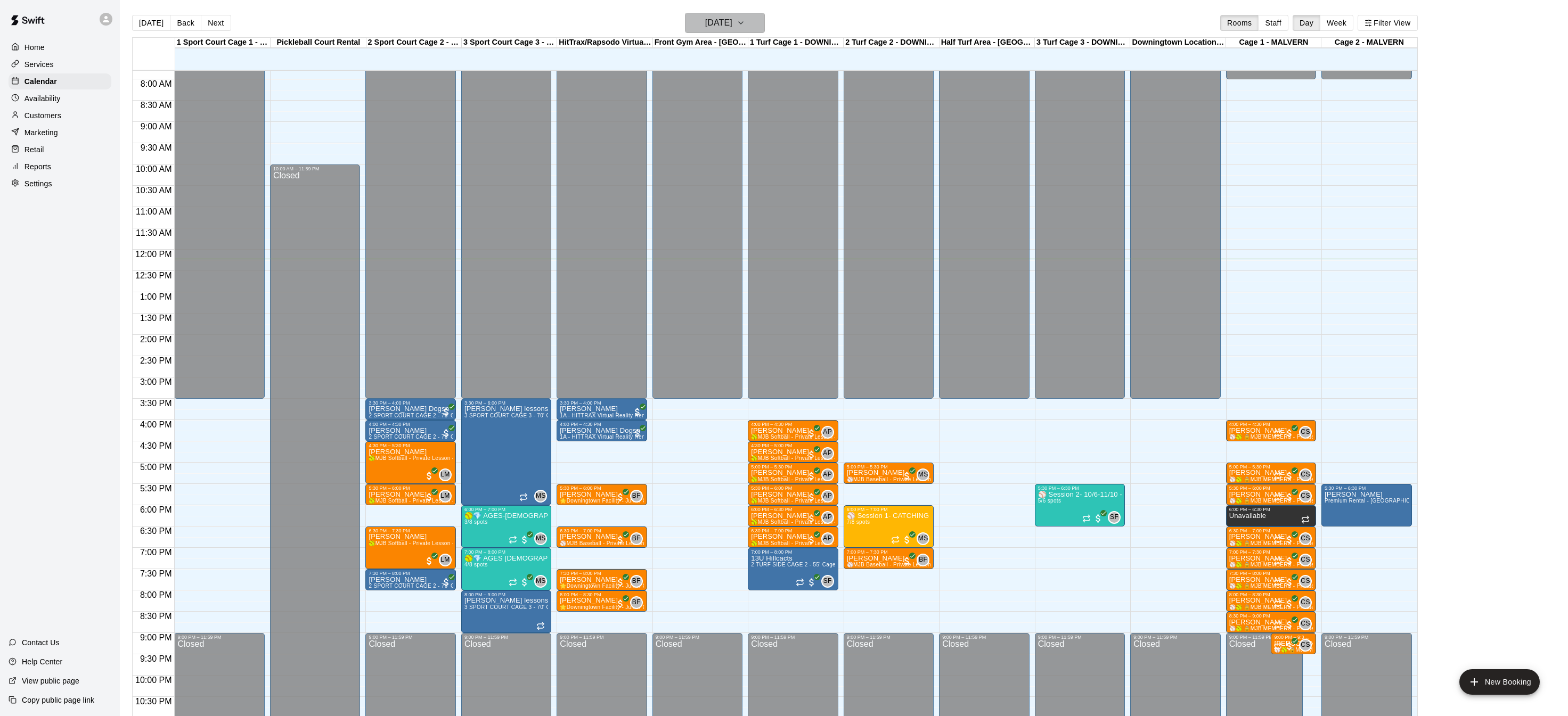
click at [745, 25] on icon "button" at bounding box center [740, 23] width 8 height 13
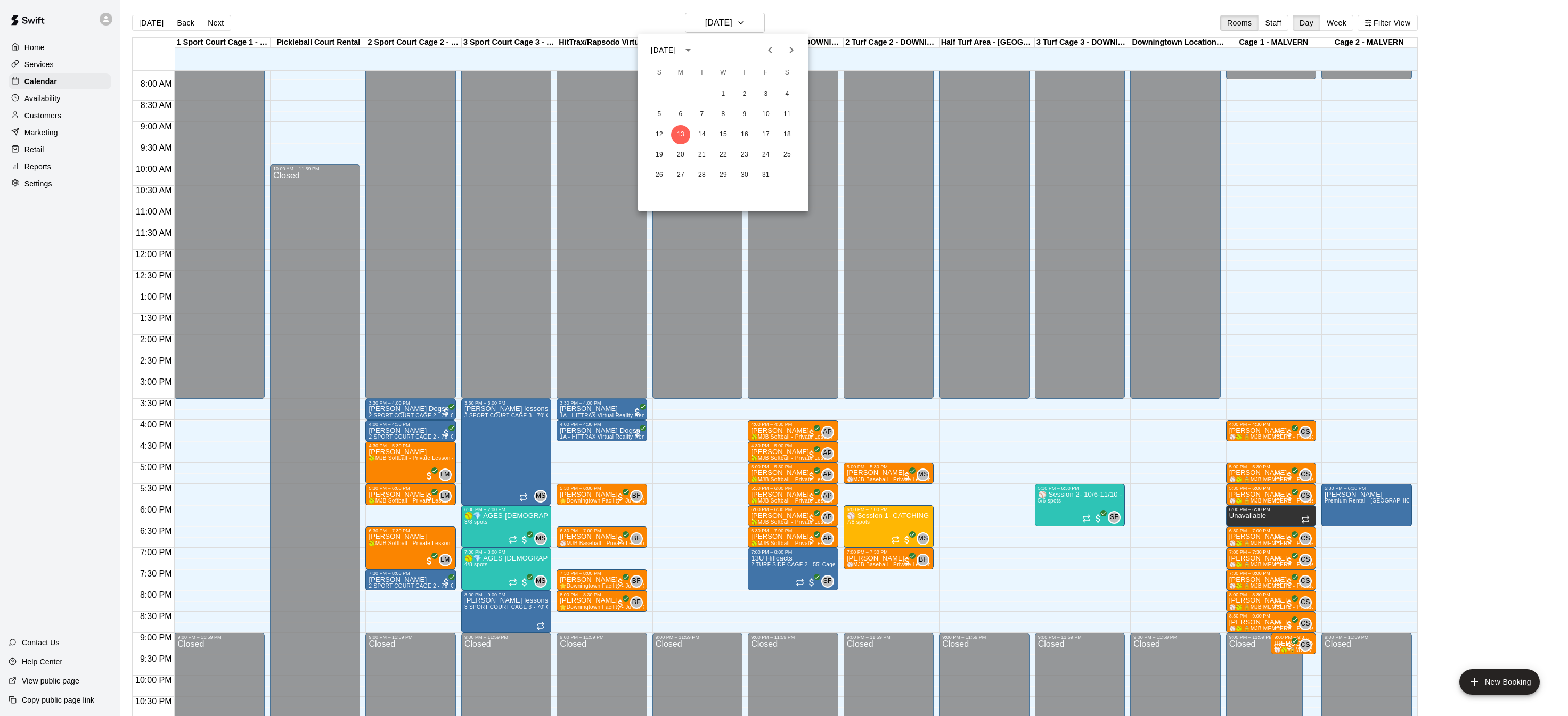
click at [802, 55] on div "[DATE]" at bounding box center [723, 49] width 170 height 16
click at [790, 53] on icon "Next month" at bounding box center [792, 50] width 13 height 13
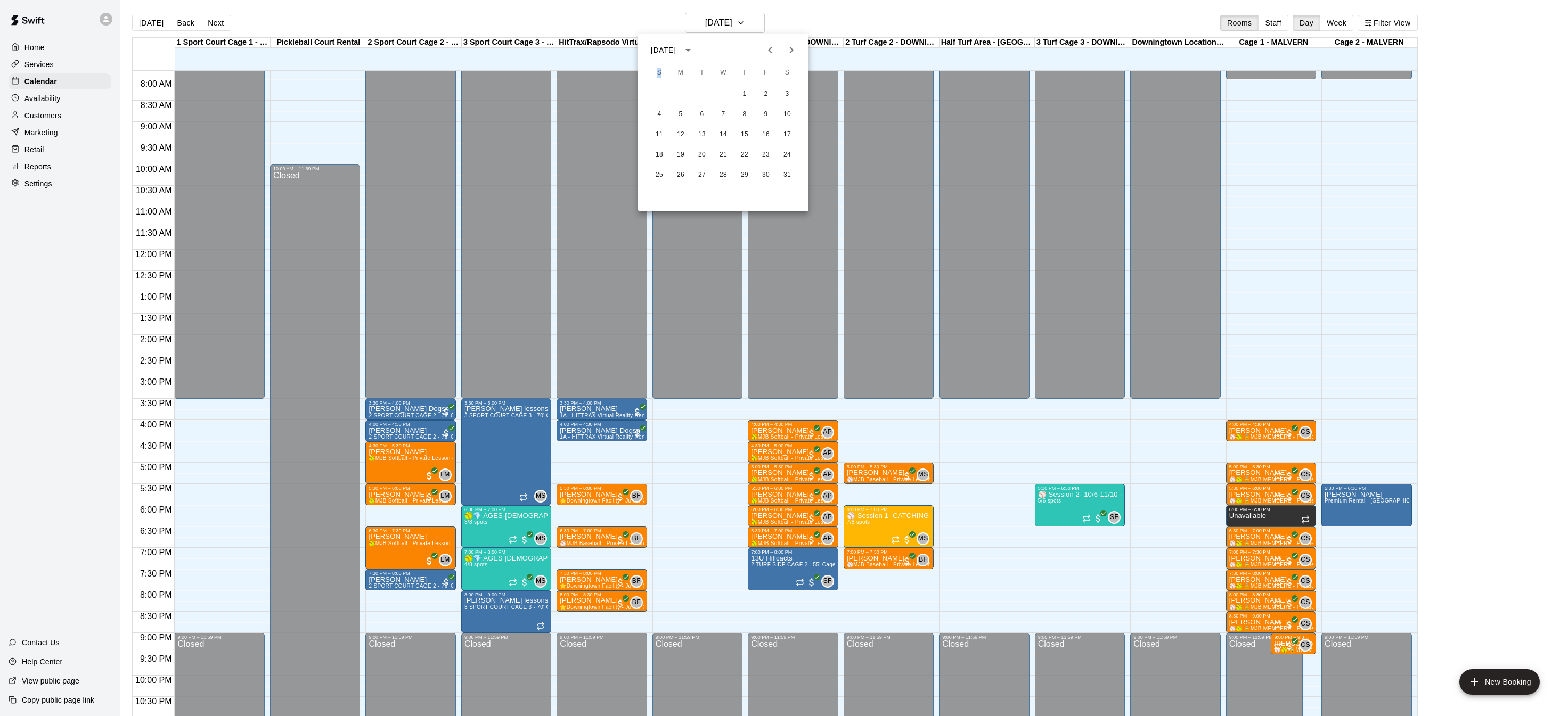
click at [790, 53] on icon "Next month" at bounding box center [792, 50] width 13 height 13
click at [664, 92] on button "1" at bounding box center [659, 93] width 19 height 19
